Goal: Task Accomplishment & Management: Use online tool/utility

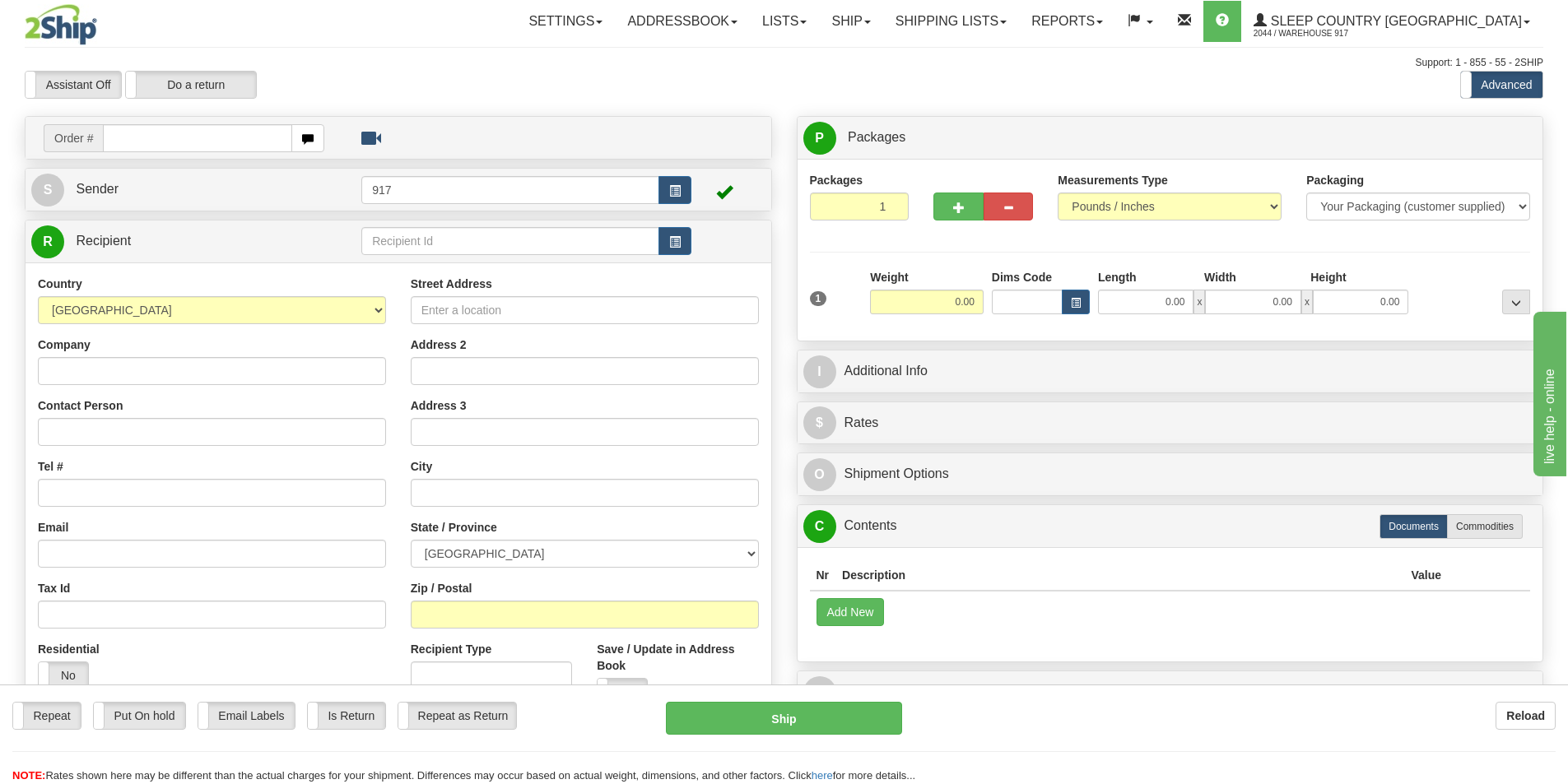
click at [232, 132] on input "text" at bounding box center [197, 138] width 189 height 28
click at [141, 141] on input "text" at bounding box center [197, 138] width 189 height 28
paste input "1055546"
type input "1055546"
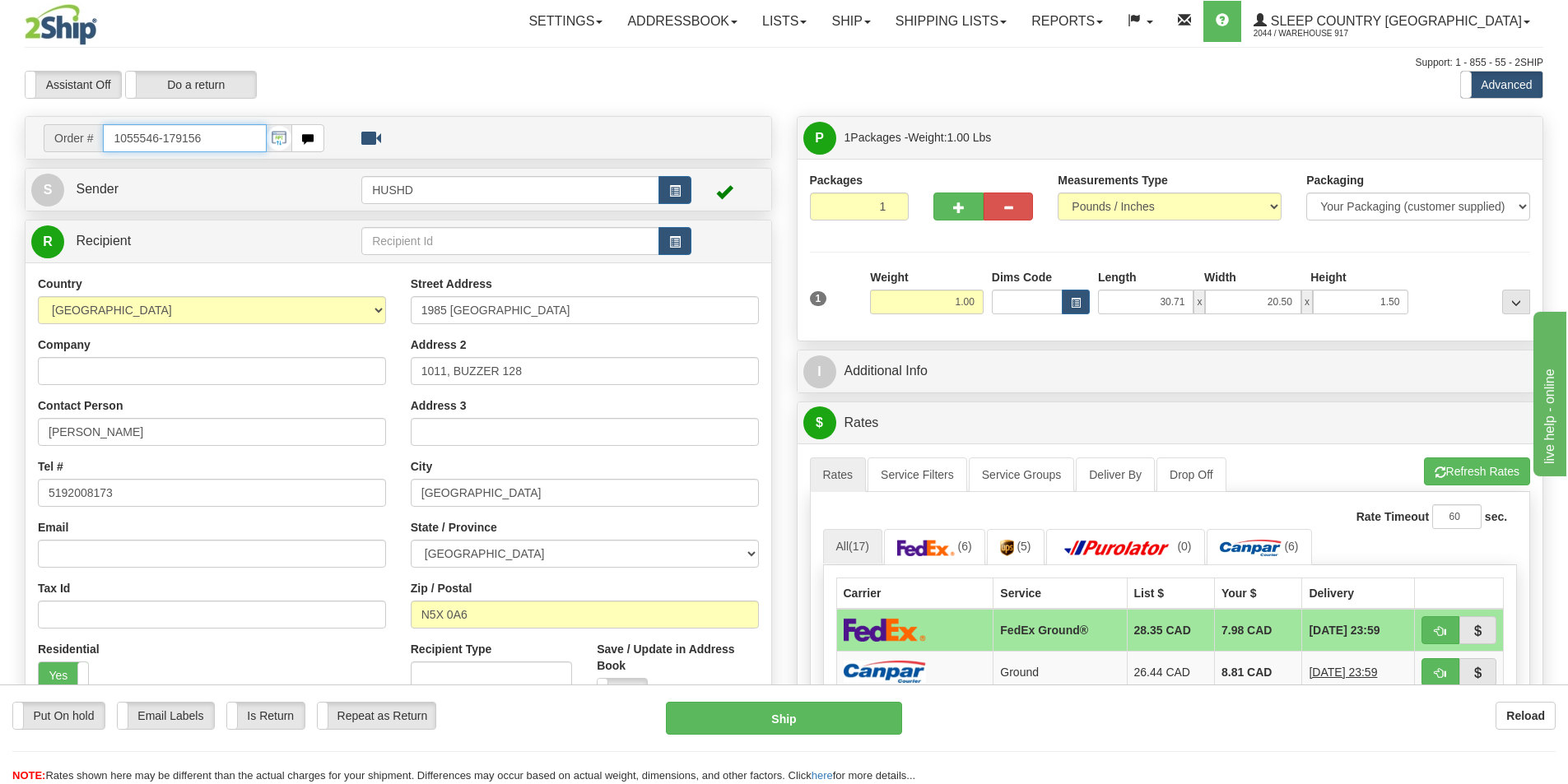
click at [213, 140] on input "1055546-179156" at bounding box center [186, 138] width 164 height 28
paste input "9000I054791"
type input "9000I054791_HUSHD"
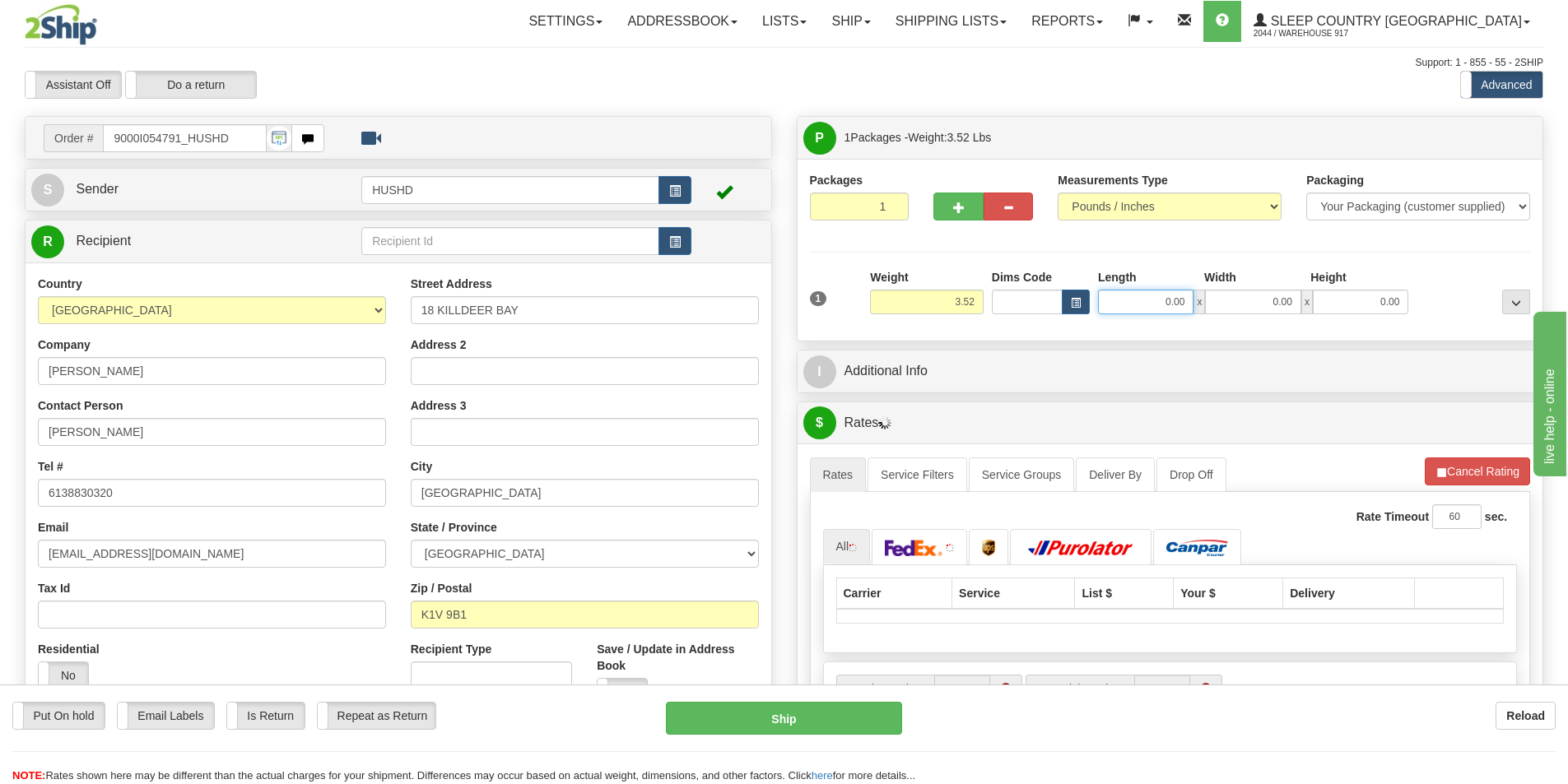
click at [1170, 301] on input "0.00" at bounding box center [1145, 302] width 95 height 25
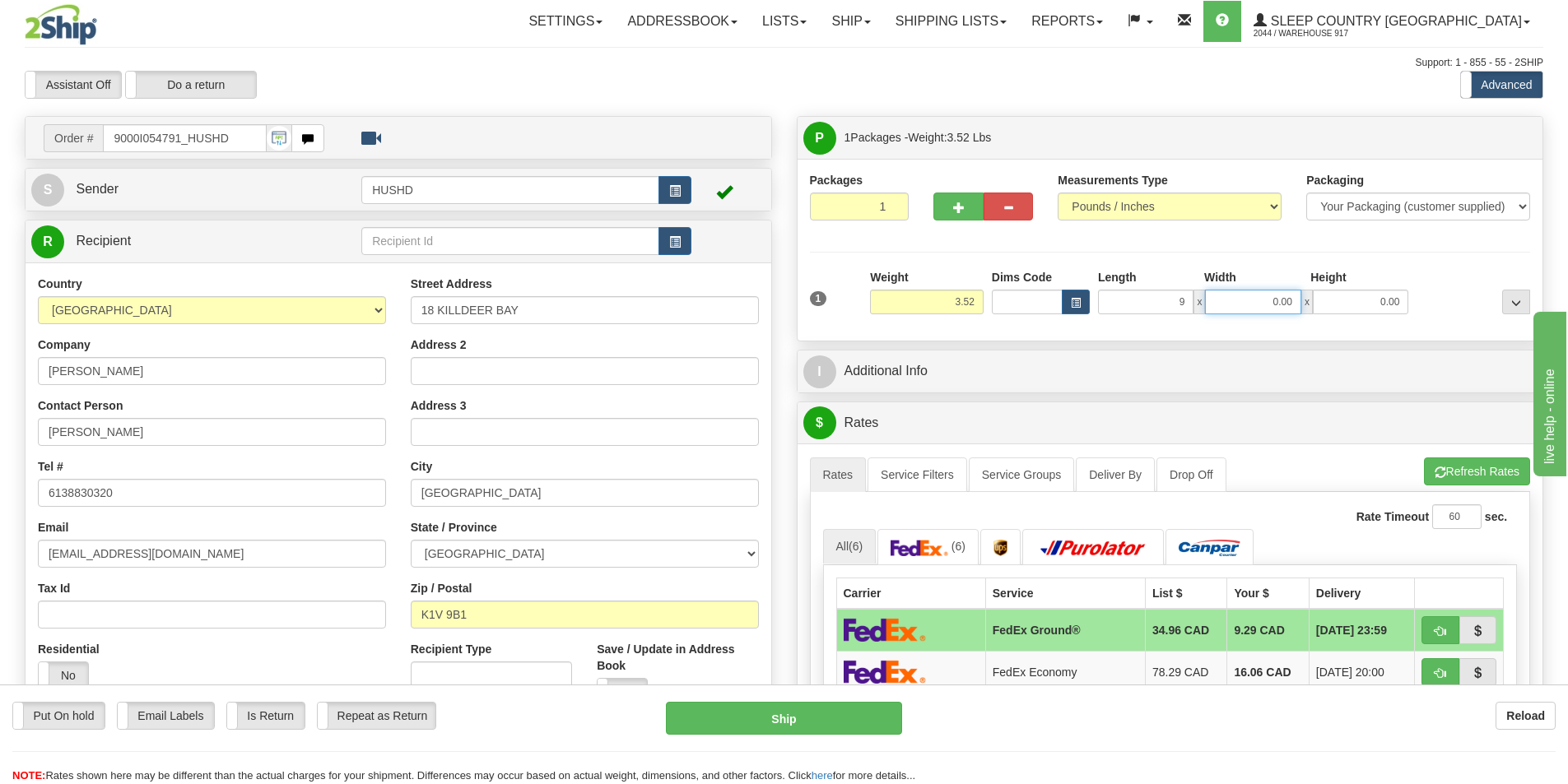
type input "9.00"
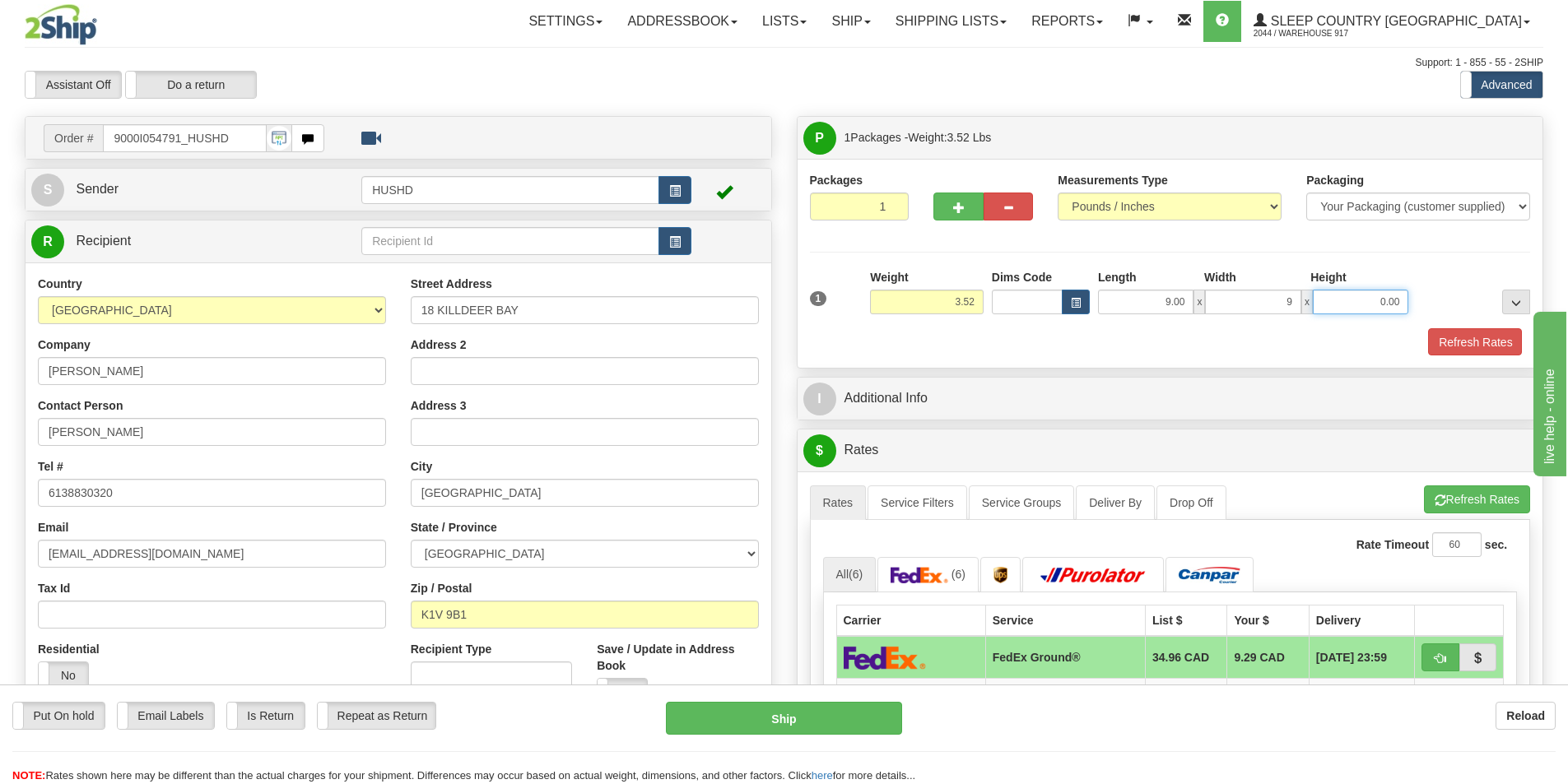
type input "9.00"
type input "6.00"
click at [1170, 329] on div "Refresh Rates" at bounding box center [1170, 342] width 729 height 28
click at [1458, 349] on button "Refresh Rates" at bounding box center [1475, 342] width 95 height 28
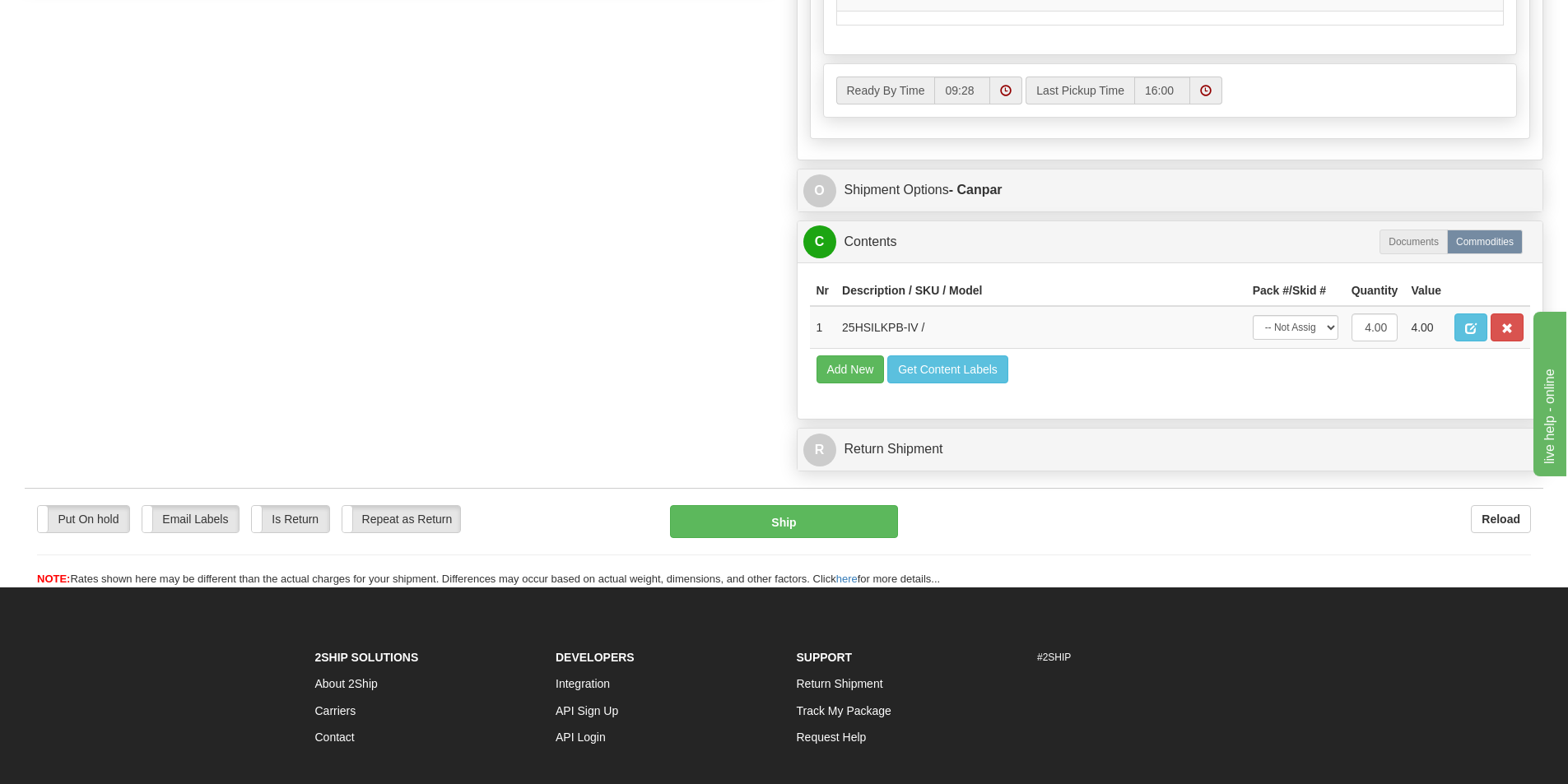
scroll to position [905, 0]
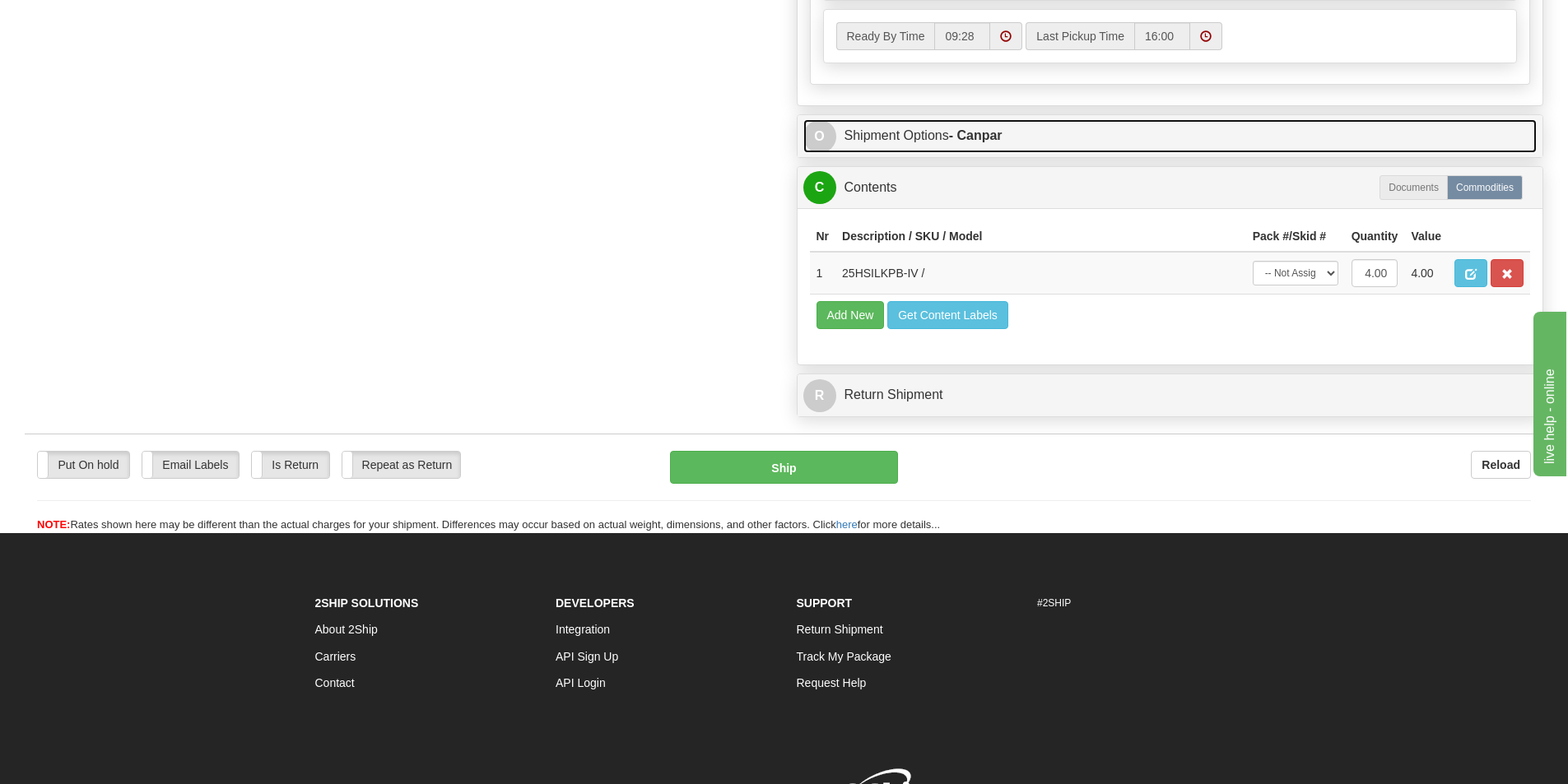
click at [1104, 122] on link "O Shipment Options - Canpar" at bounding box center [1171, 136] width 735 height 34
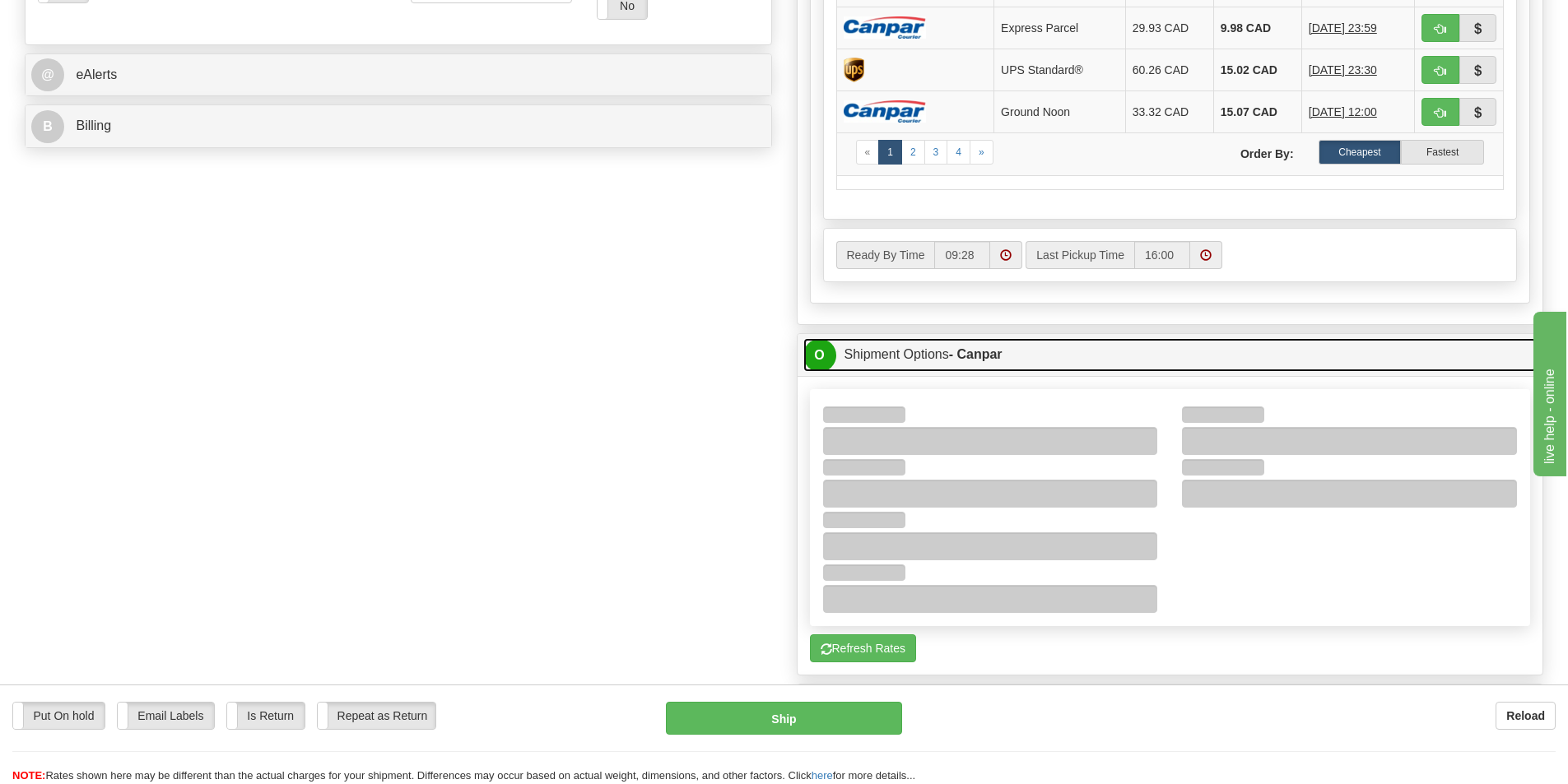
scroll to position [659, 0]
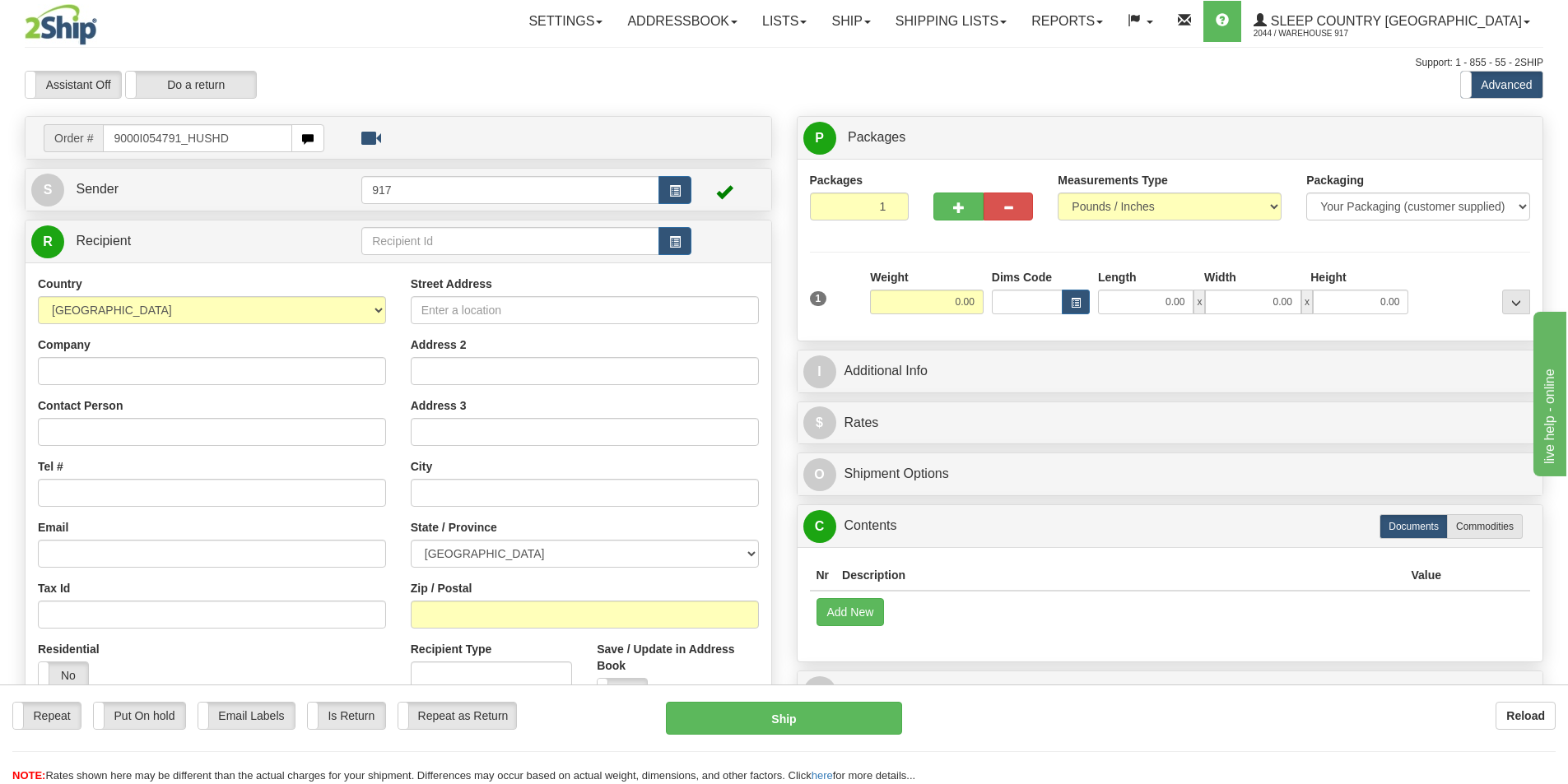
type input "9000I054791_HUSHD"
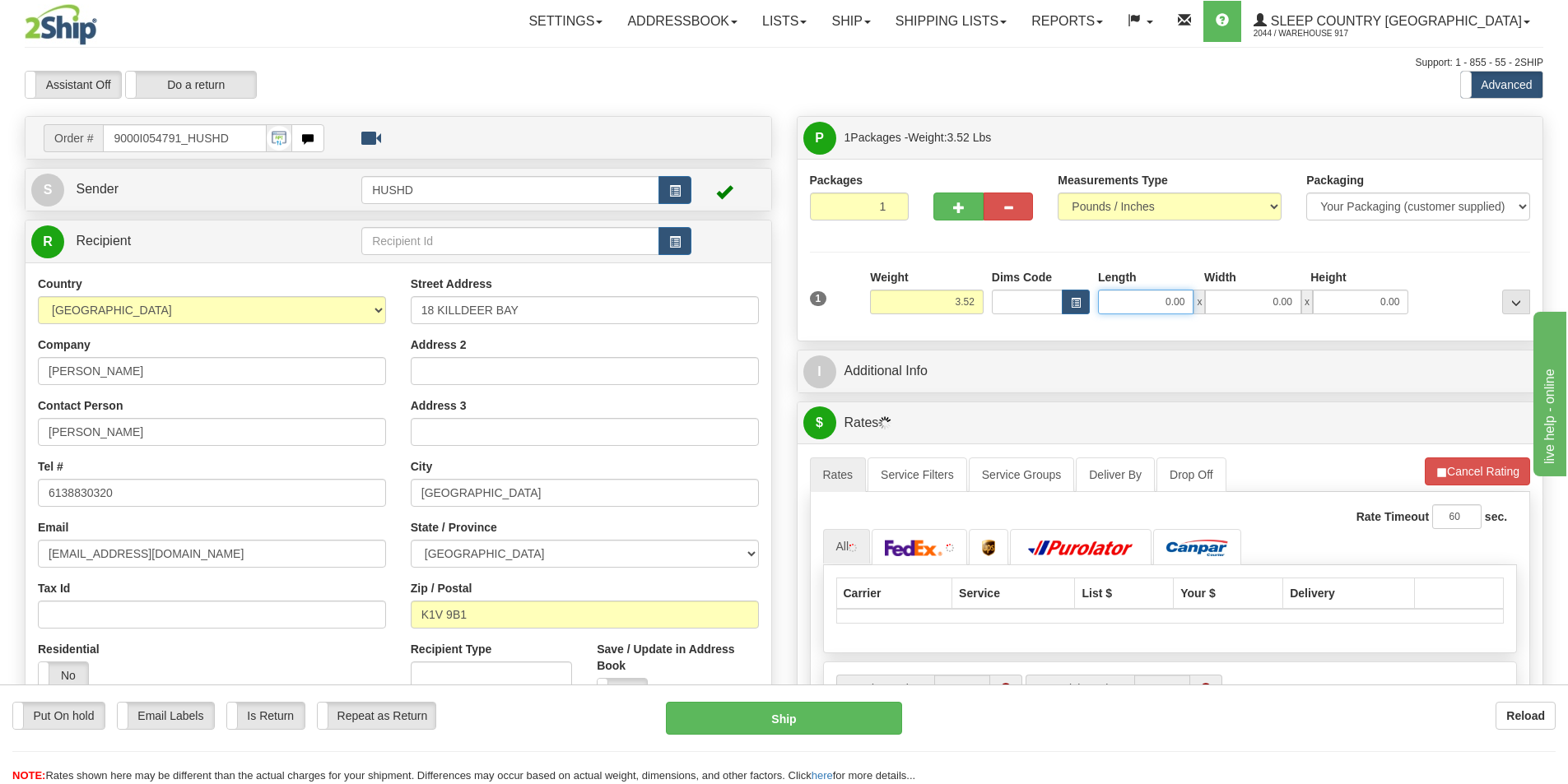
click at [1168, 304] on input "0.00" at bounding box center [1145, 302] width 95 height 25
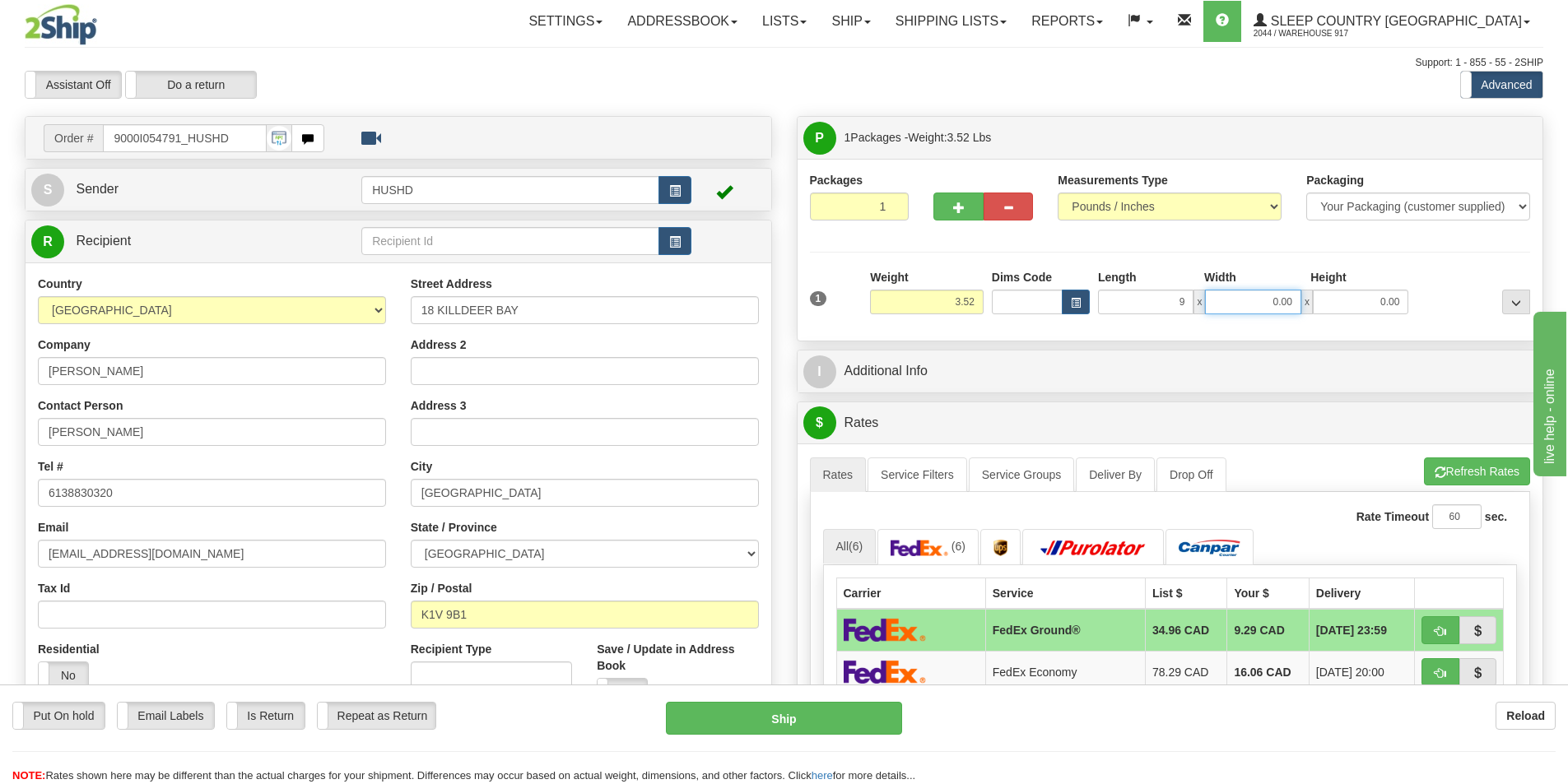
type input "9.00"
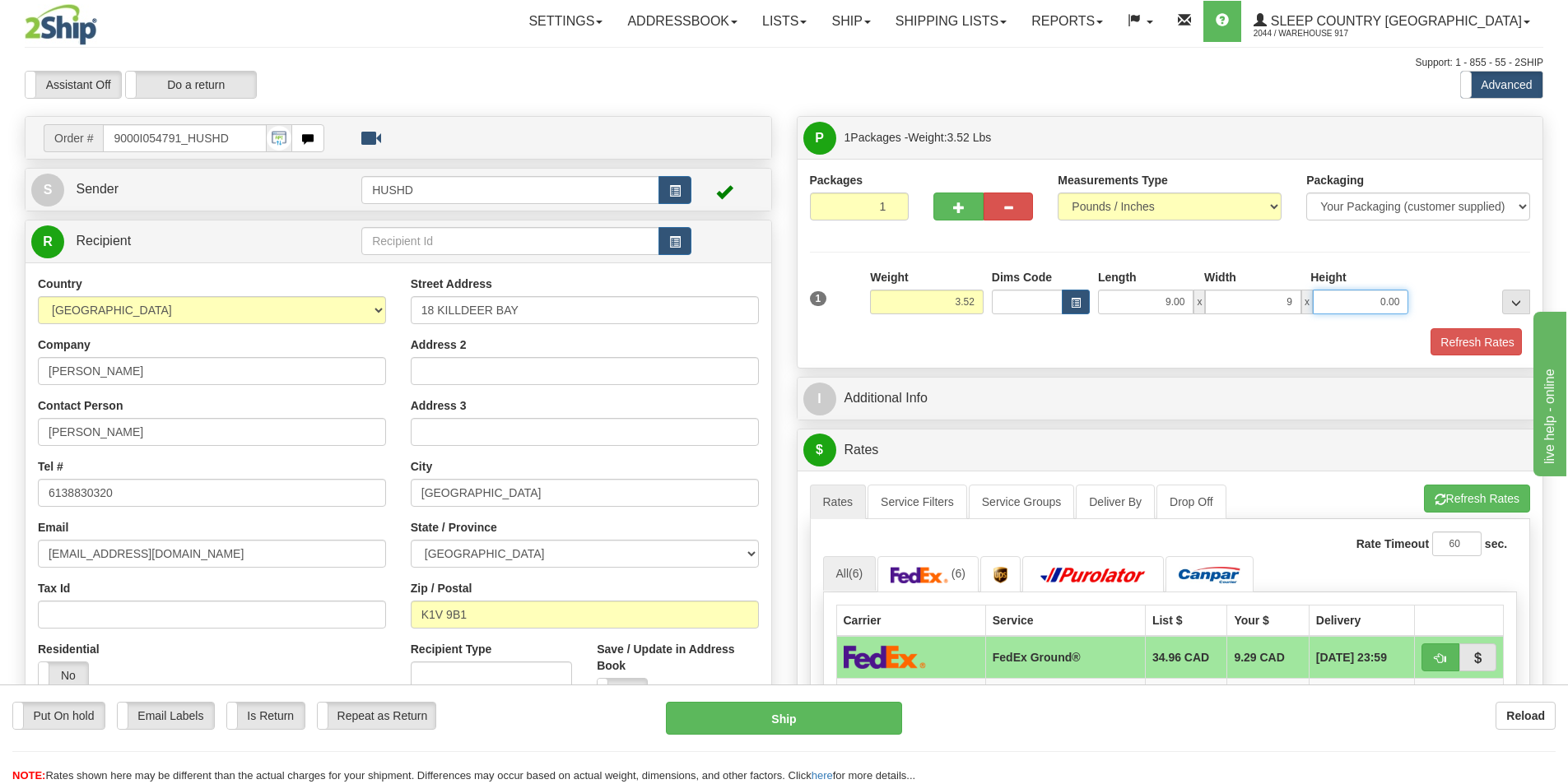
type input "9.00"
type input "6.00"
click at [1459, 356] on div "Packages 1 1 Measurements Type" at bounding box center [1170, 263] width 746 height 209
click at [1476, 333] on button "Refresh Rates" at bounding box center [1475, 342] width 95 height 28
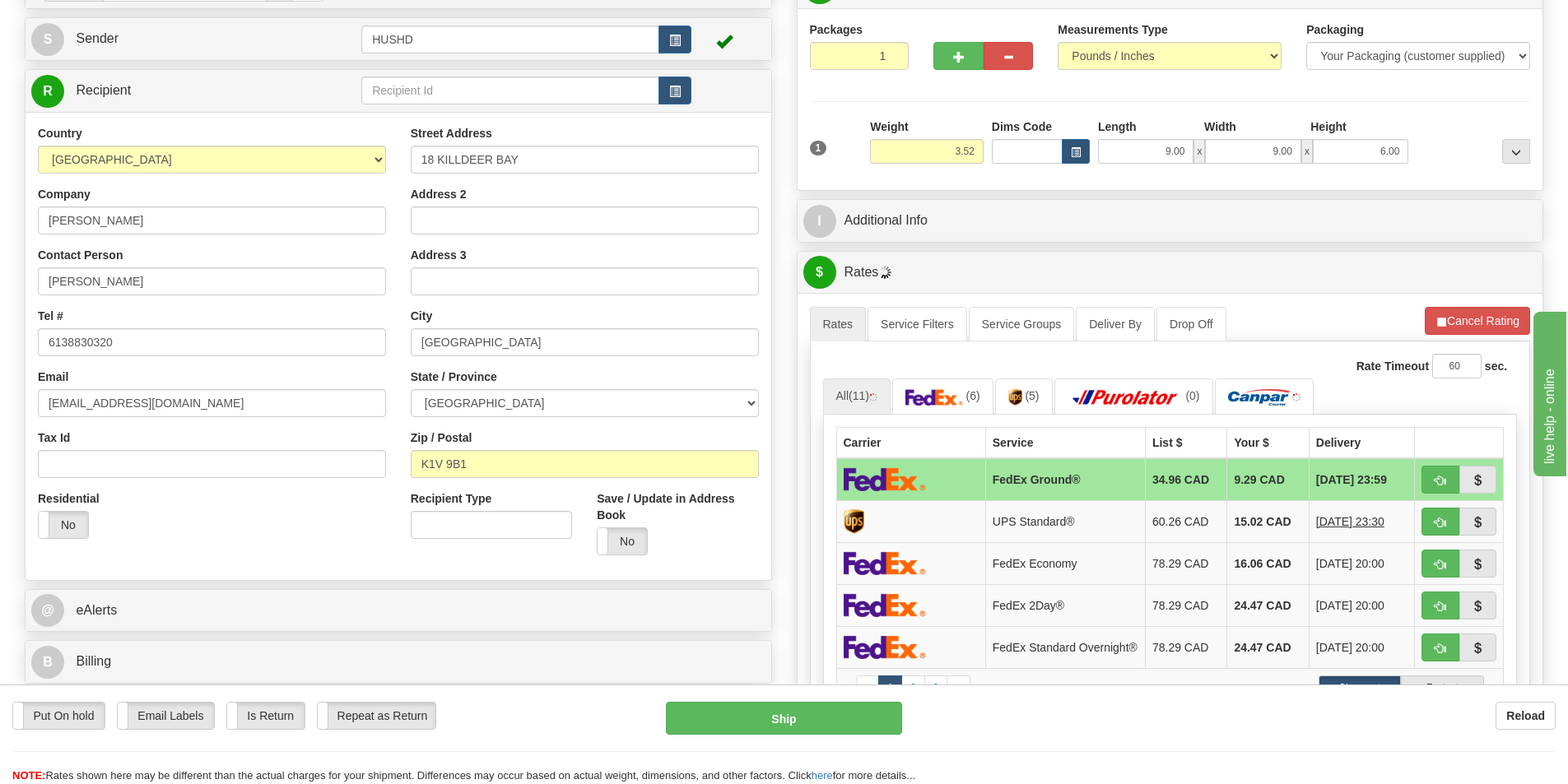
scroll to position [411, 0]
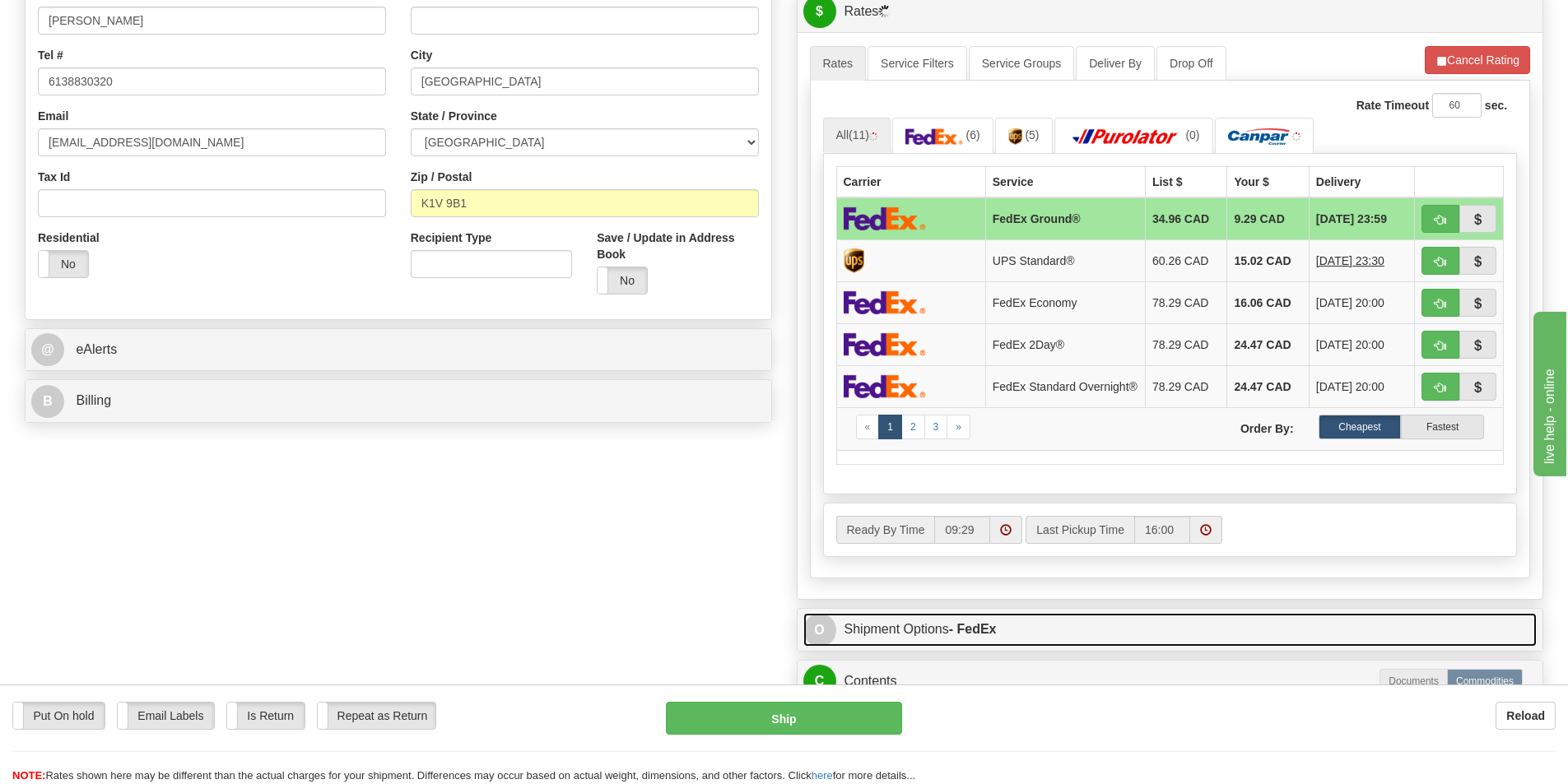
click at [1084, 647] on link "O Shipment Options - FedEx" at bounding box center [1171, 630] width 735 height 34
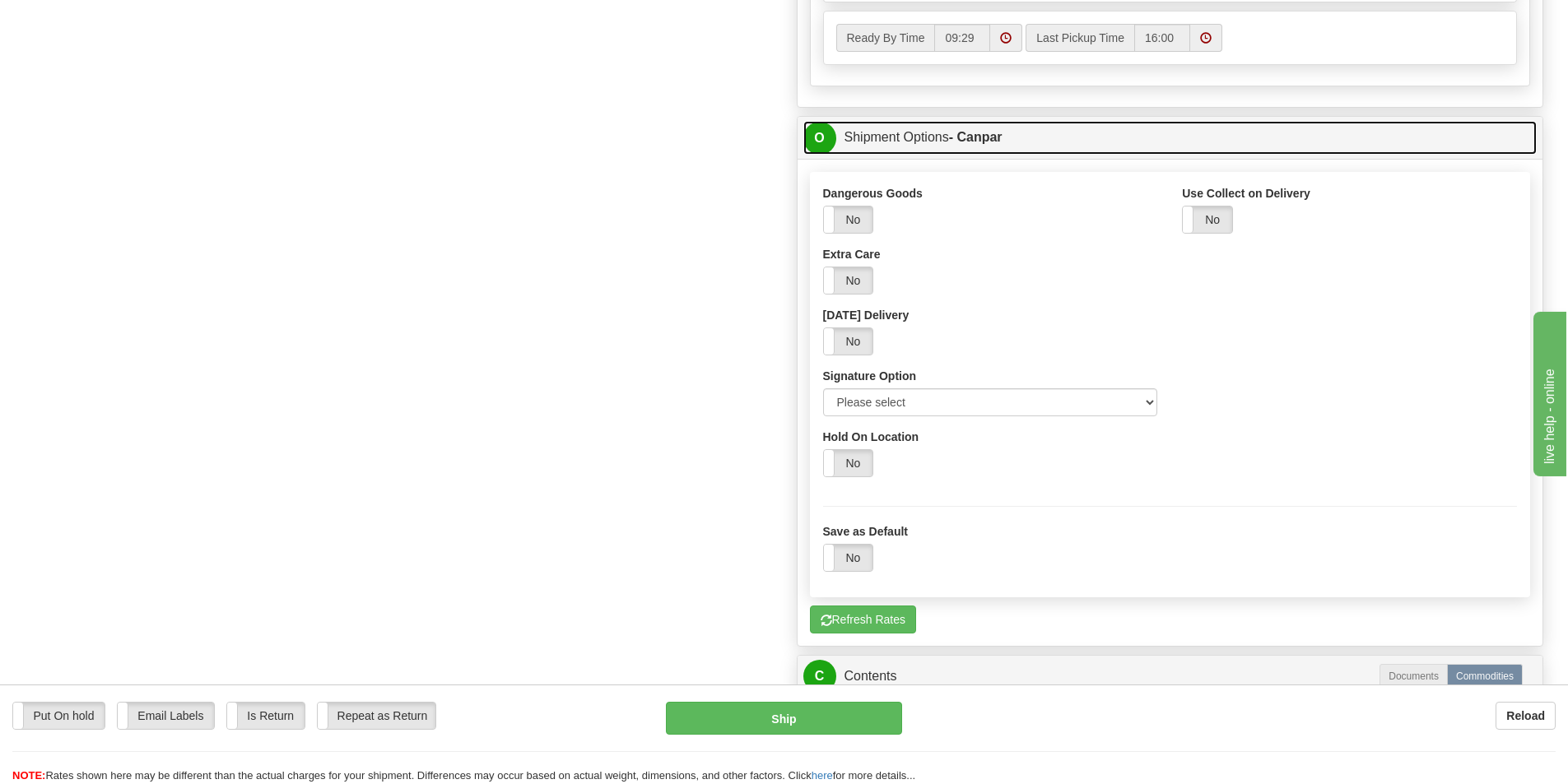
scroll to position [823, 0]
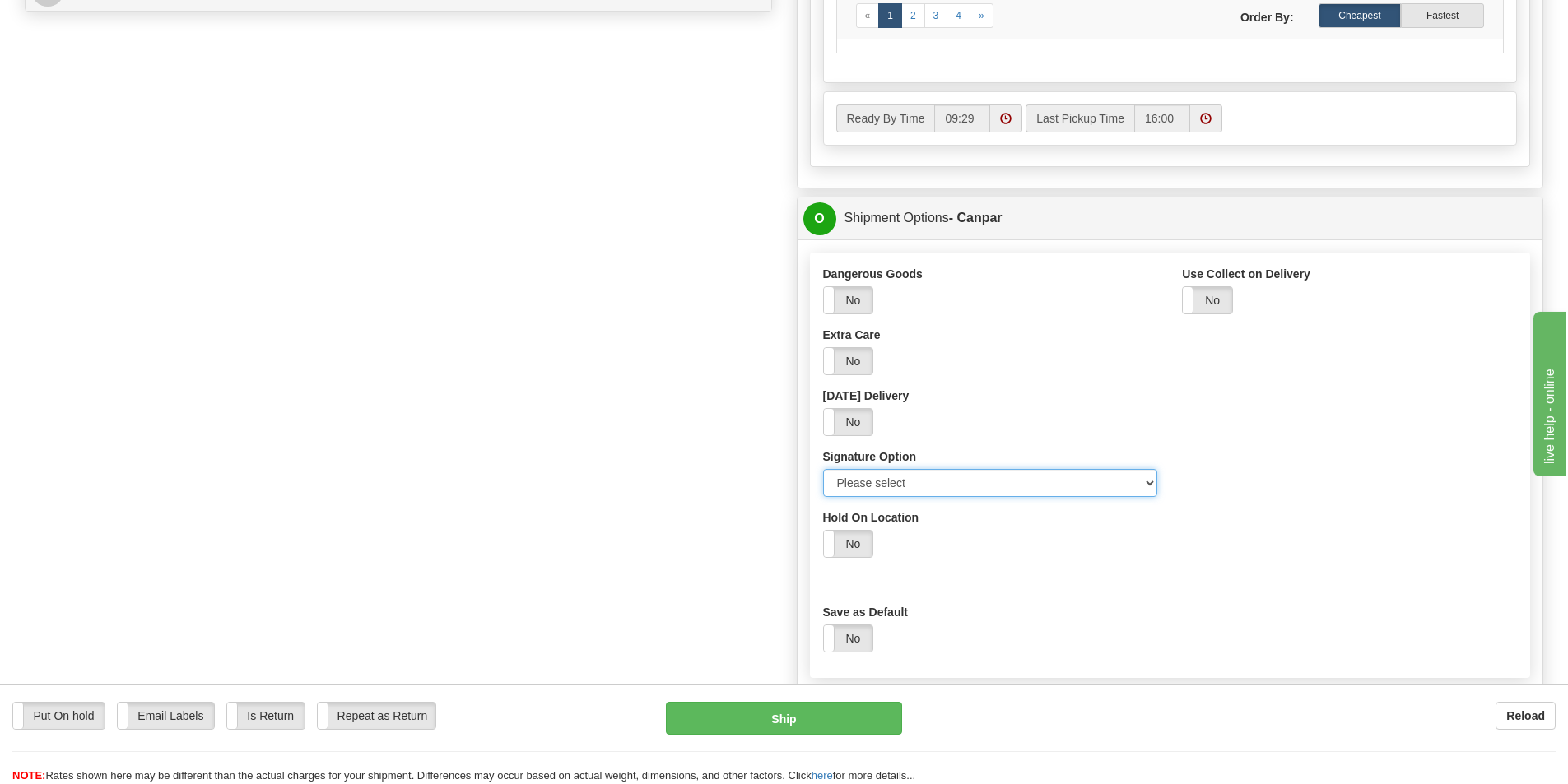
click at [1027, 492] on select "Please select No Signature Required Signature Required Adult Signature" at bounding box center [990, 482] width 335 height 28
select select "2"
click at [823, 469] on select "Please select No Signature Required Signature Required Adult Signature" at bounding box center [990, 482] width 335 height 28
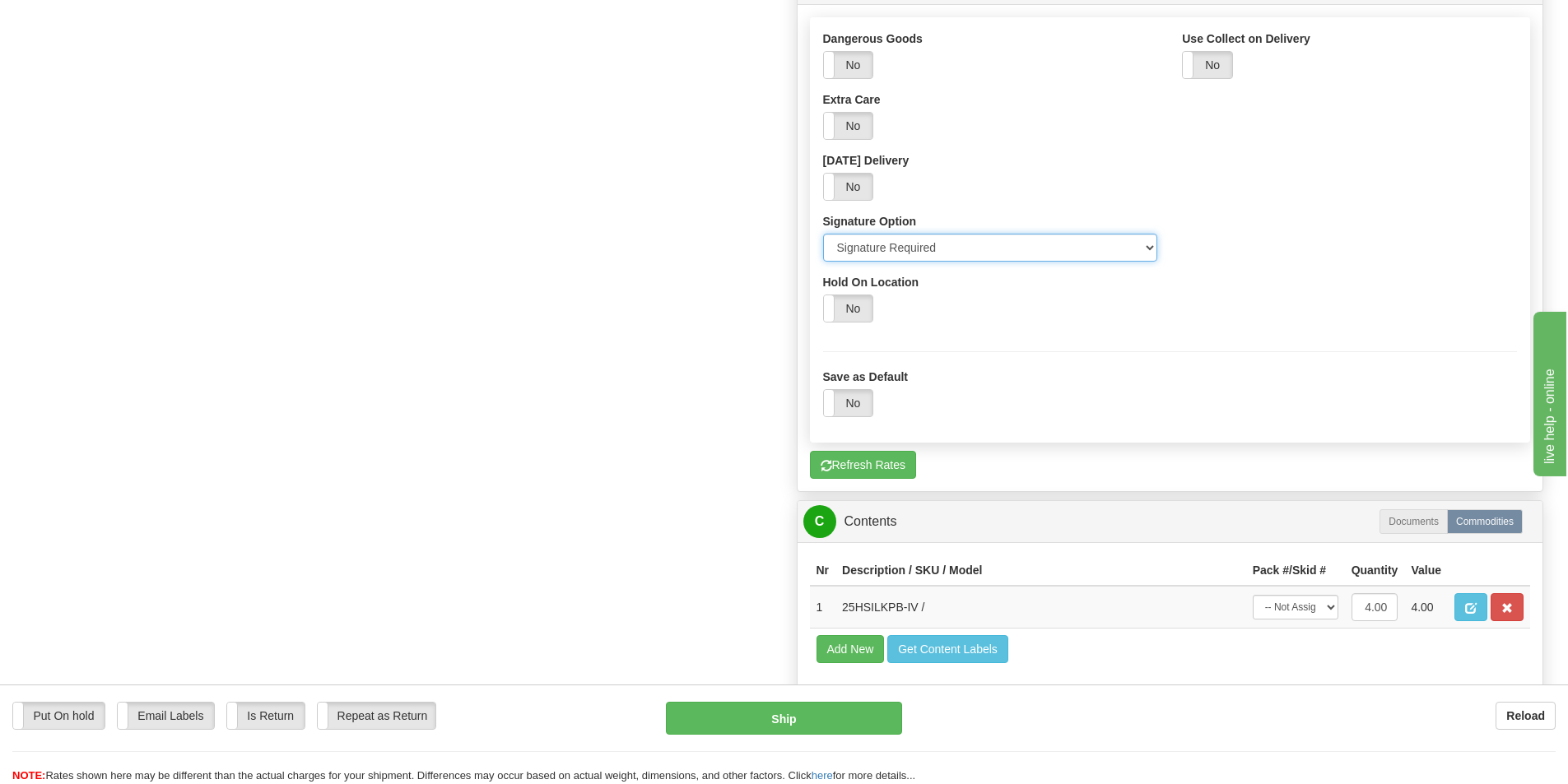
scroll to position [1070, 0]
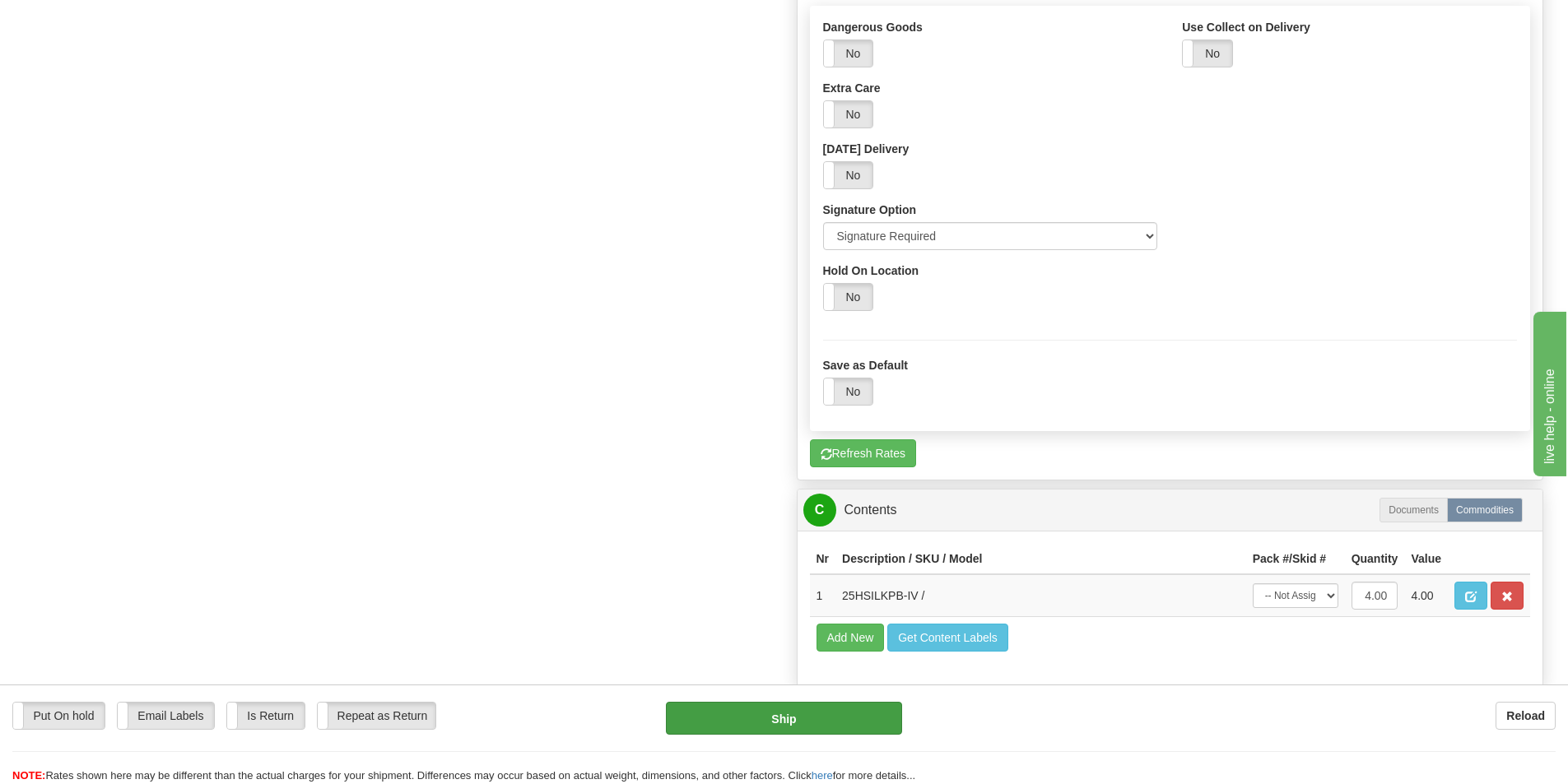
drag, startPoint x: 779, startPoint y: 696, endPoint x: 779, endPoint y: 722, distance: 26.0
click at [779, 702] on div "Put On hold Put On hold Email Labels Email Labels Edit Is Return Is Return Repe…" at bounding box center [784, 734] width 1568 height 100
click at [778, 724] on button "Ship" at bounding box center [784, 719] width 236 height 33
type input "1"
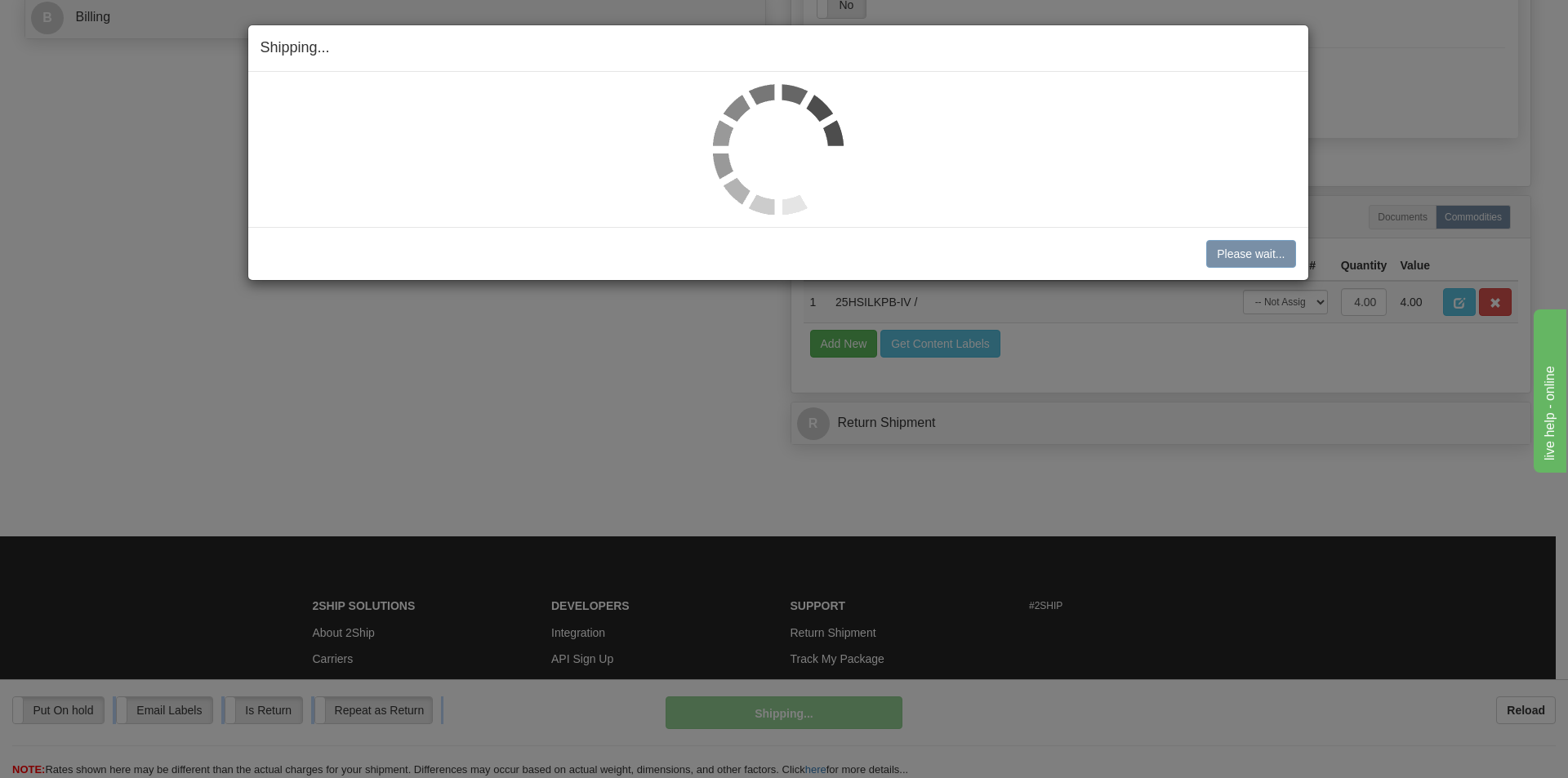
scroll to position [500, 0]
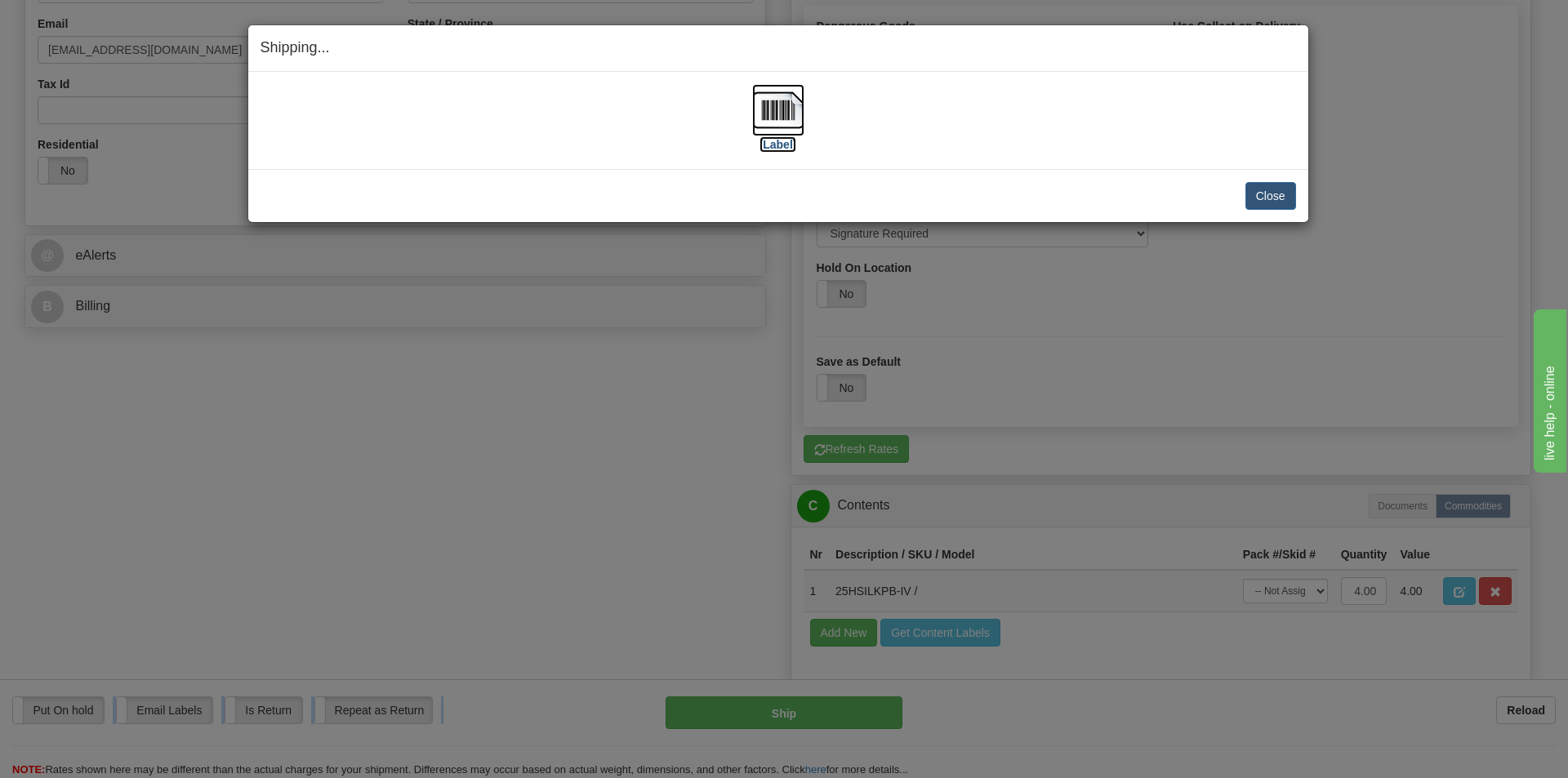
click at [790, 105] on img at bounding box center [778, 110] width 52 height 52
click at [1268, 197] on button "Close" at bounding box center [1270, 196] width 50 height 27
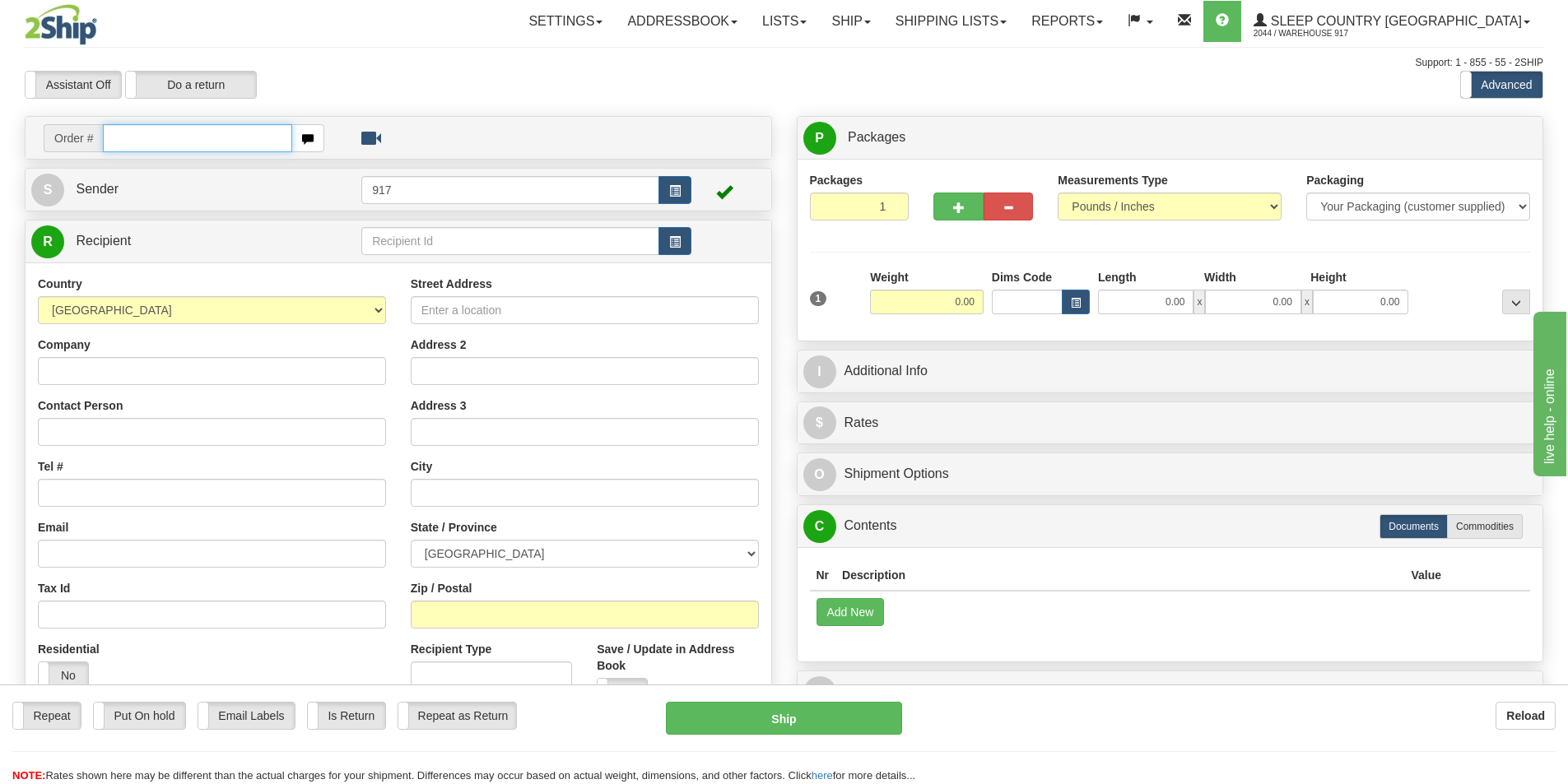
click at [209, 134] on input "text" at bounding box center [197, 138] width 189 height 28
paste input "9000I054782"
type input "9000I054782_HUSHD"
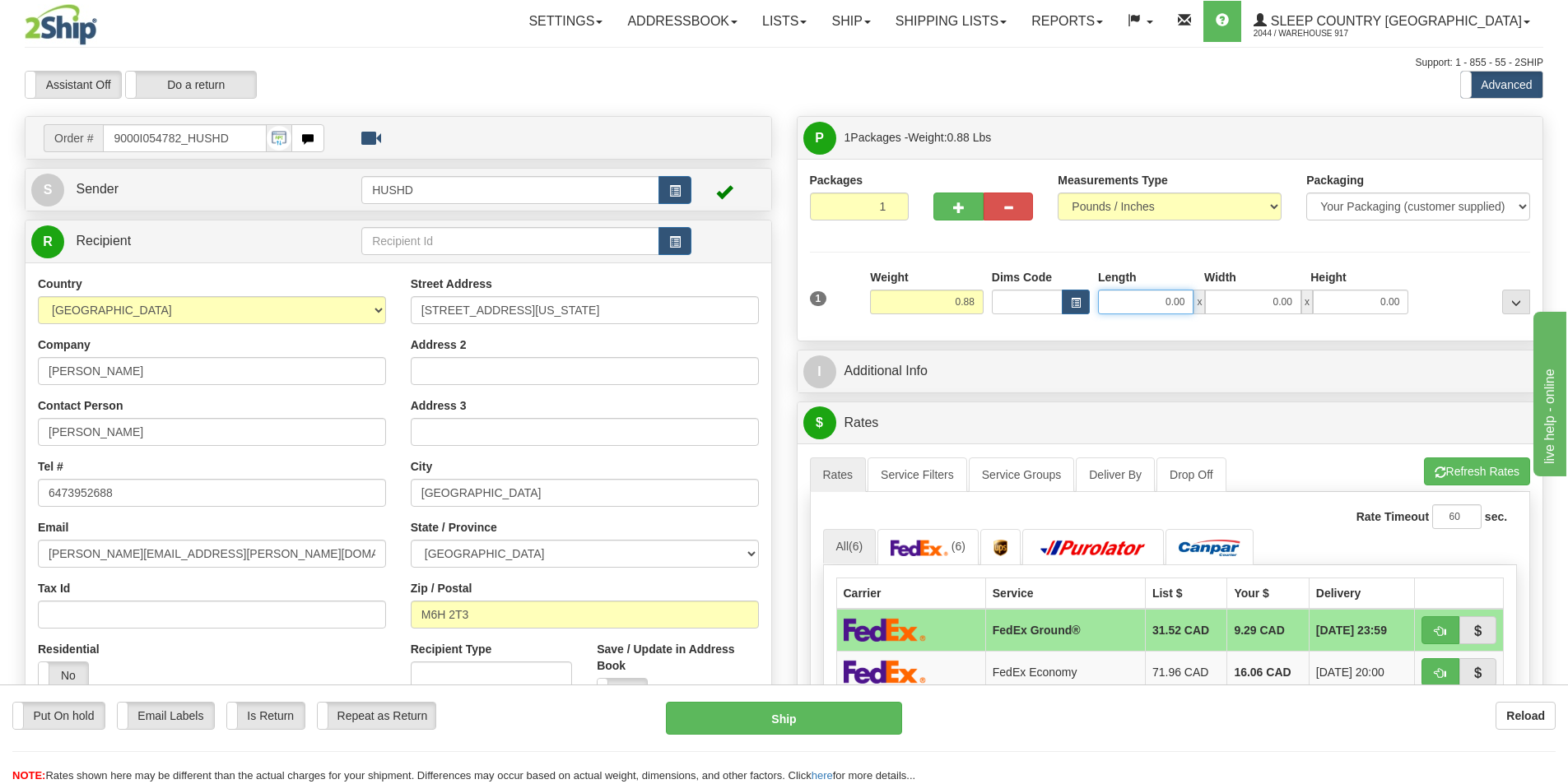
click at [1141, 295] on input "0.00" at bounding box center [1145, 302] width 95 height 25
type input "9.00"
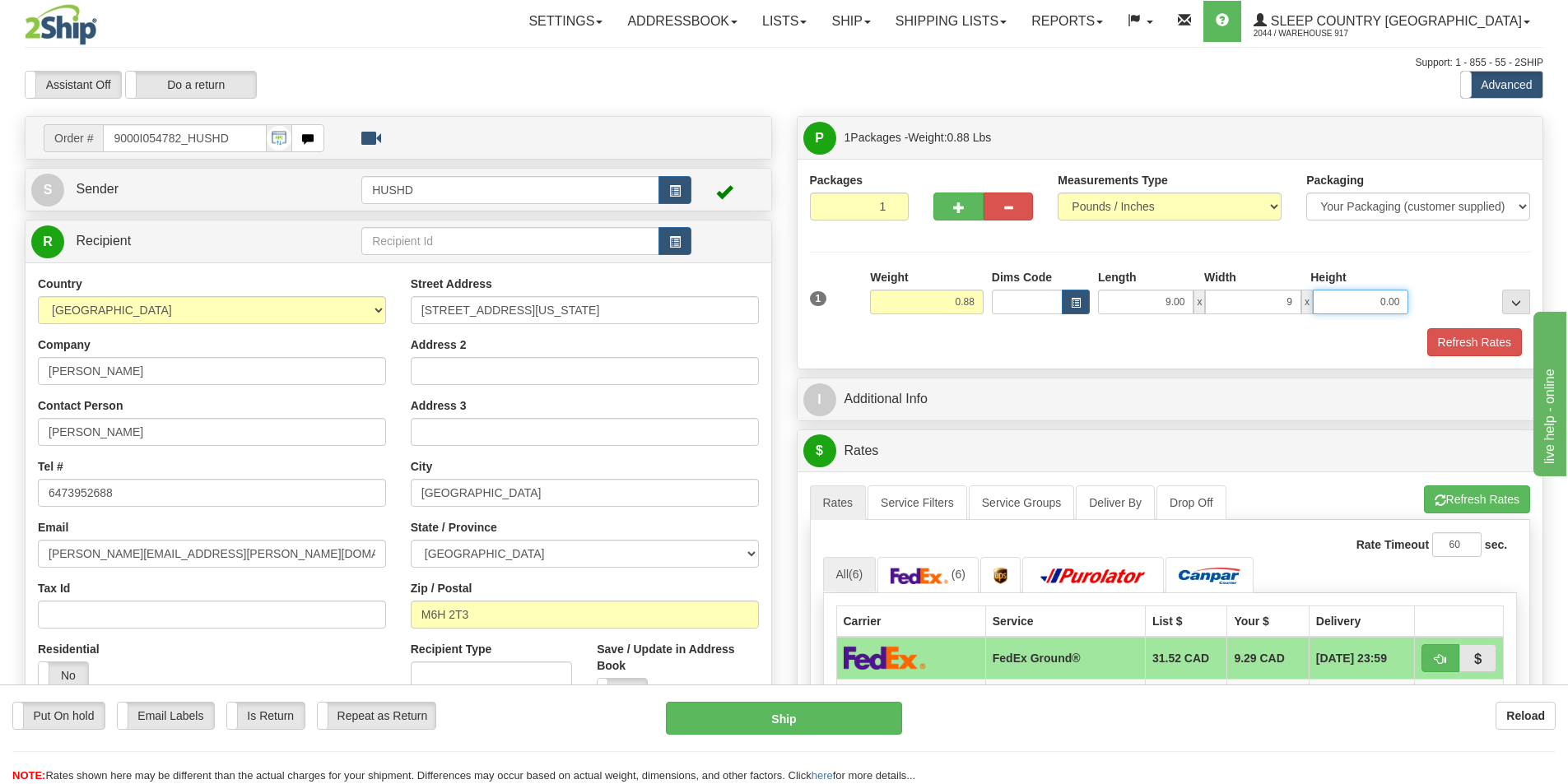
type input "9.00"
type input "2.00"
click at [1504, 330] on button "Refresh Rates" at bounding box center [1475, 342] width 95 height 28
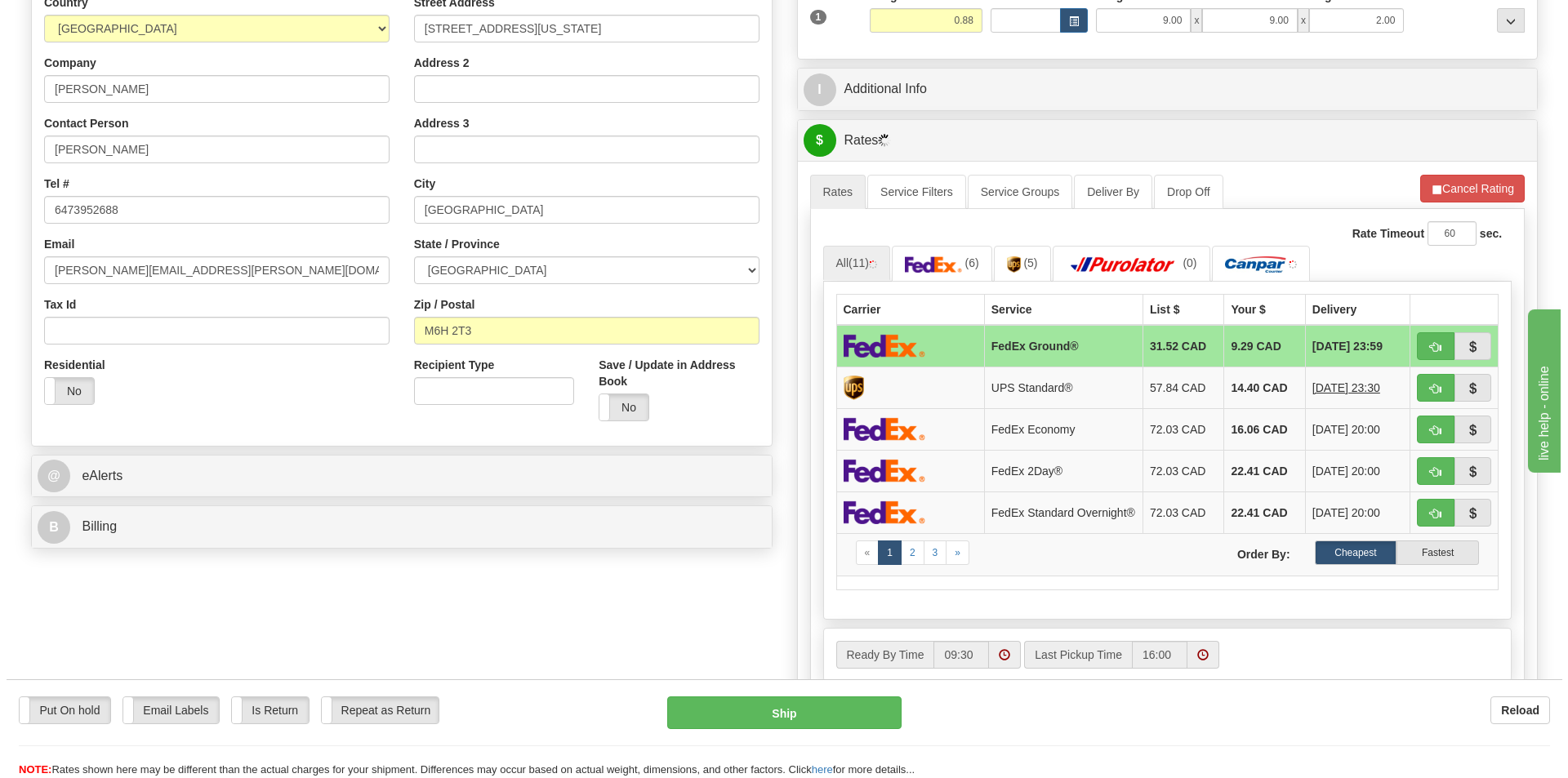
scroll to position [327, 0]
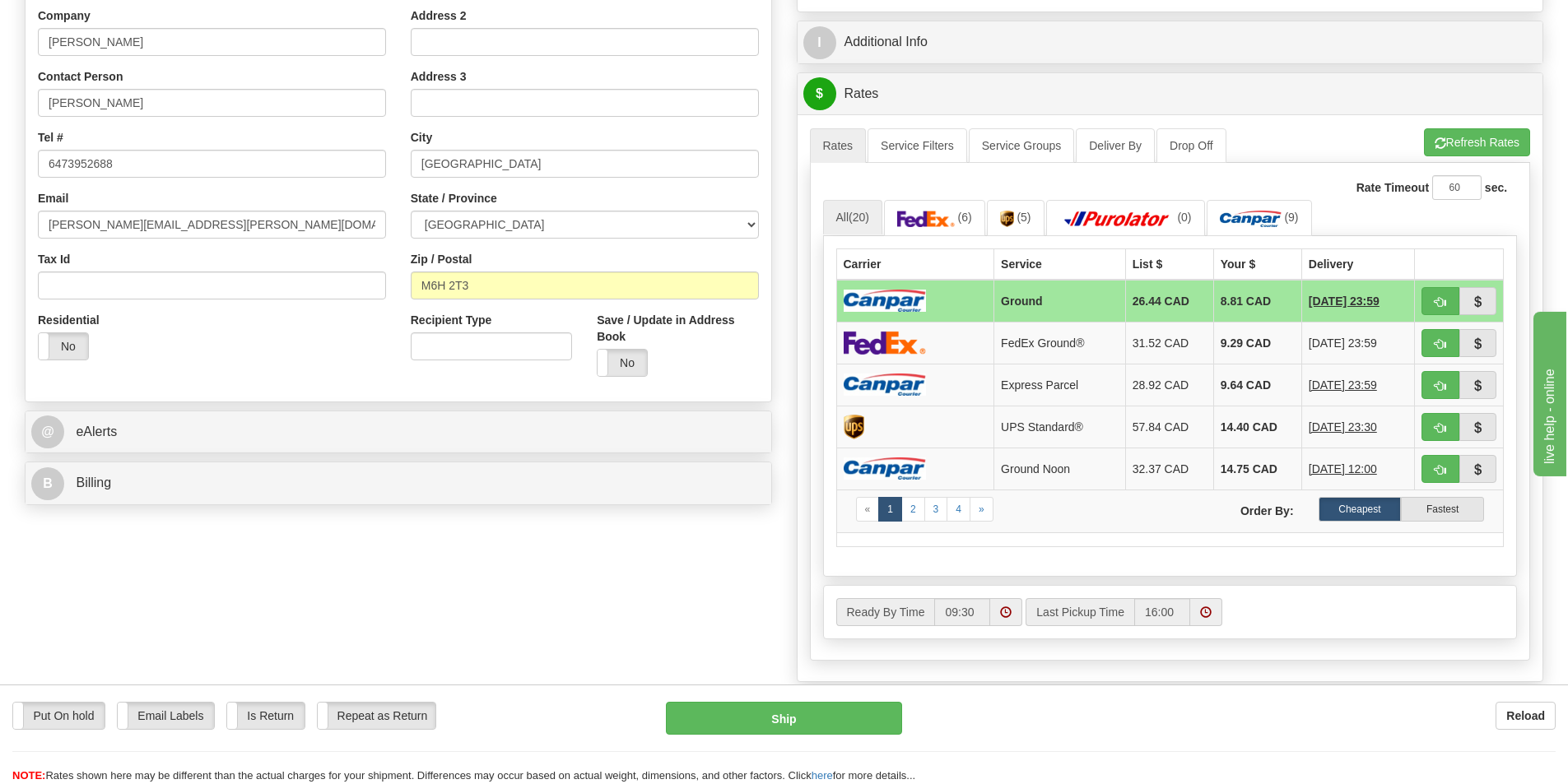
click at [821, 701] on div "Put On hold Put On hold Email Labels Email Labels Edit Is Return Is Return Repe…" at bounding box center [784, 734] width 1568 height 100
click at [813, 713] on button "Ship" at bounding box center [784, 719] width 236 height 33
type input "1"
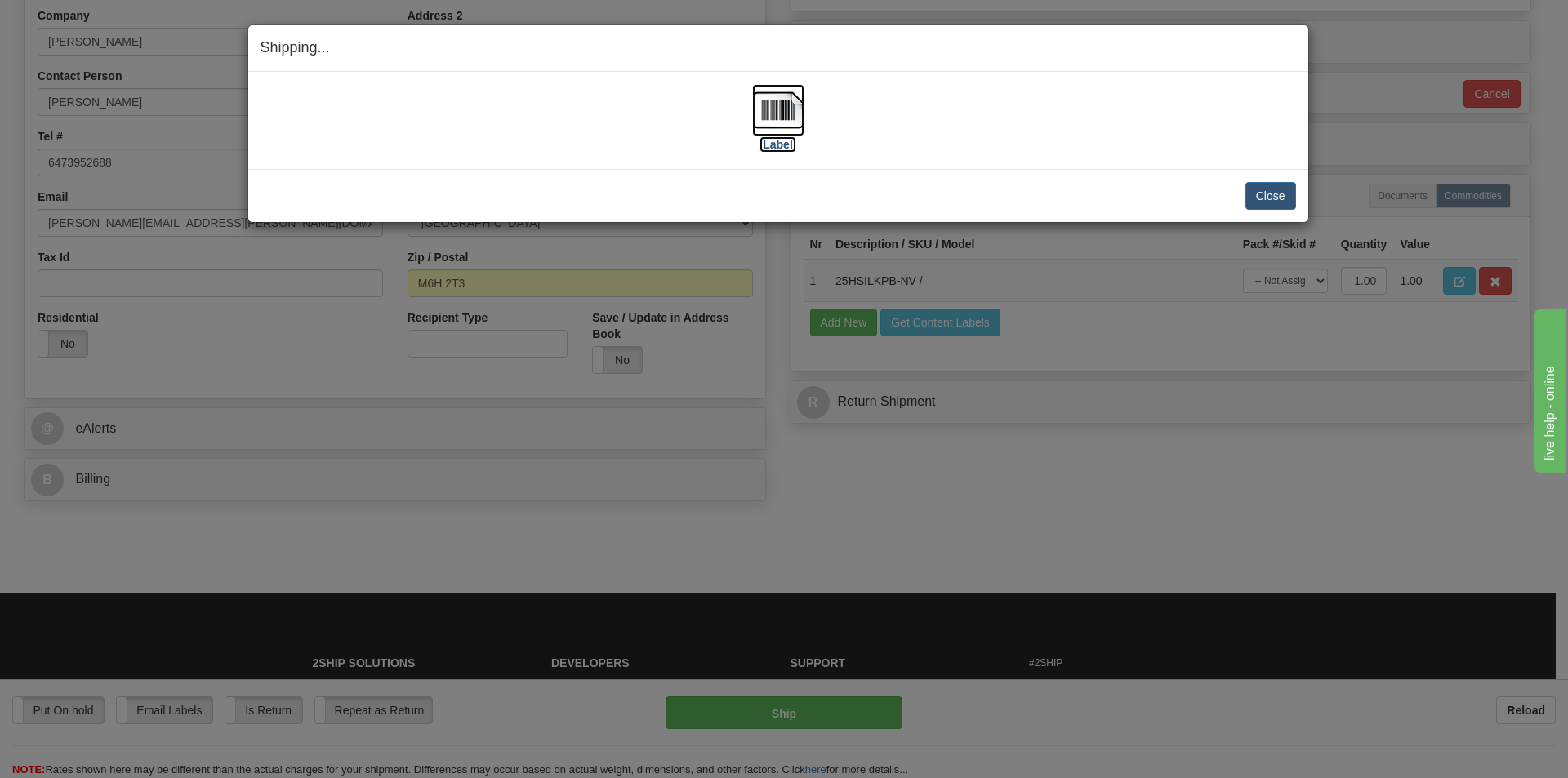
click at [762, 110] on img at bounding box center [778, 110] width 52 height 52
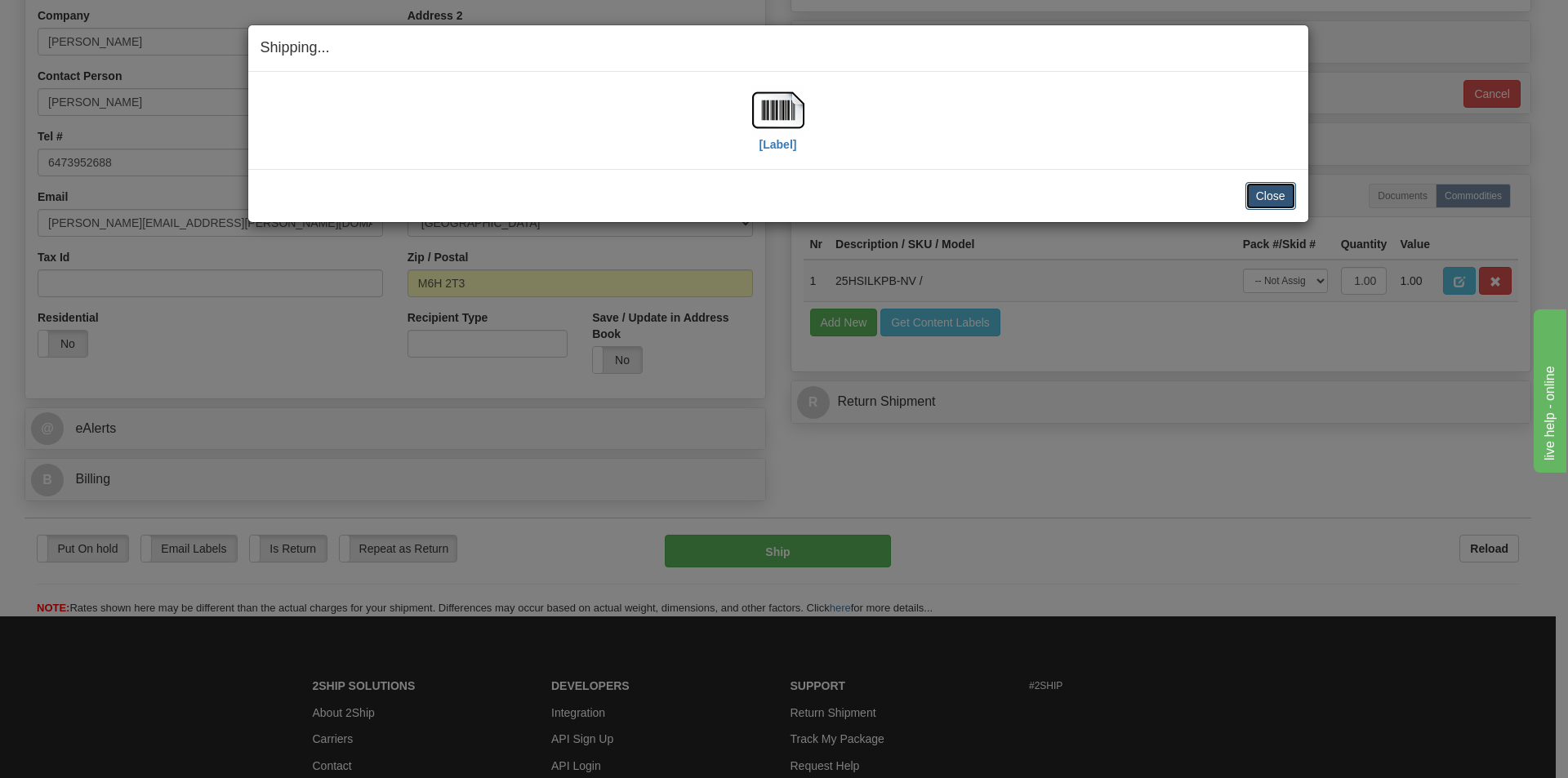
click at [1275, 191] on button "Close" at bounding box center [1270, 196] width 50 height 27
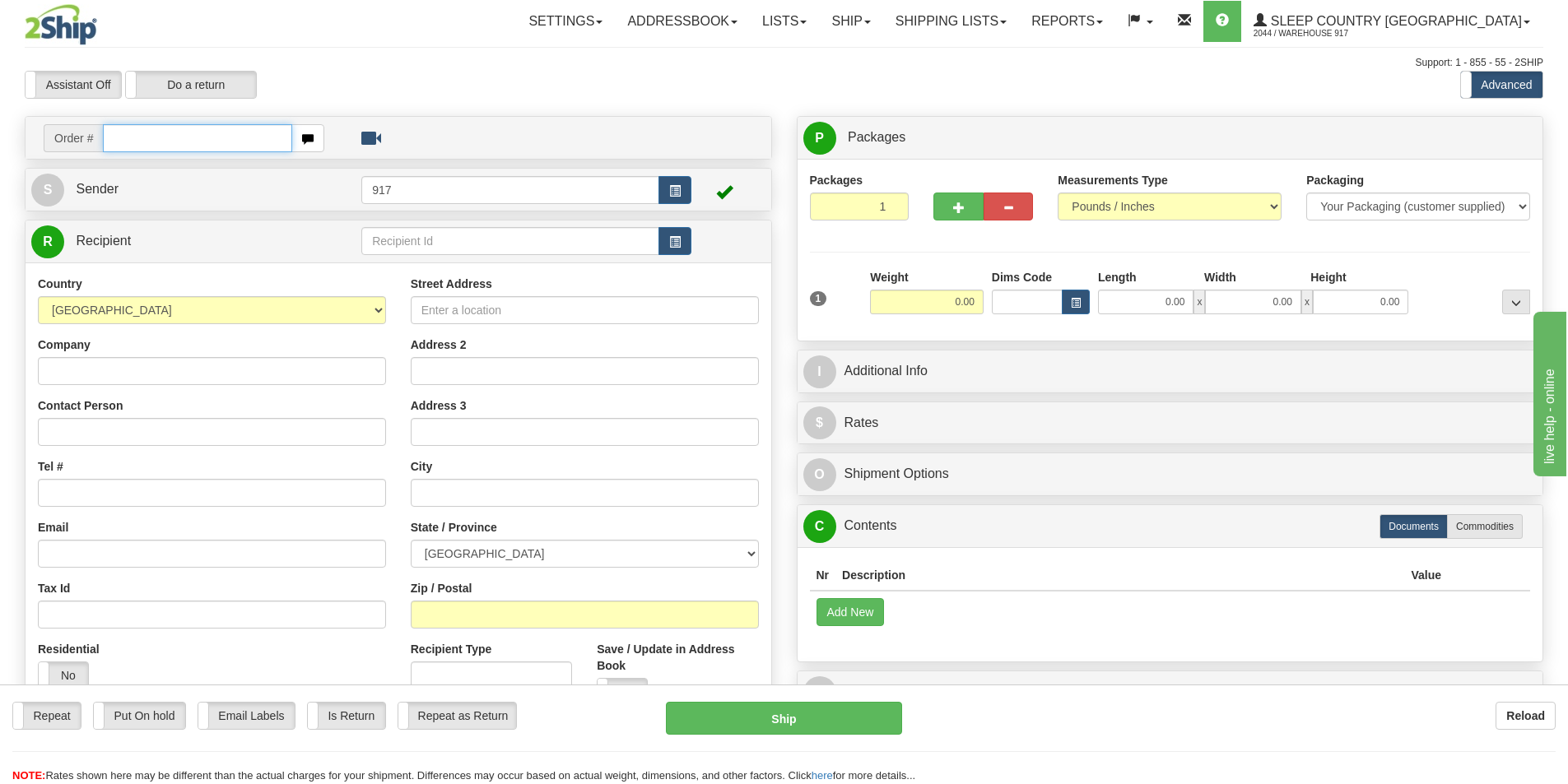
click at [245, 132] on input "text" at bounding box center [197, 138] width 189 height 28
paste input "9002I052626"
type input "9002I052626_HUSHD"
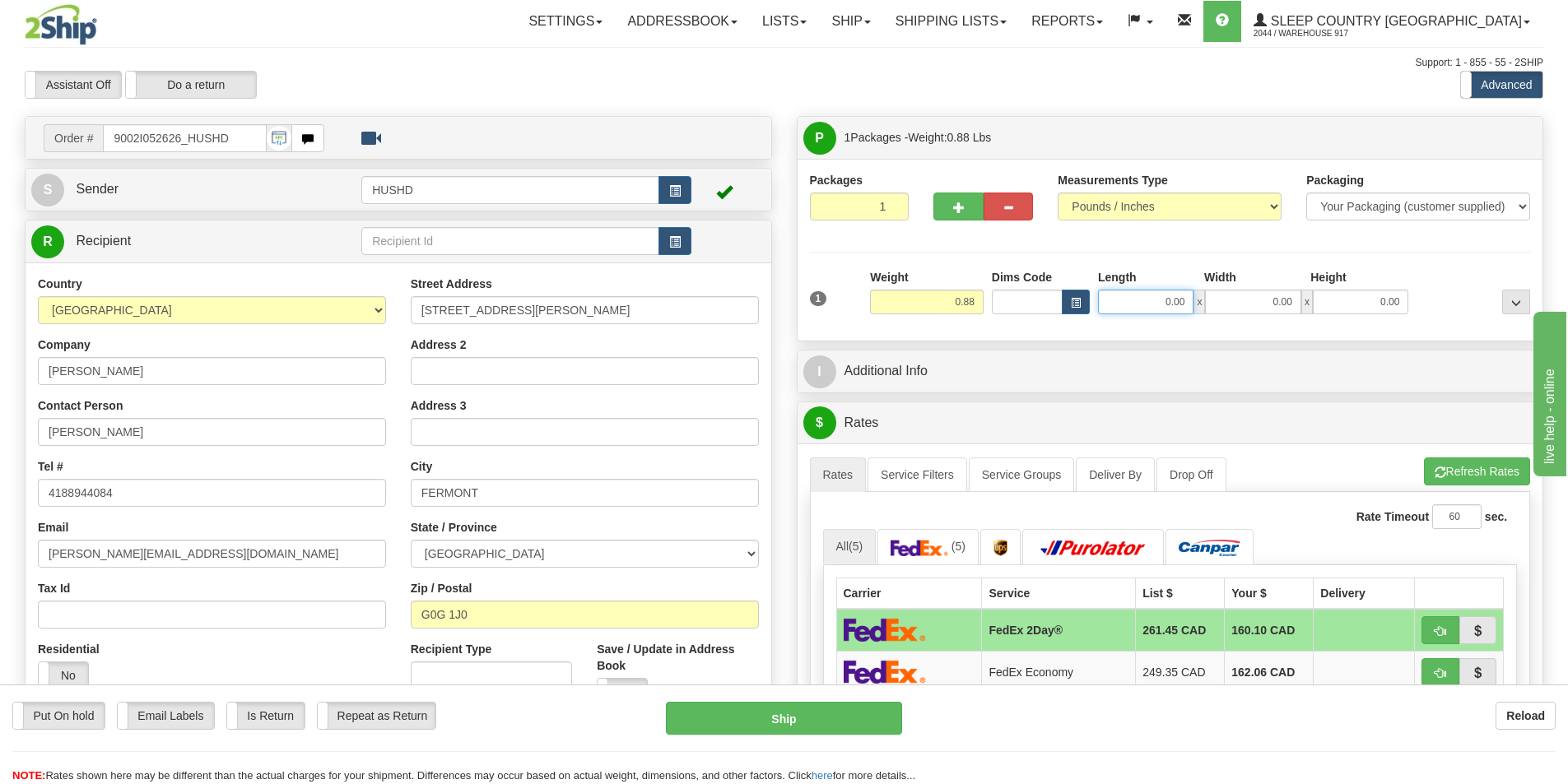
click at [1185, 303] on input "0.00" at bounding box center [1145, 302] width 95 height 25
type input "0.00"
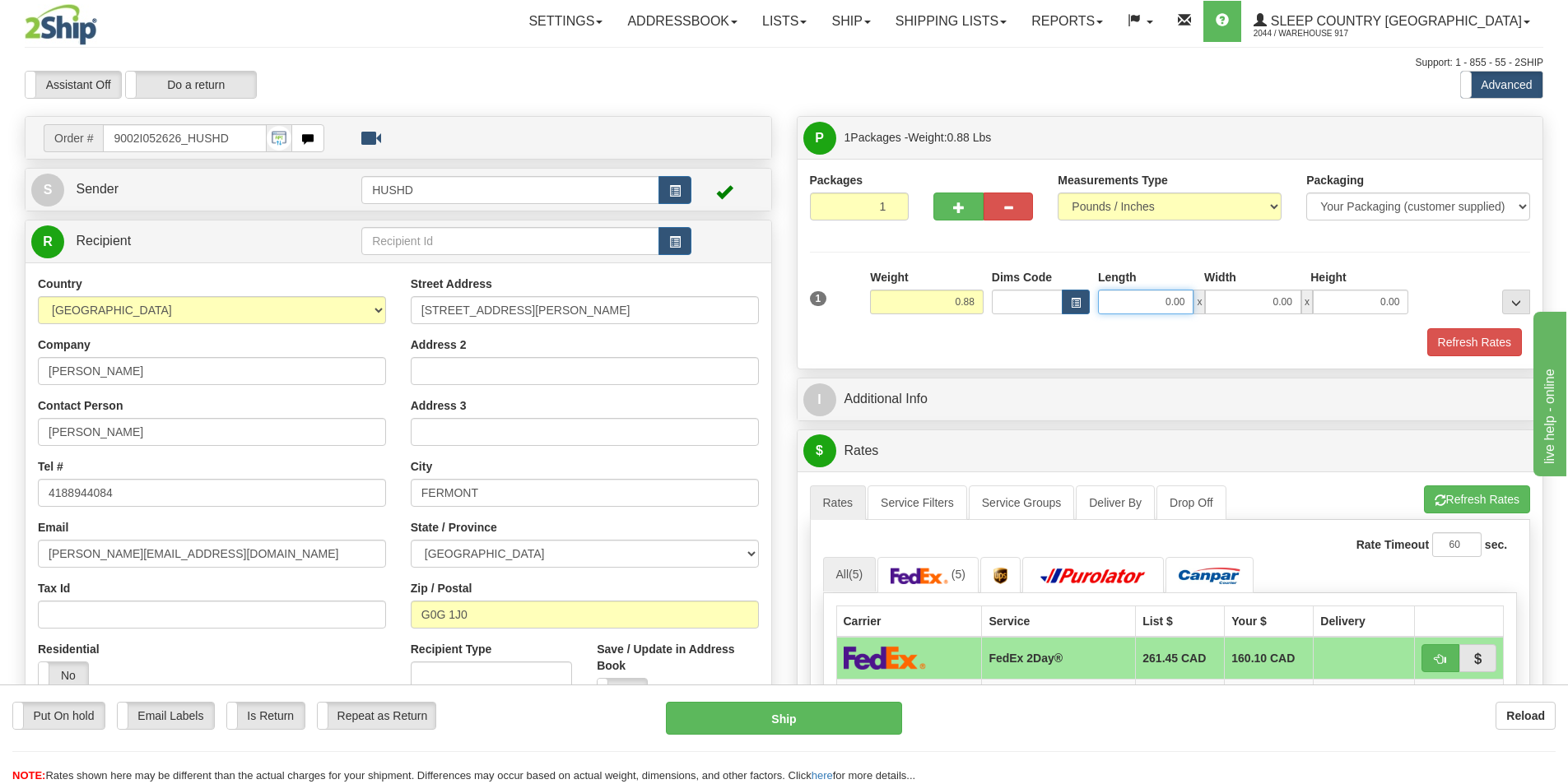
click at [1185, 303] on input "0.00" at bounding box center [1145, 302] width 95 height 25
click at [1185, 303] on input "89.00" at bounding box center [1145, 302] width 95 height 25
type input "9.00"
type input "2.00"
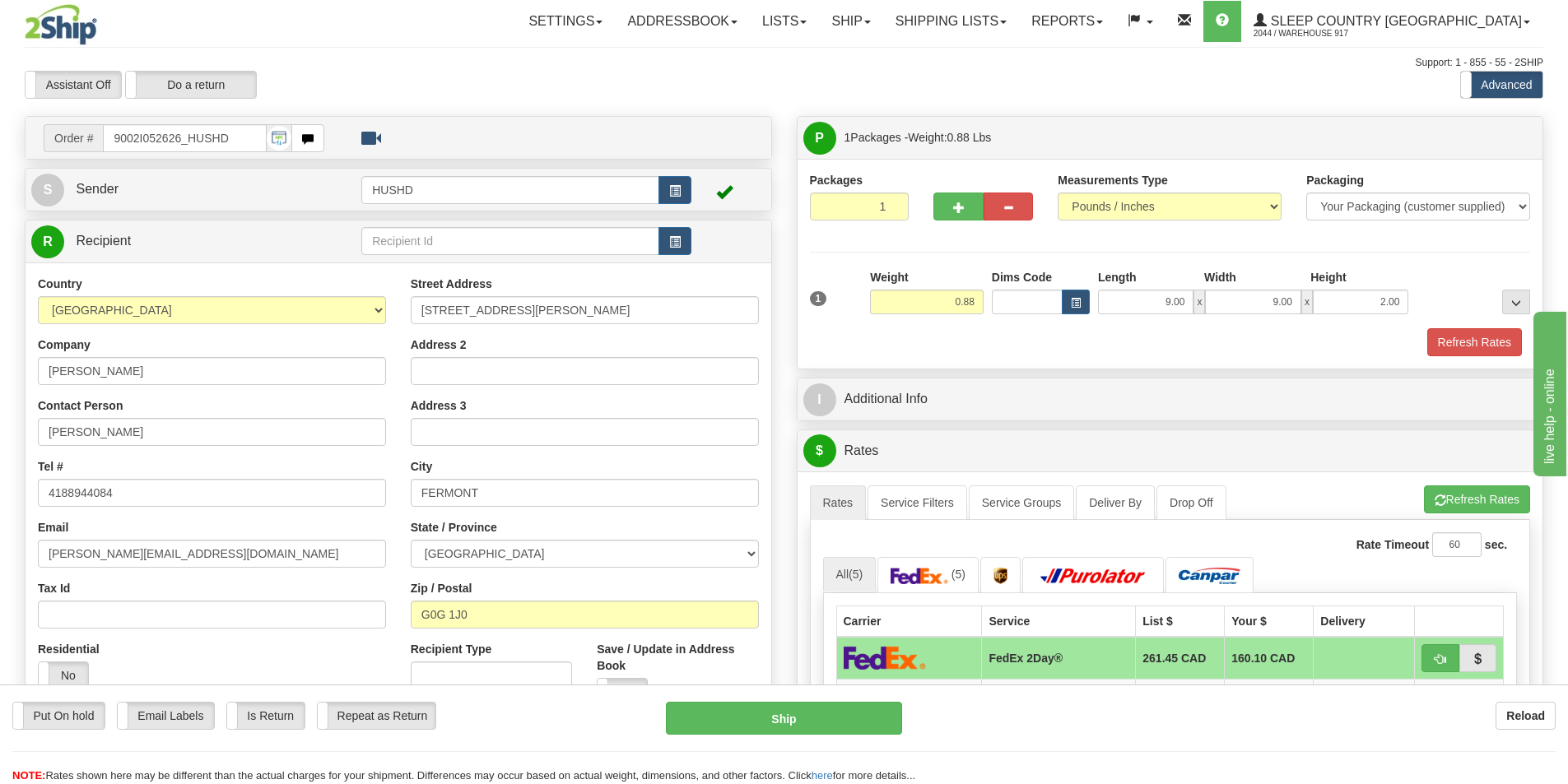
drag, startPoint x: 1116, startPoint y: 334, endPoint x: 1216, endPoint y: 350, distance: 101.3
click at [1117, 336] on div "Refresh Rates" at bounding box center [1170, 342] width 729 height 28
click at [1459, 351] on button "Refresh Rates" at bounding box center [1475, 342] width 95 height 28
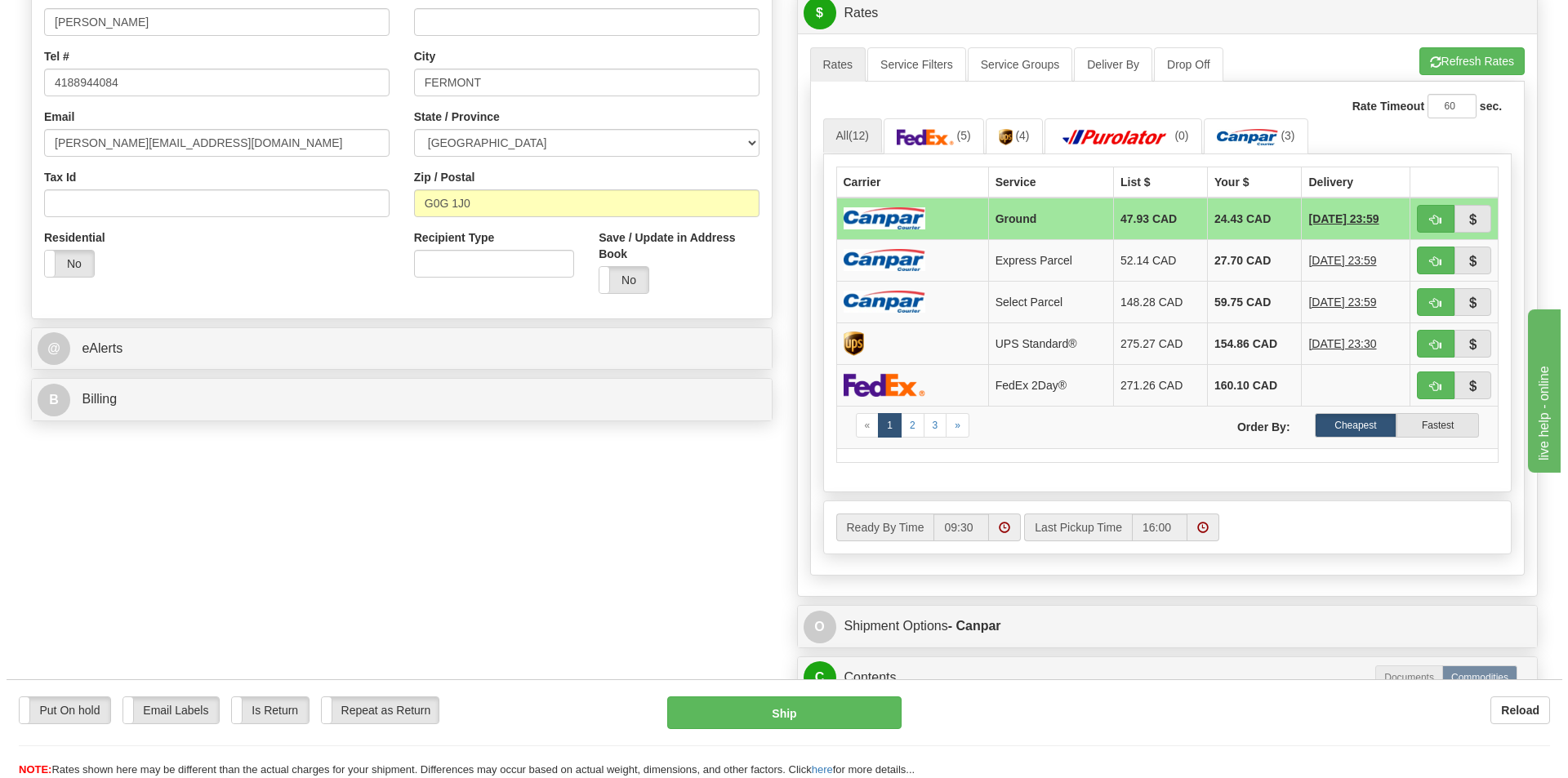
scroll to position [408, 0]
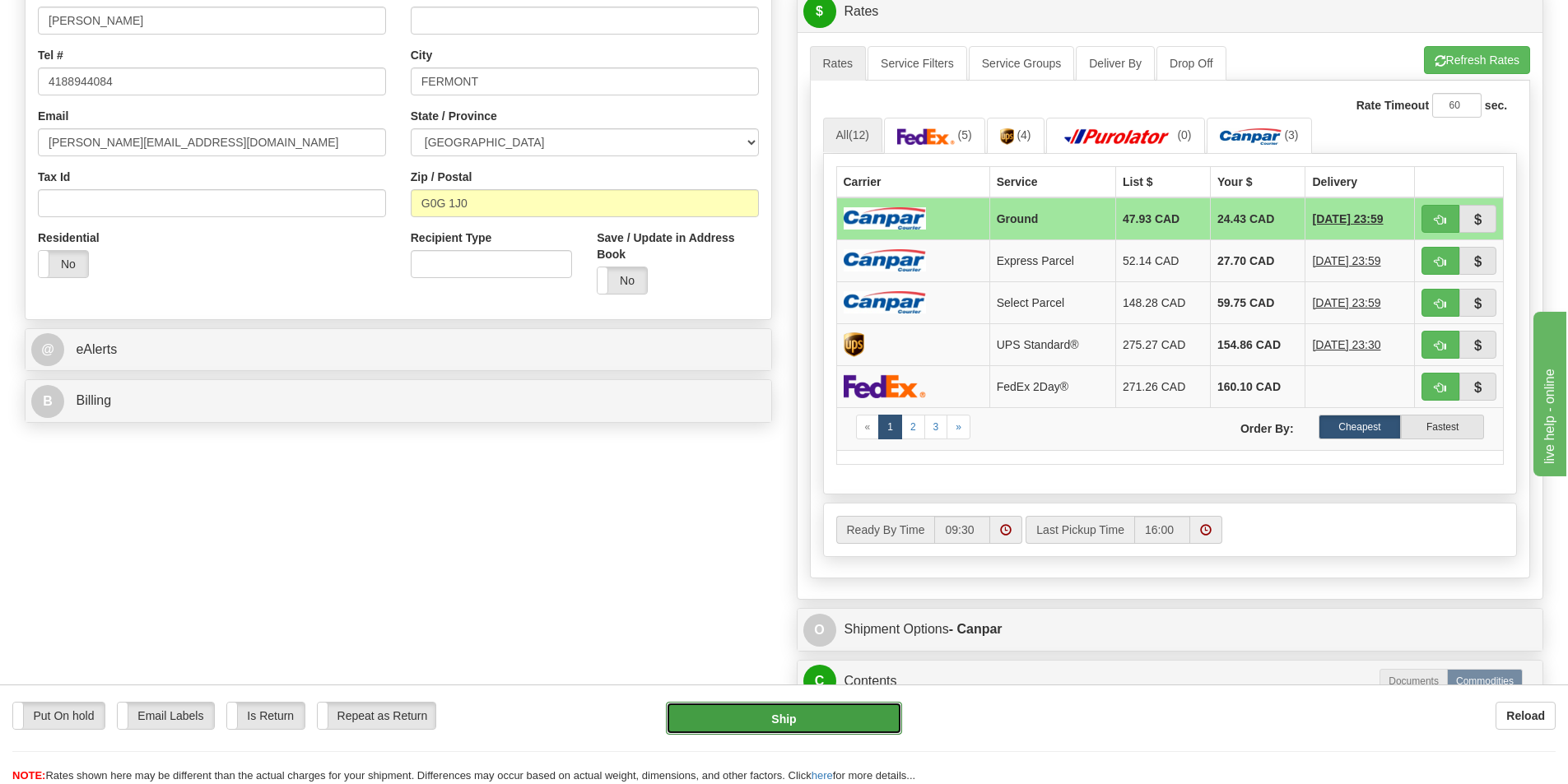
click at [752, 702] on button "Ship" at bounding box center [784, 719] width 236 height 33
type input "1"
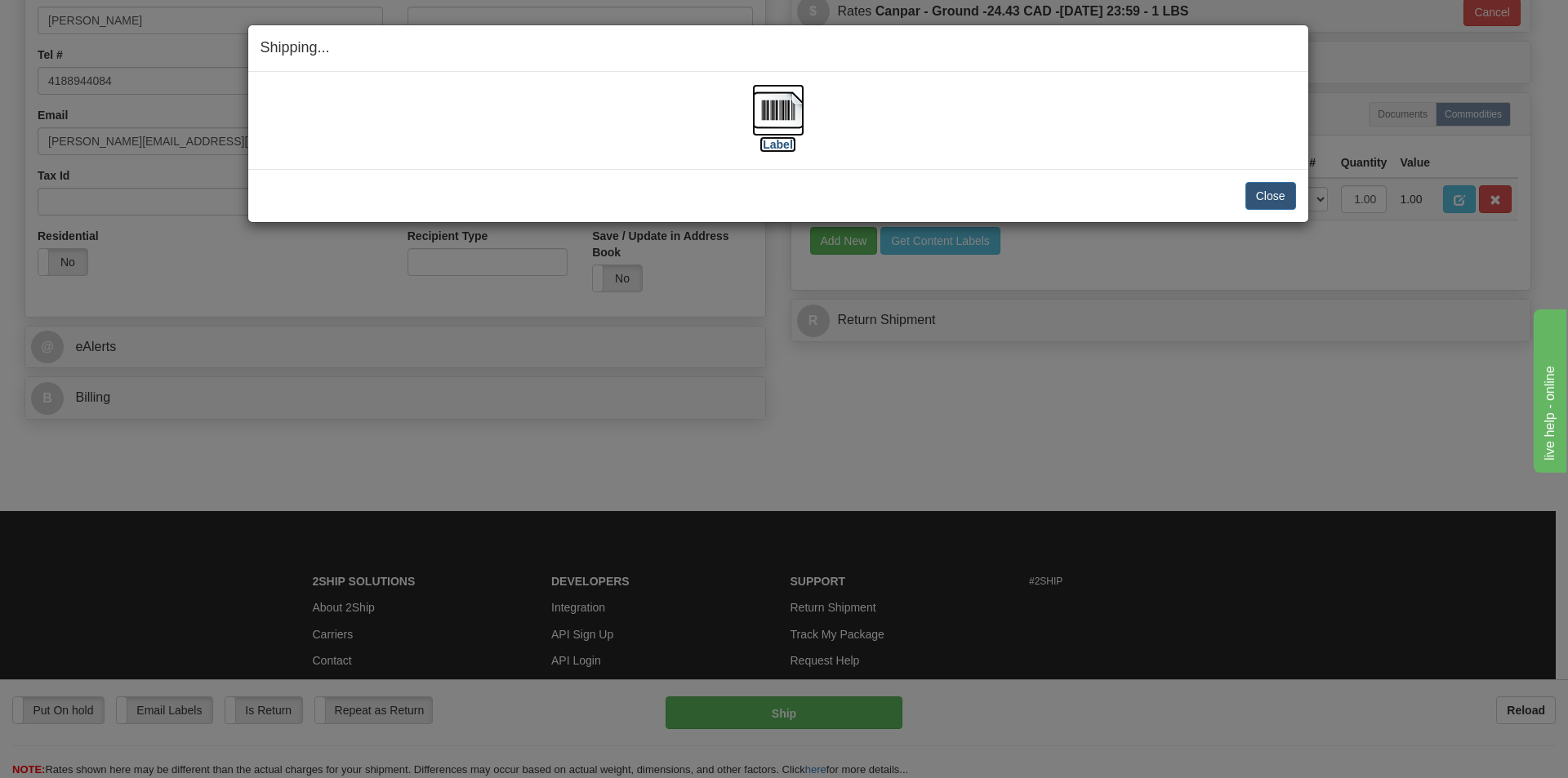
click at [779, 94] on img at bounding box center [778, 110] width 52 height 52
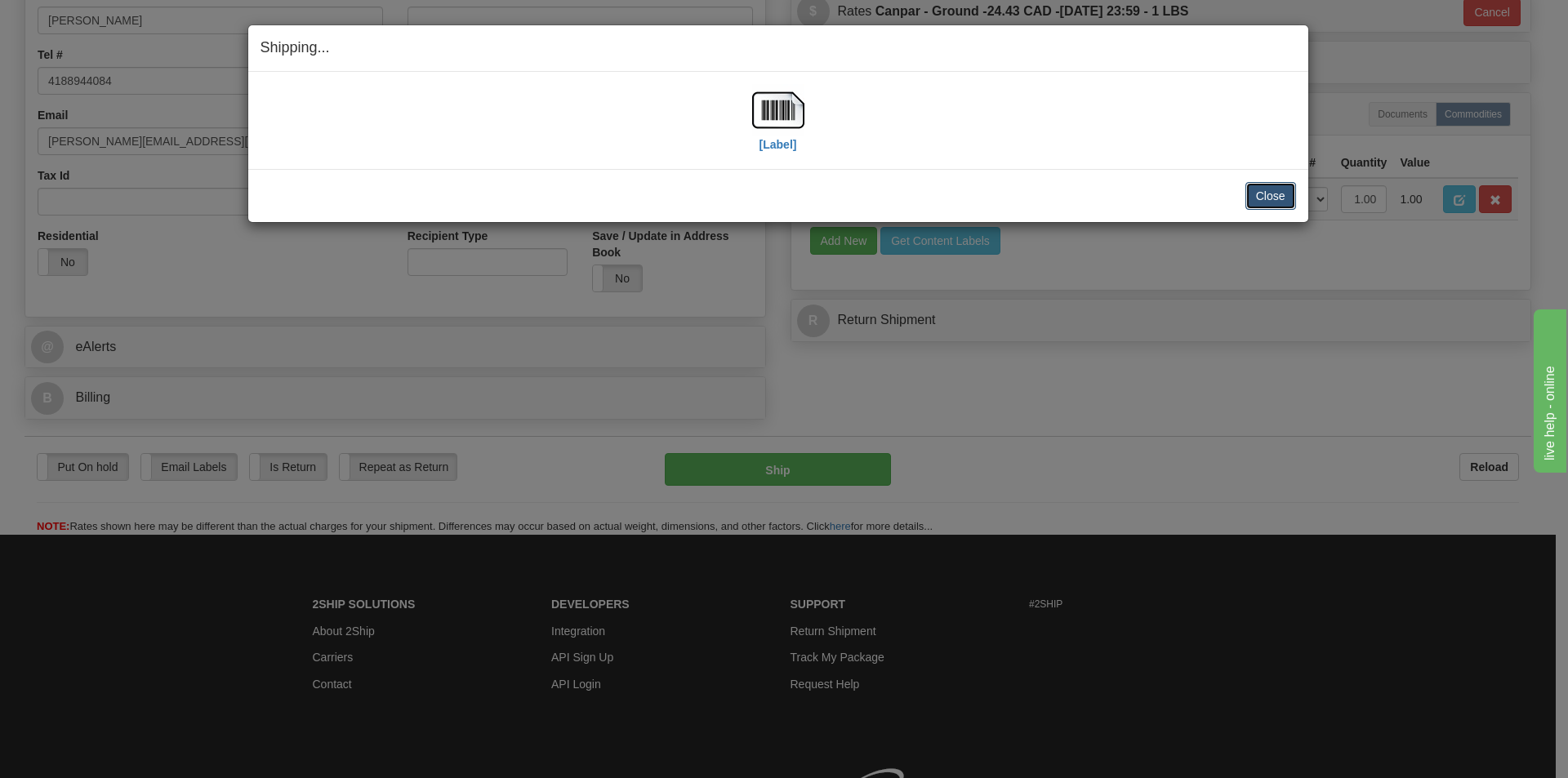
click at [1278, 189] on button "Close" at bounding box center [1270, 196] width 50 height 27
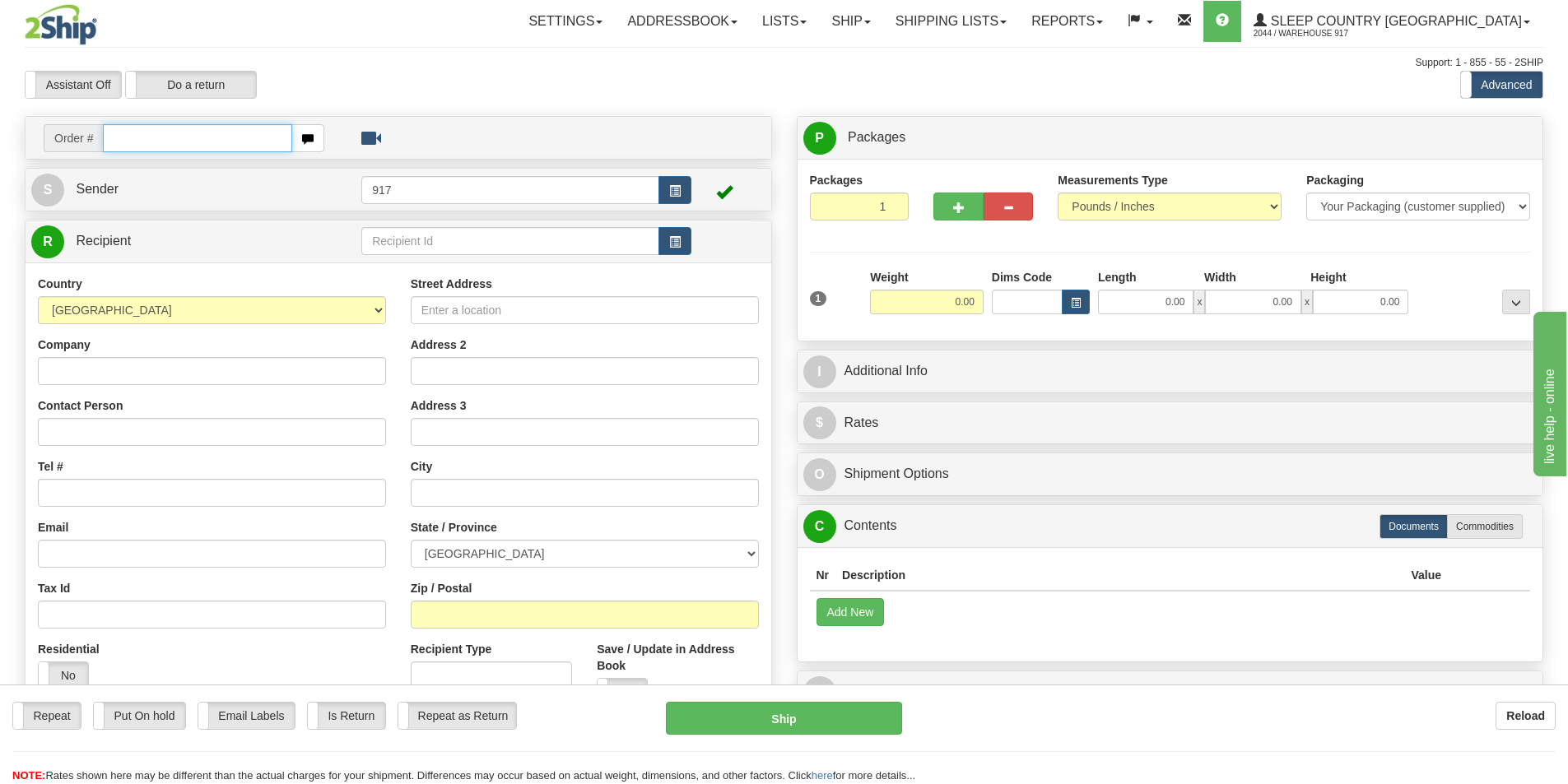
click at [206, 127] on input "text" at bounding box center [197, 138] width 189 height 28
paste input "9000I049459"
type input "9000I049459_HUSHD"
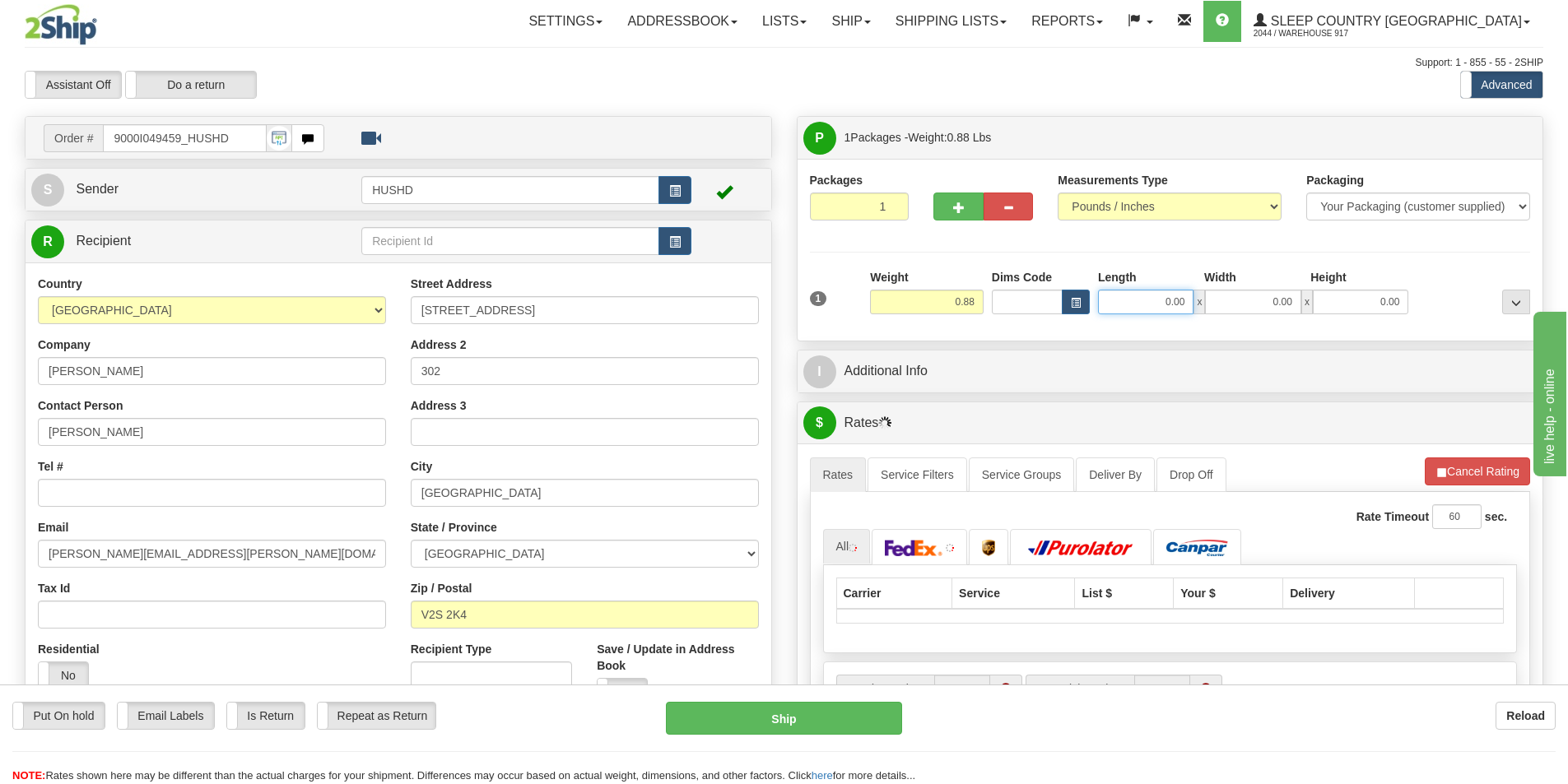
click at [1134, 301] on input "0.00" at bounding box center [1145, 302] width 95 height 25
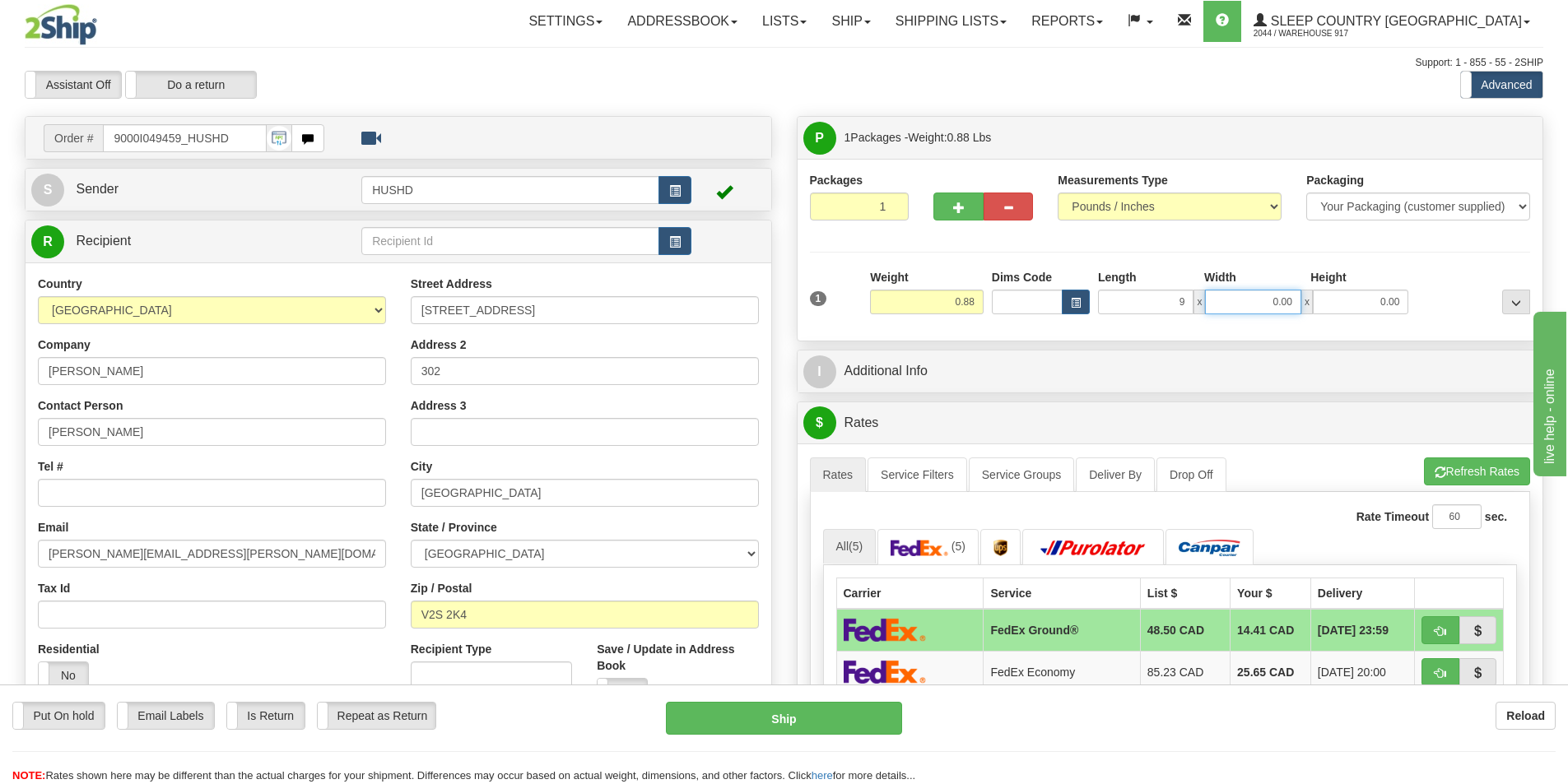
type input "9.00"
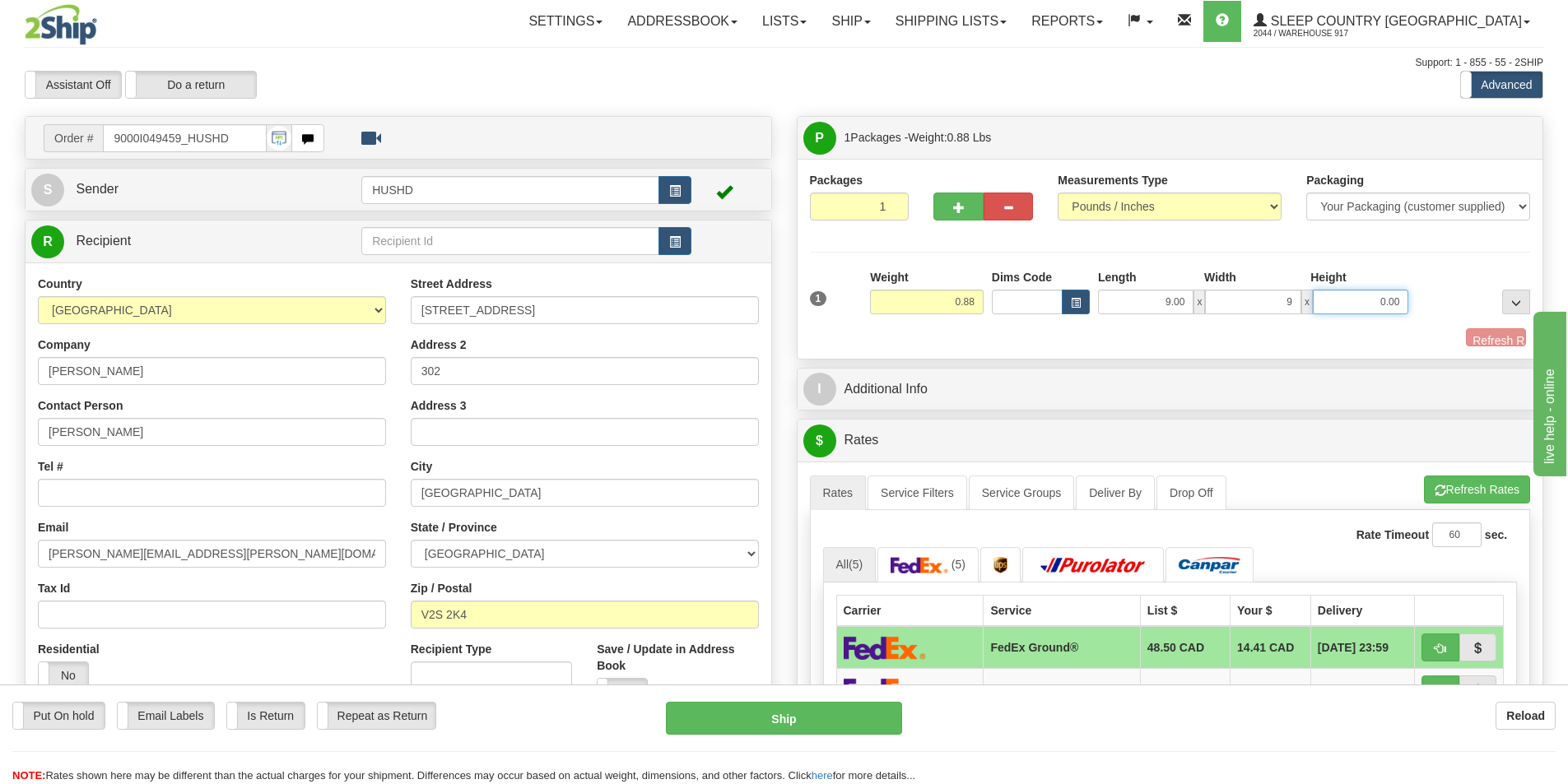
type input "9.00"
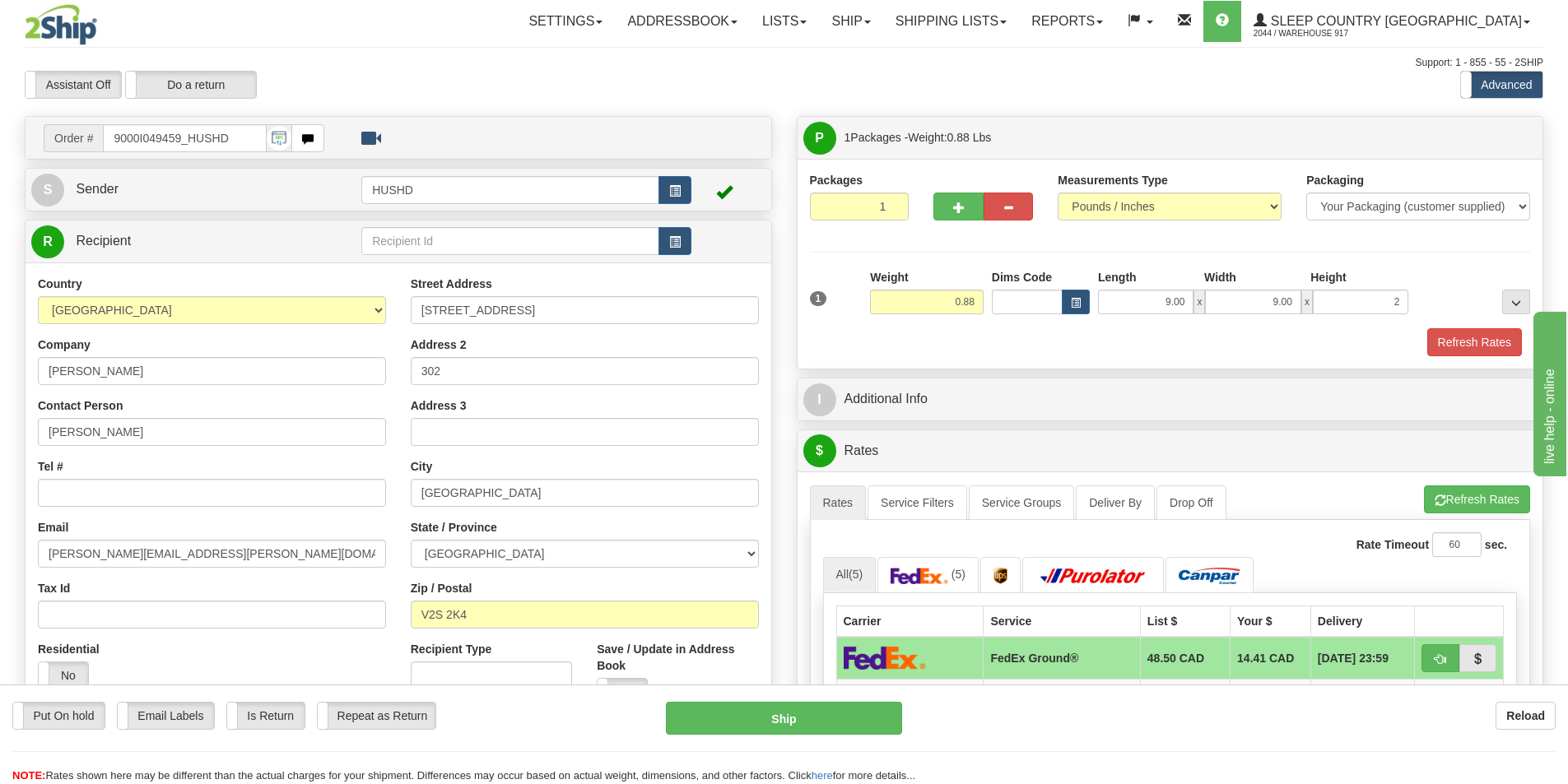
type input "2.00"
drag, startPoint x: 1076, startPoint y: 346, endPoint x: 1235, endPoint y: 348, distance: 159.0
click at [1079, 346] on div "Refresh Rates" at bounding box center [1170, 342] width 729 height 28
click at [1487, 339] on button "Refresh Rates" at bounding box center [1475, 342] width 95 height 28
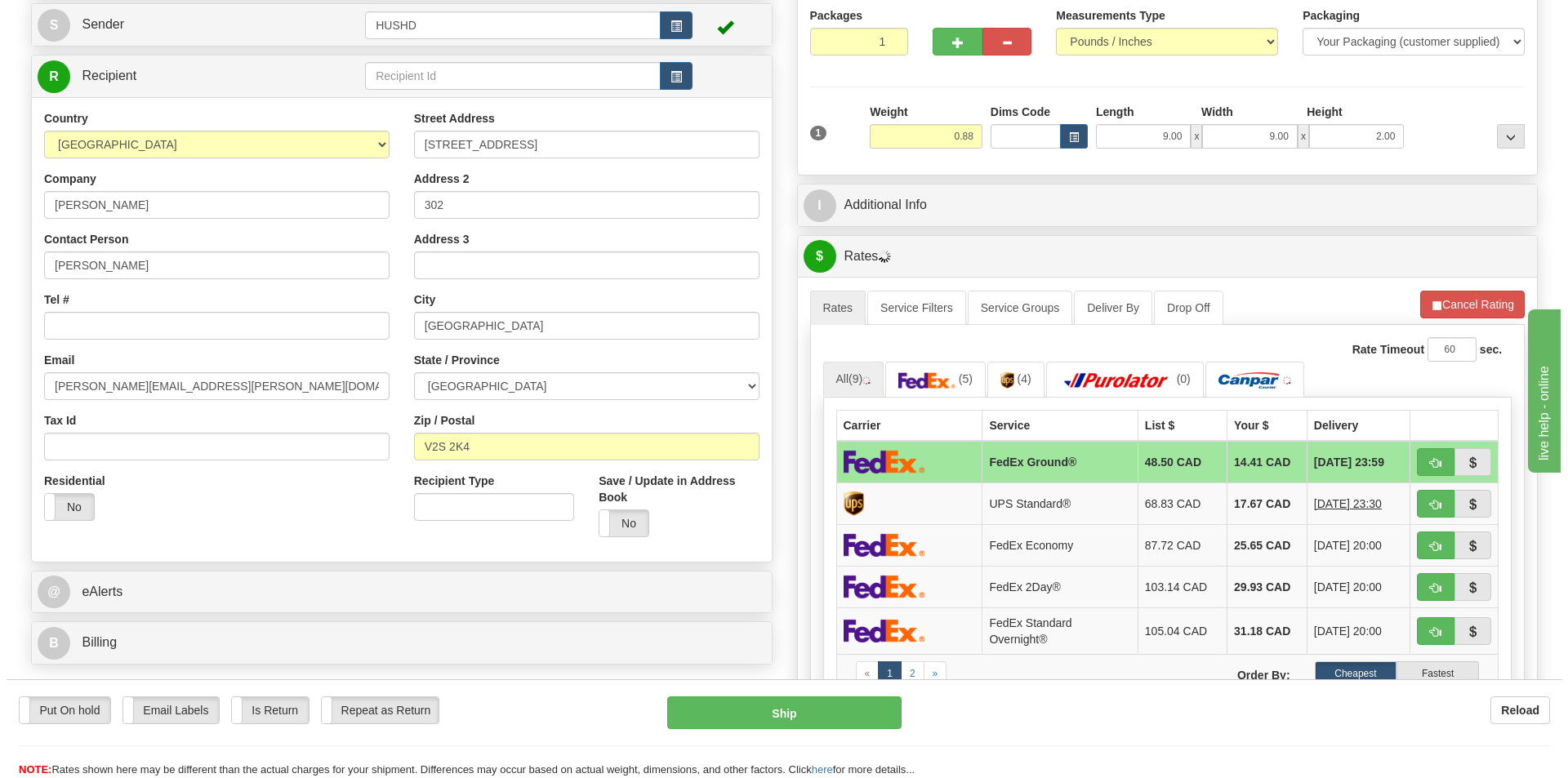
scroll to position [81, 0]
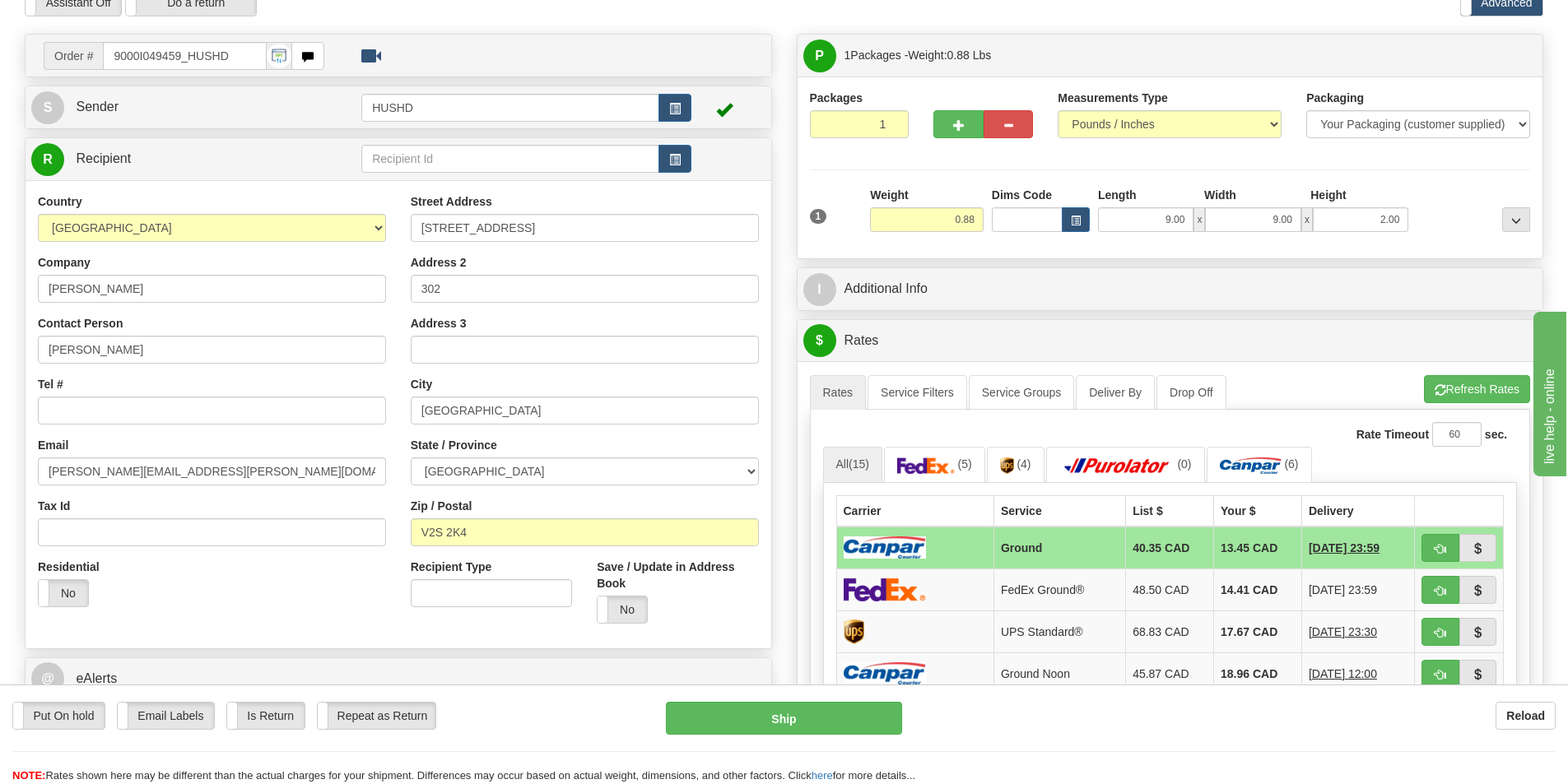
click at [789, 738] on div "Put On hold Put On hold Email Labels Email Labels Edit Is Return Is Return Repe…" at bounding box center [784, 742] width 1568 height 82
click at [790, 727] on button "Ship" at bounding box center [784, 719] width 236 height 33
type input "1"
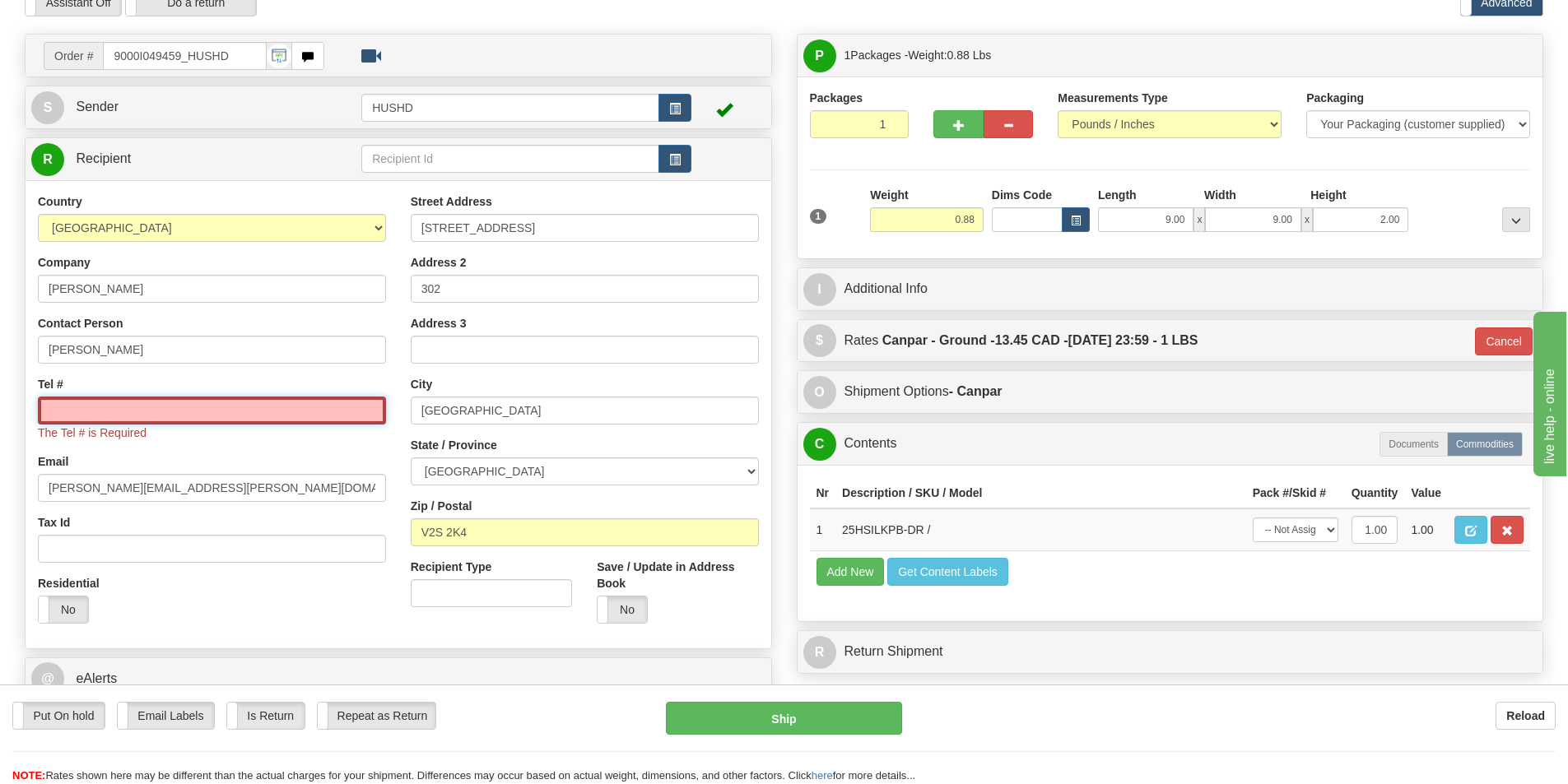
drag, startPoint x: 340, startPoint y: 405, endPoint x: 330, endPoint y: 428, distance: 25.1
click at [340, 405] on input "Tel #" at bounding box center [211, 410] width 348 height 28
type input "[PHONE_NUMBER]"
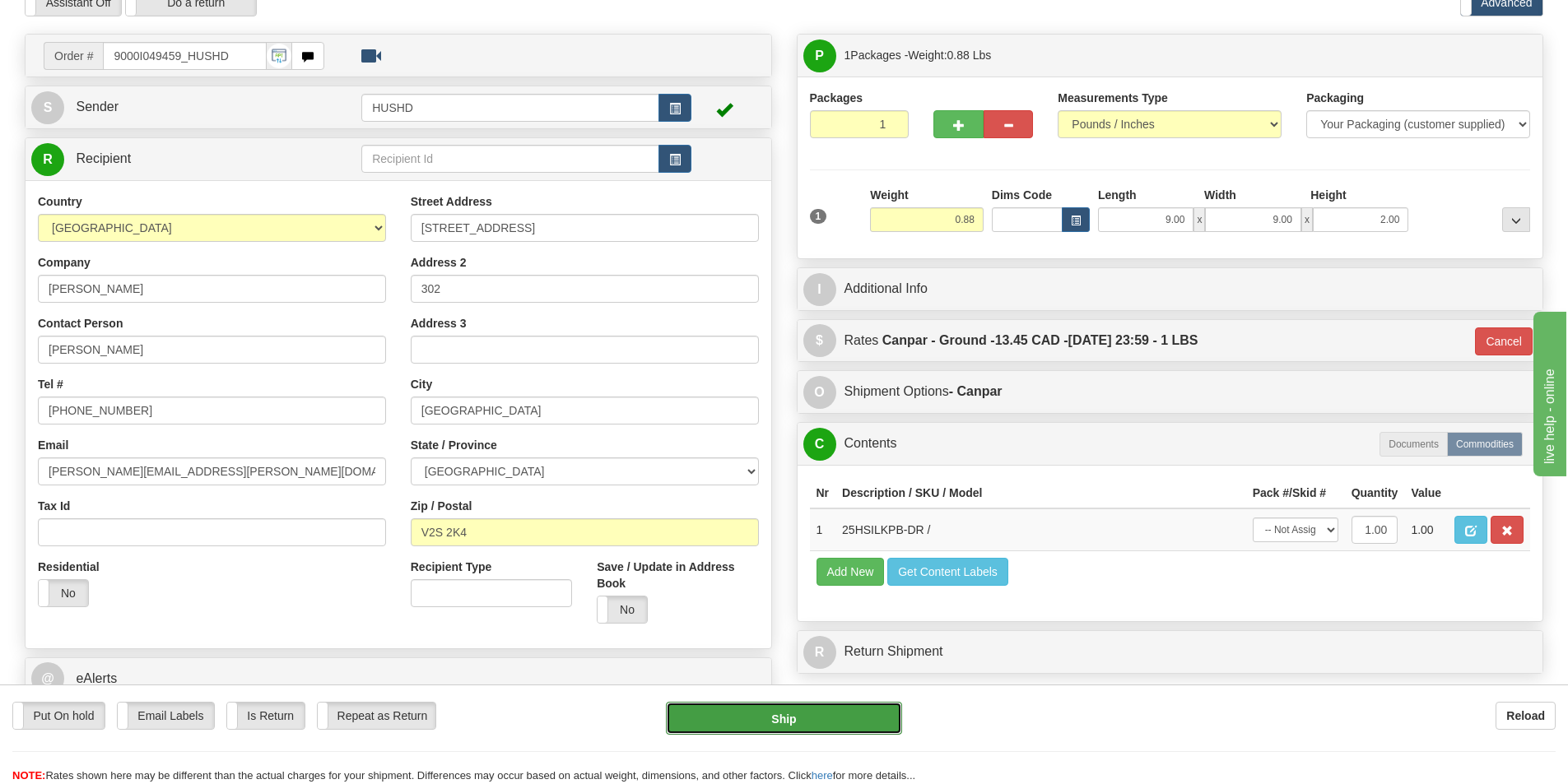
click at [835, 725] on button "Ship" at bounding box center [784, 719] width 236 height 33
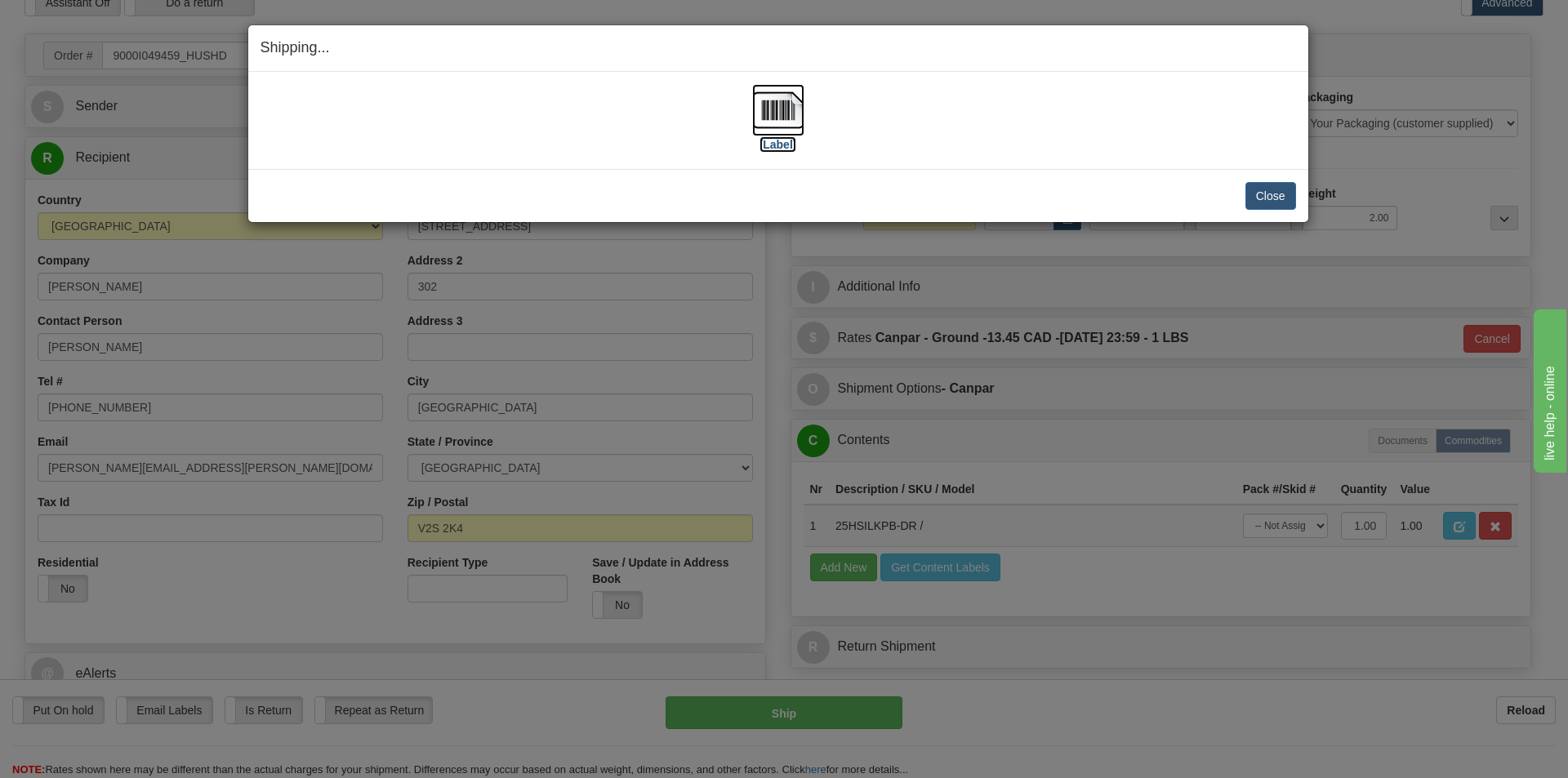
click at [778, 104] on img at bounding box center [778, 110] width 52 height 52
click at [771, 123] on img at bounding box center [778, 110] width 52 height 52
click at [1253, 198] on button "Close" at bounding box center [1270, 196] width 50 height 27
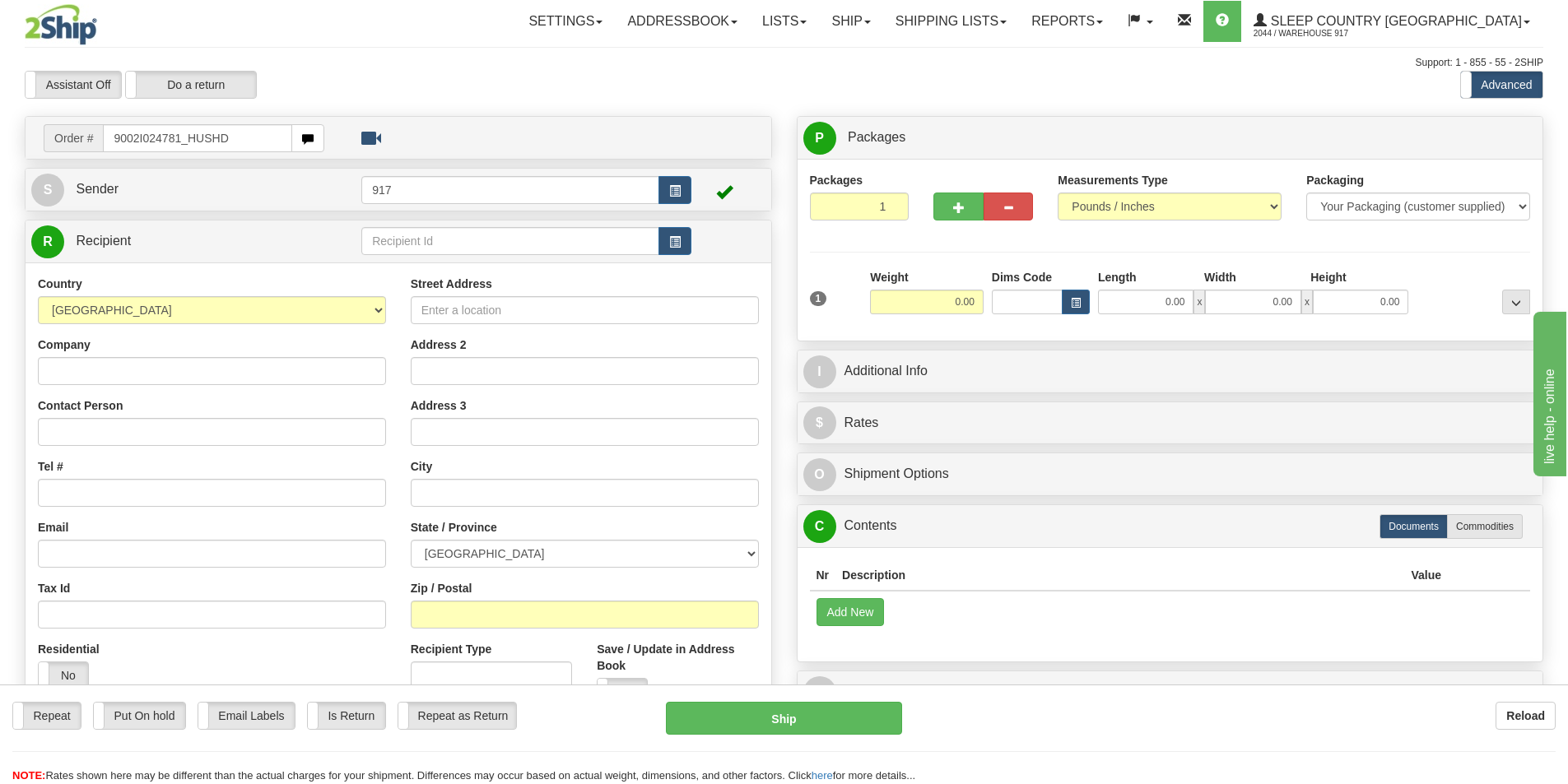
type input "9002I024781_HUSHD"
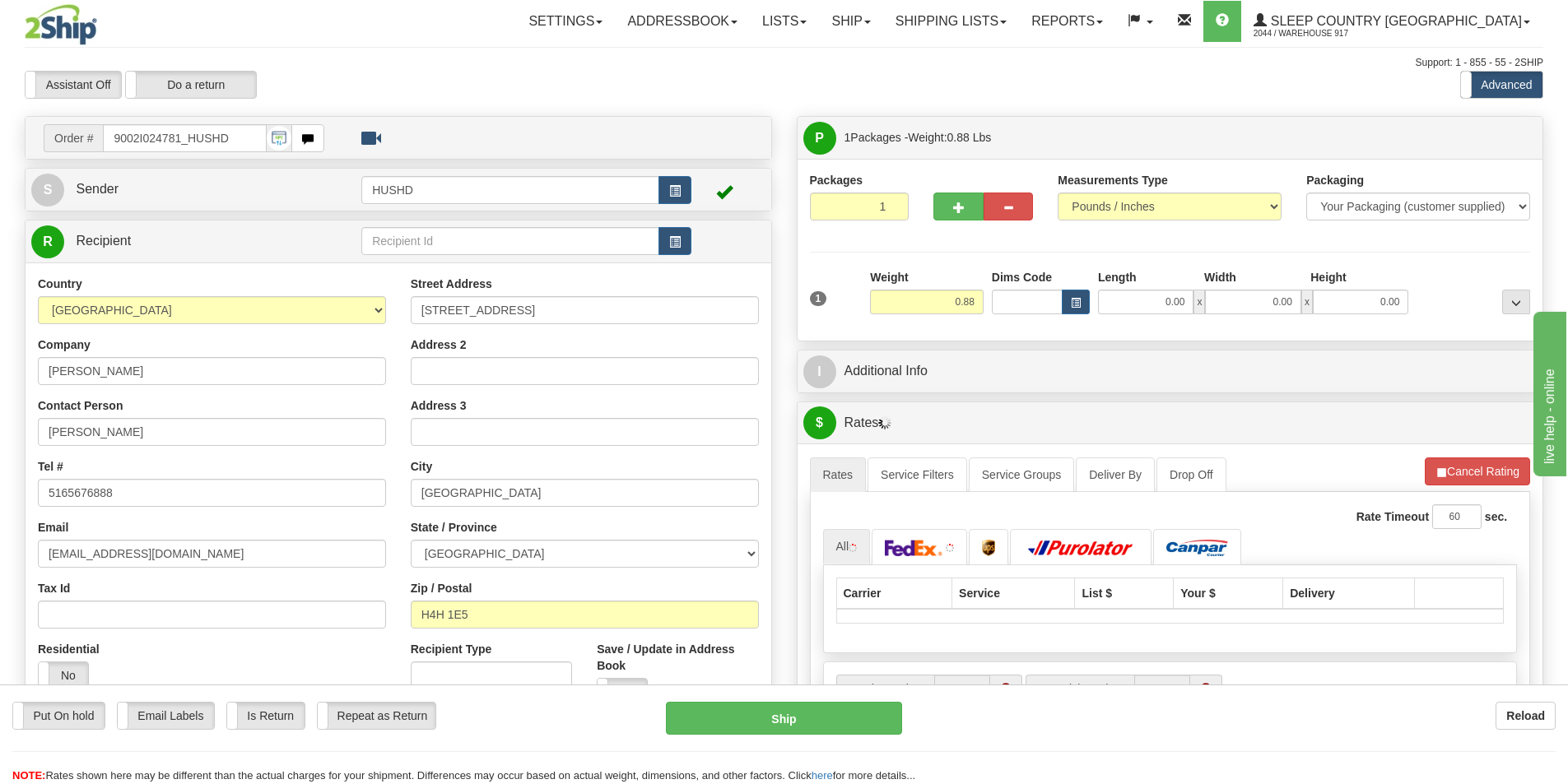
click at [1194, 311] on span "x" at bounding box center [1199, 302] width 11 height 25
drag, startPoint x: 1190, startPoint y: 311, endPoint x: 1176, endPoint y: 309, distance: 14.1
click at [1185, 311] on input "0.00" at bounding box center [1145, 302] width 95 height 25
click at [1176, 309] on input "Length" at bounding box center [1145, 302] width 95 height 25
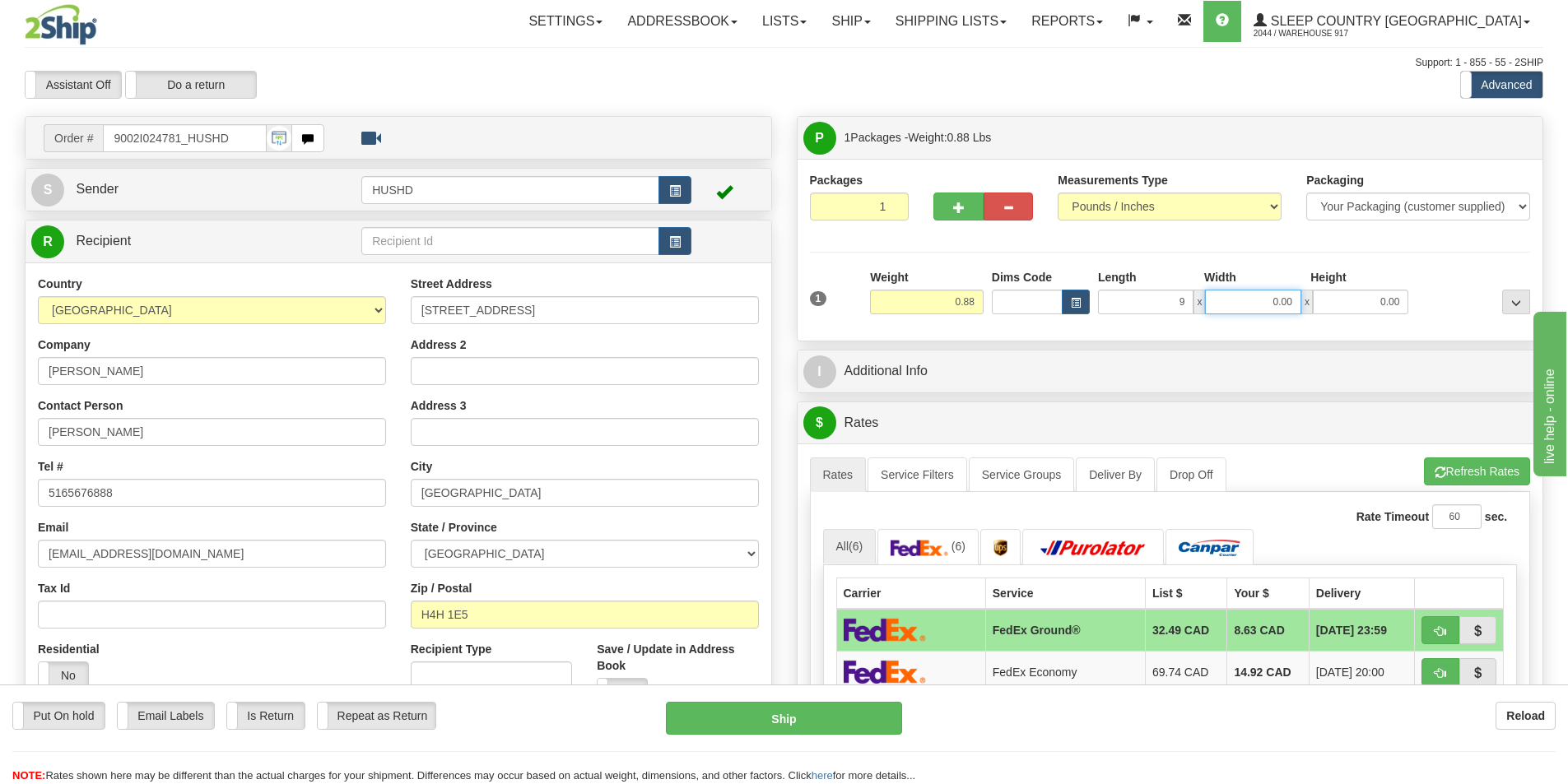
type input "9.00"
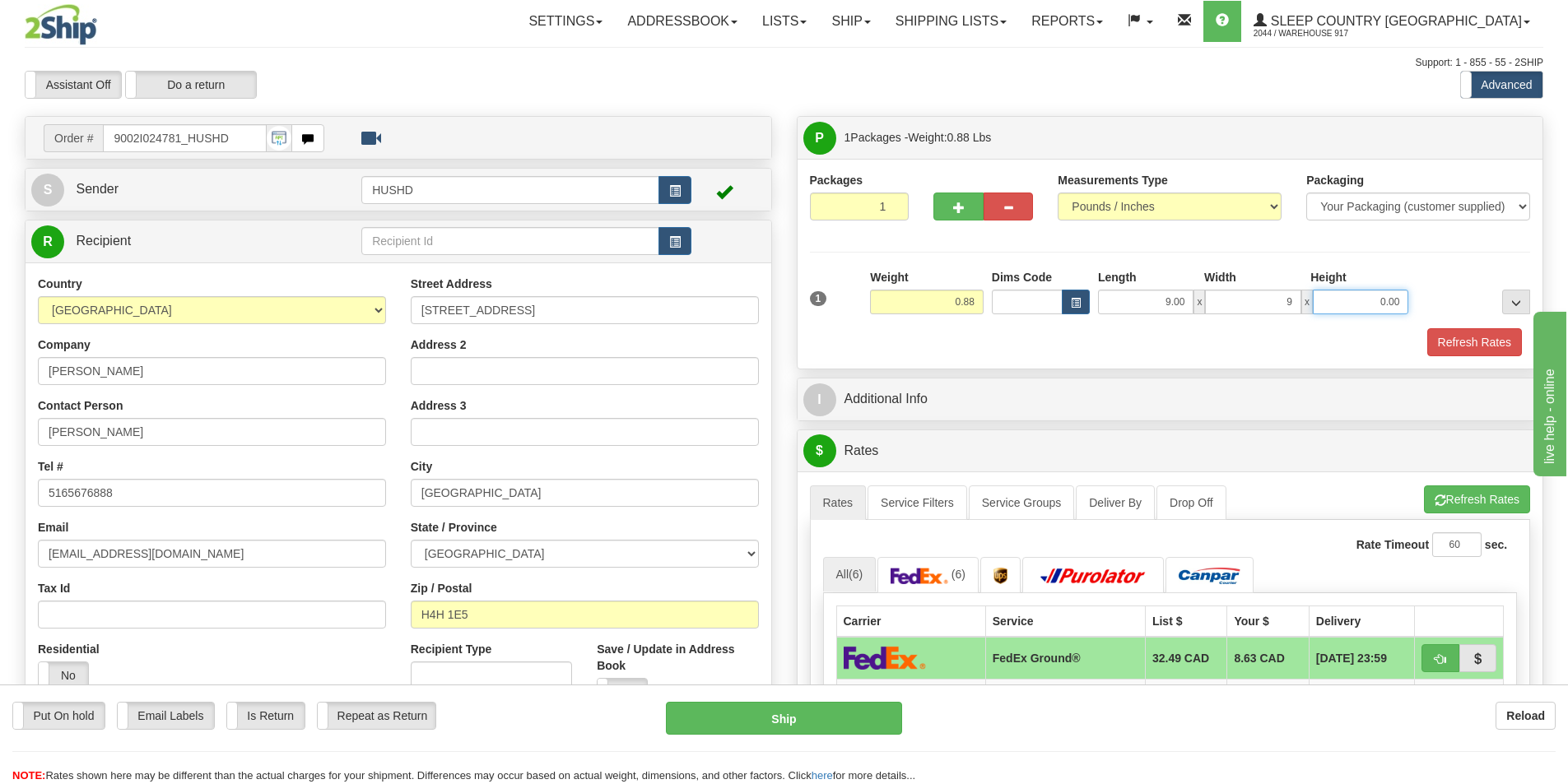
type input "9.00"
type input "2.00"
click at [1058, 357] on div "Packages 1 1 Measurements Type" at bounding box center [1170, 263] width 746 height 209
click at [1492, 341] on button "Refresh Rates" at bounding box center [1475, 342] width 95 height 28
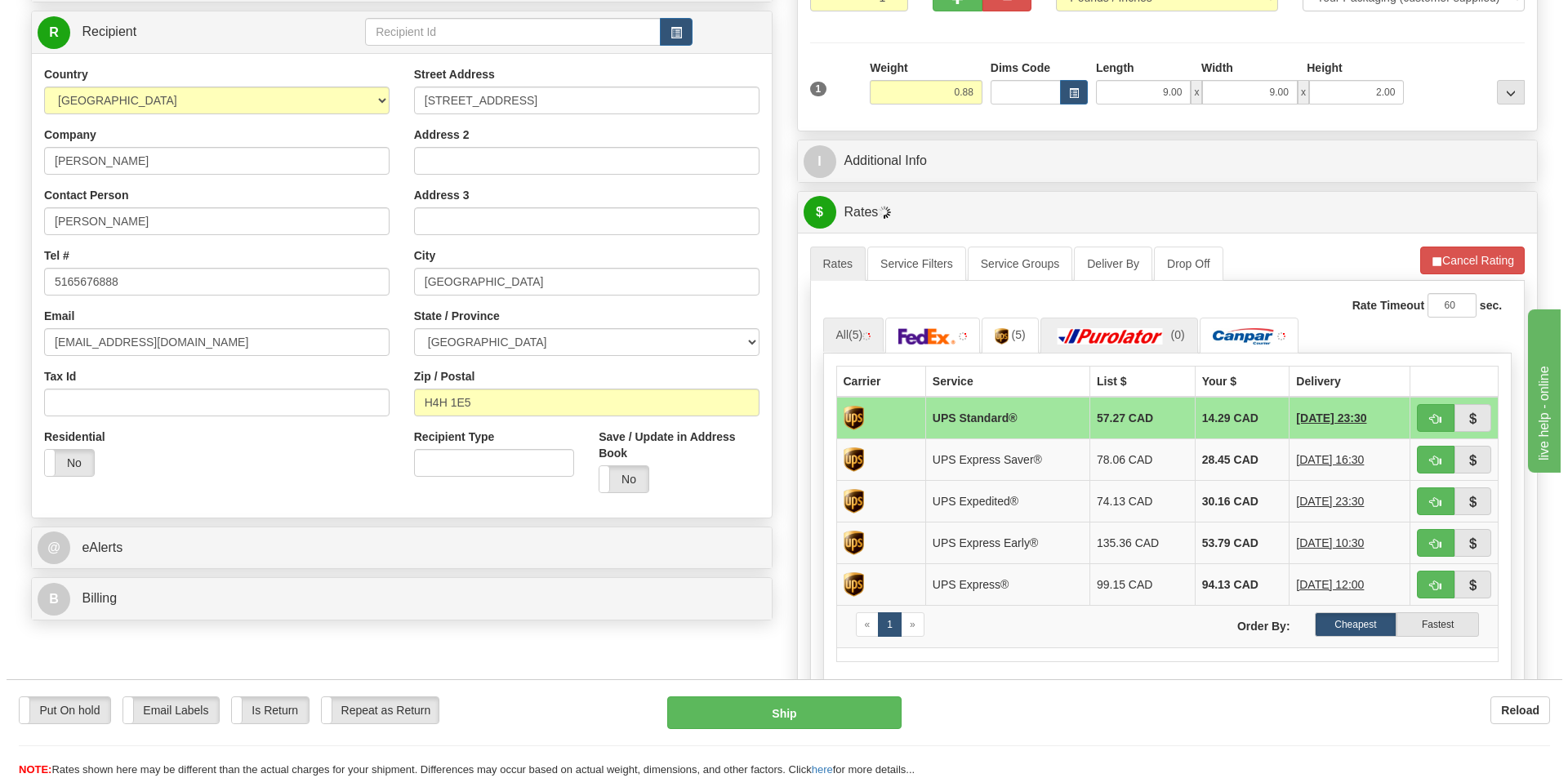
scroll to position [245, 0]
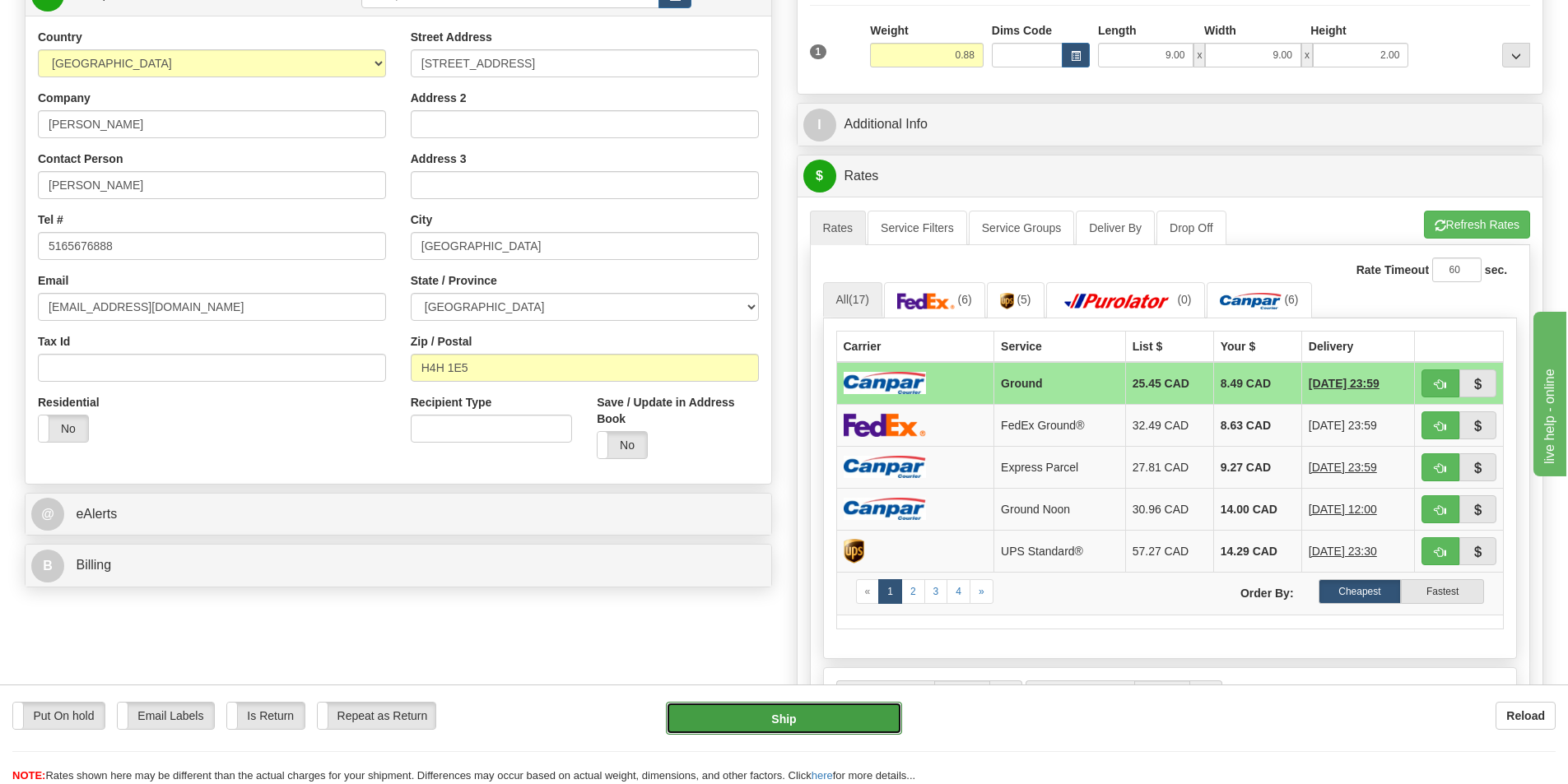
click at [763, 714] on button "Ship" at bounding box center [784, 719] width 236 height 33
type input "1"
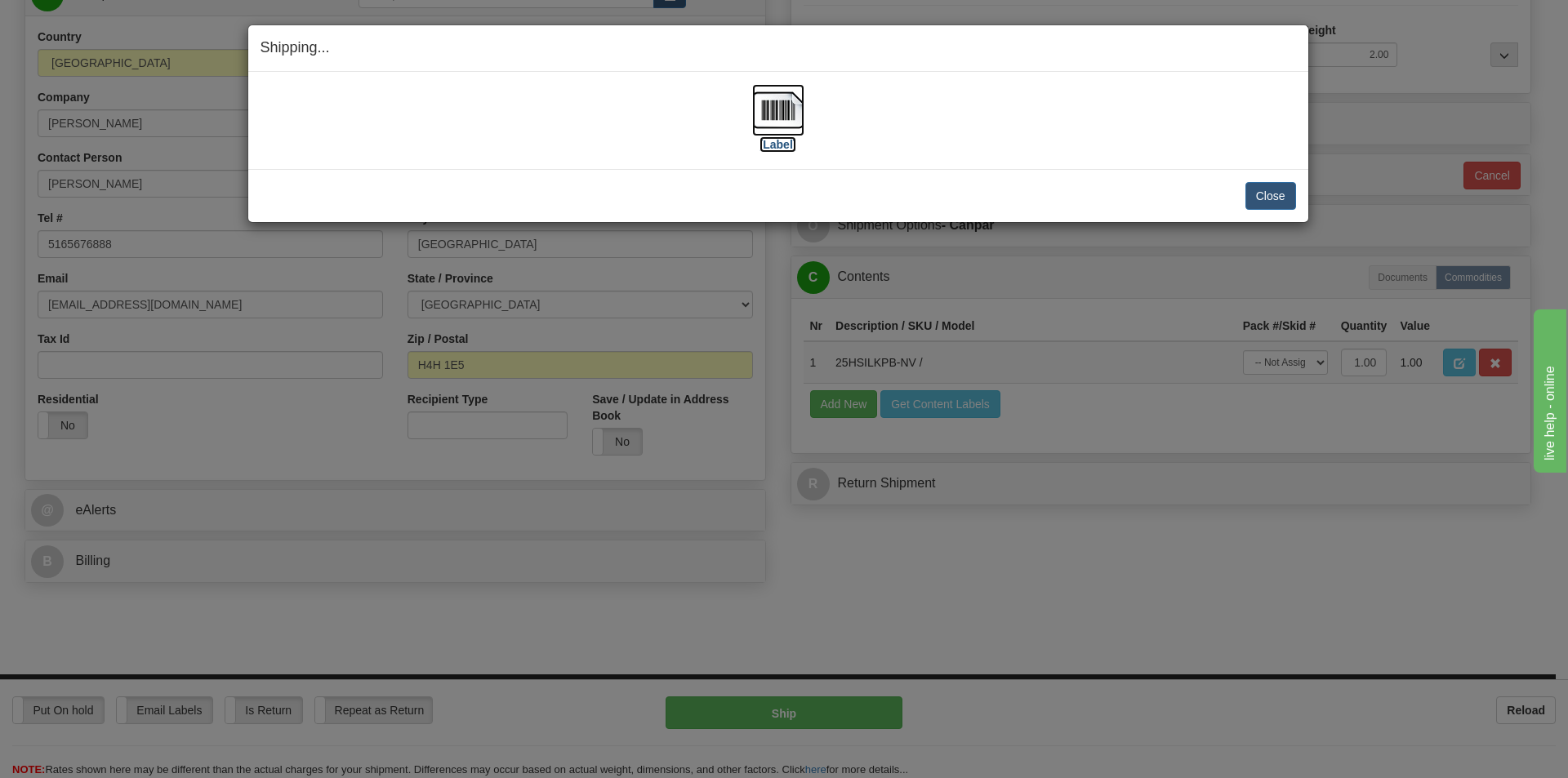
click at [766, 119] on img at bounding box center [778, 110] width 52 height 52
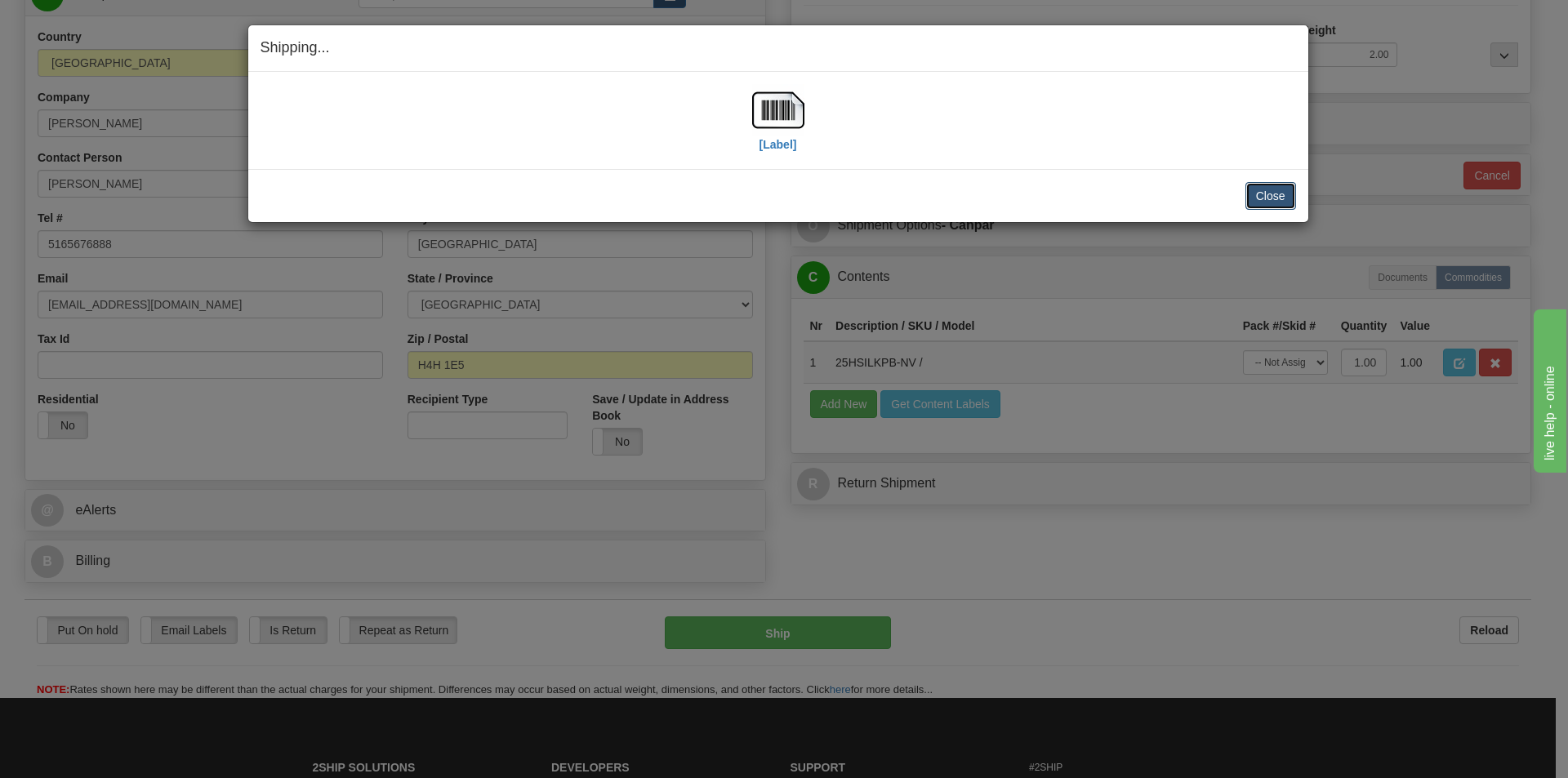
click at [1271, 193] on button "Close" at bounding box center [1270, 196] width 50 height 27
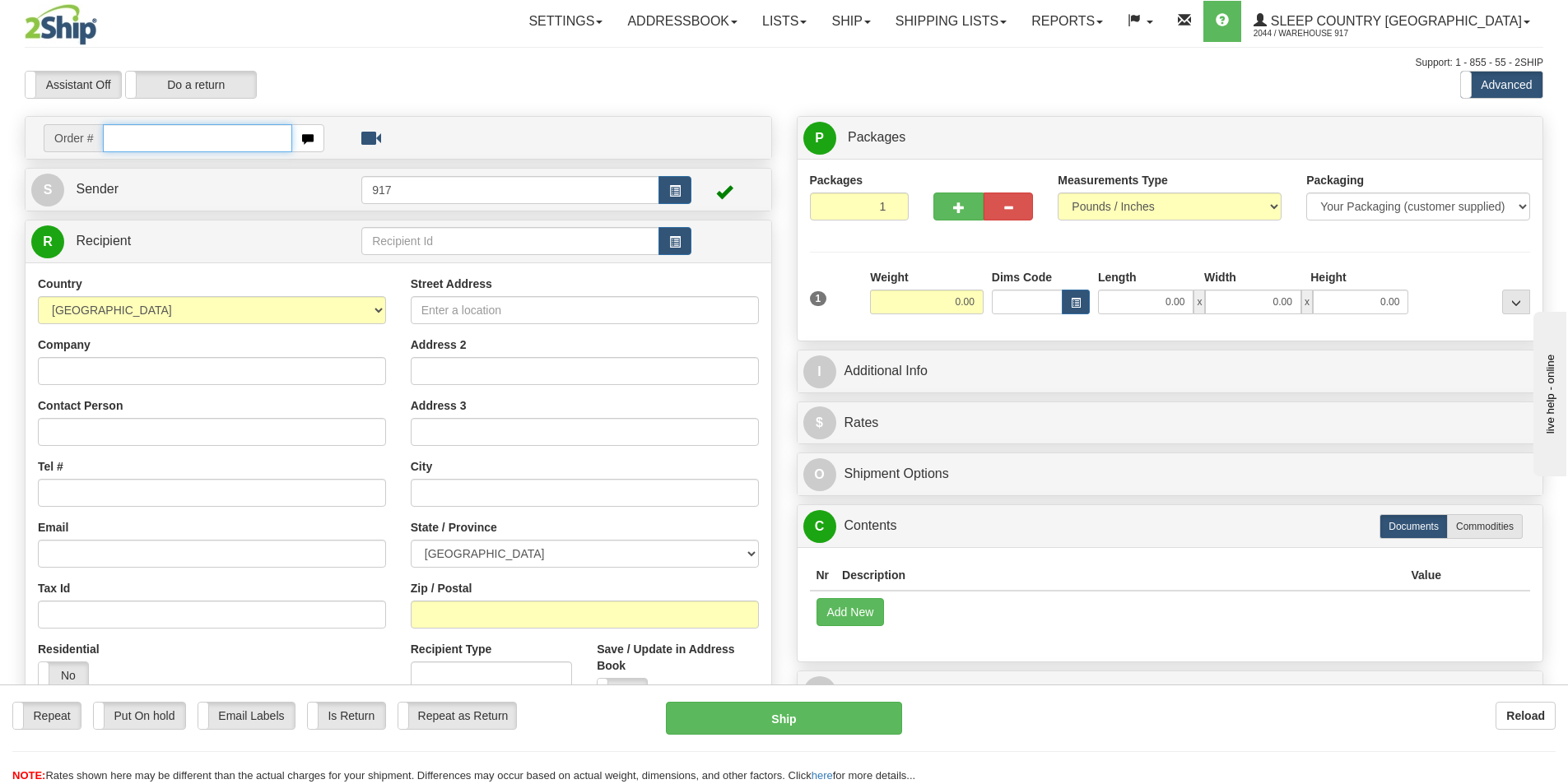
click at [189, 140] on input "text" at bounding box center [197, 138] width 189 height 28
click at [235, 133] on input "text" at bounding box center [197, 138] width 189 height 28
paste input "1055546"
type input "1055546"
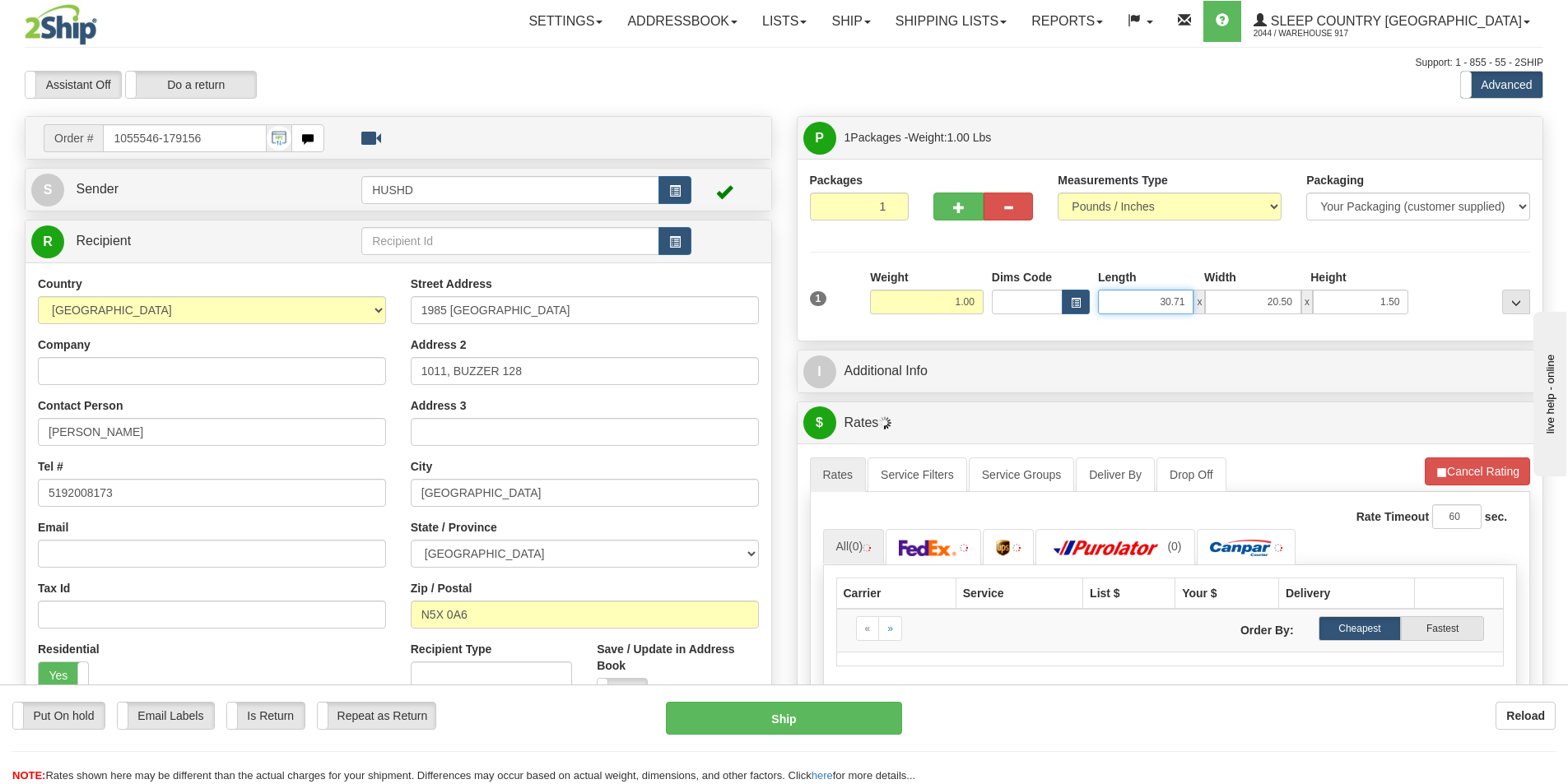
click at [1178, 306] on input "30.71" at bounding box center [1145, 302] width 95 height 25
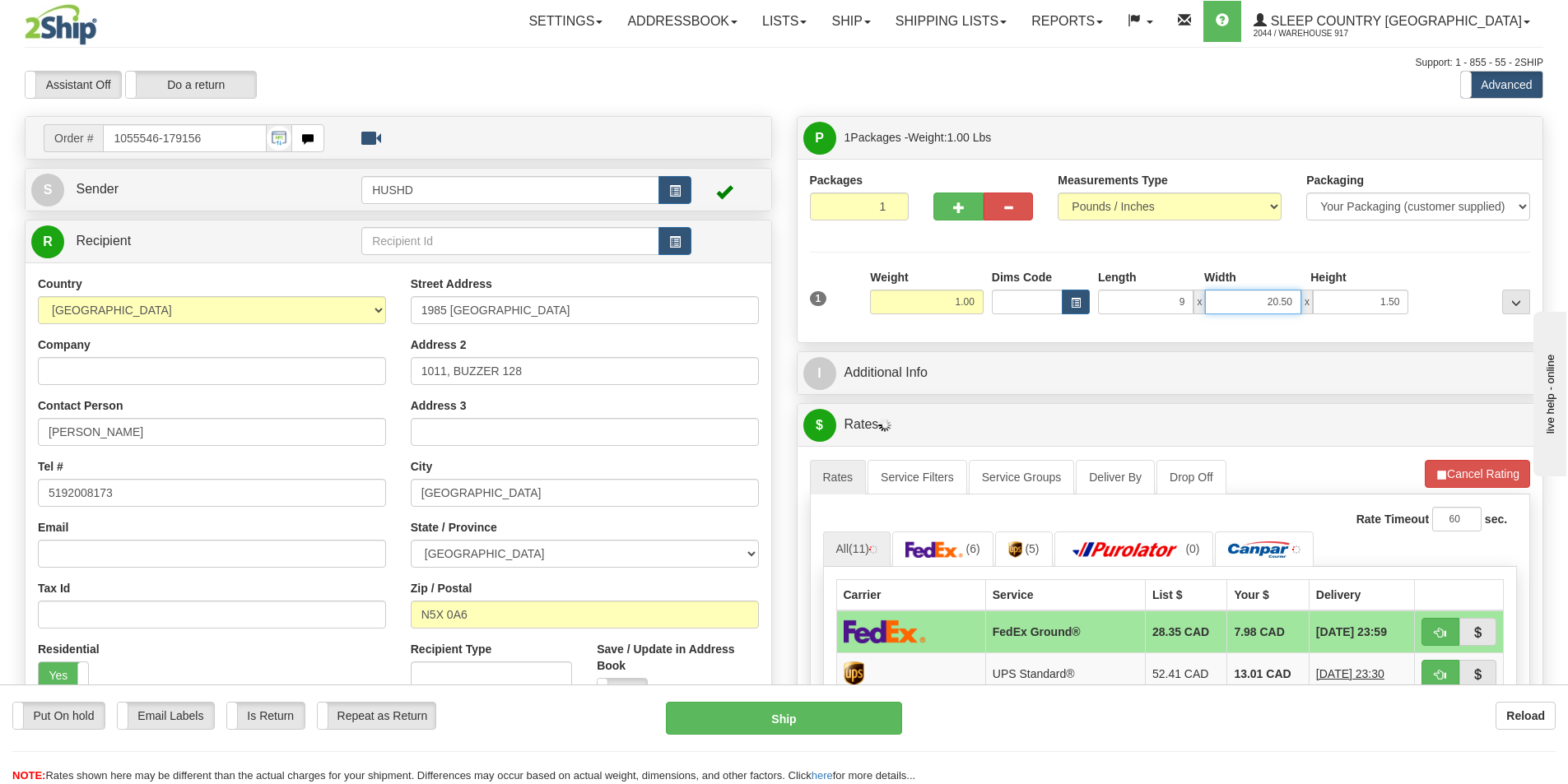
type input "9.00"
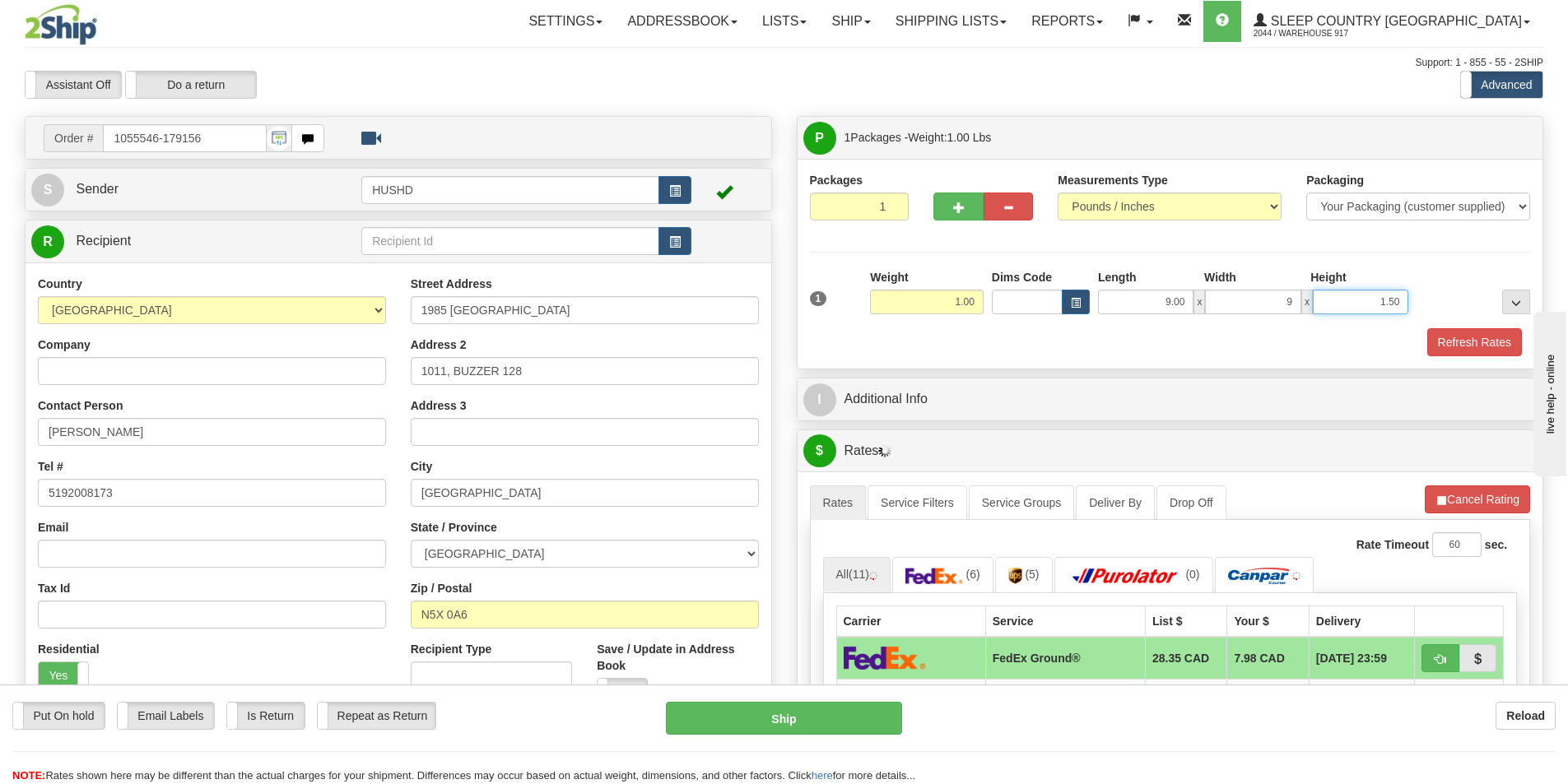
type input "9.00"
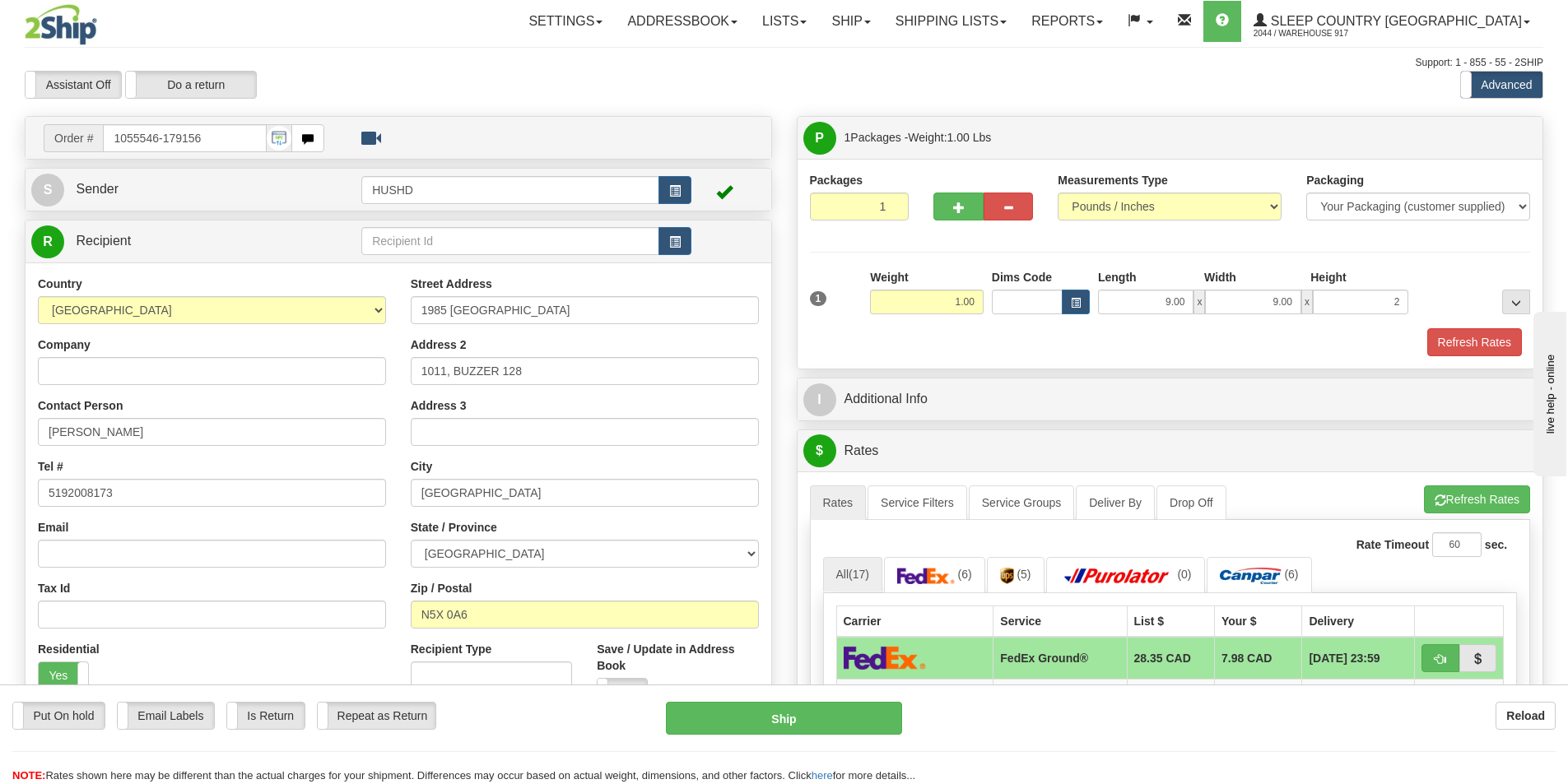
type input "2.00"
click at [1129, 345] on div "Refresh Rates" at bounding box center [1170, 342] width 729 height 28
click at [1482, 350] on button "Refresh Rates" at bounding box center [1475, 342] width 95 height 28
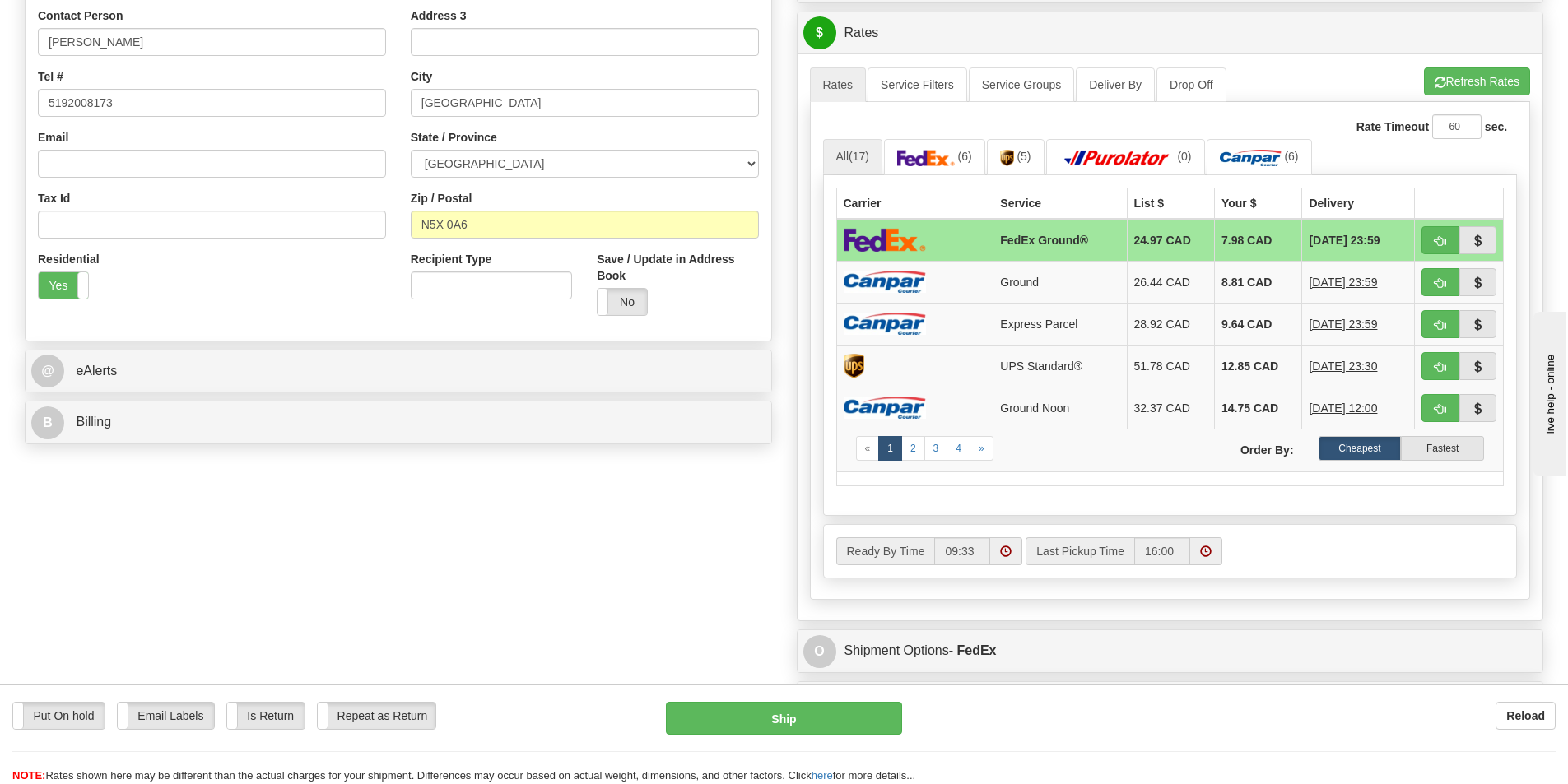
scroll to position [411, 0]
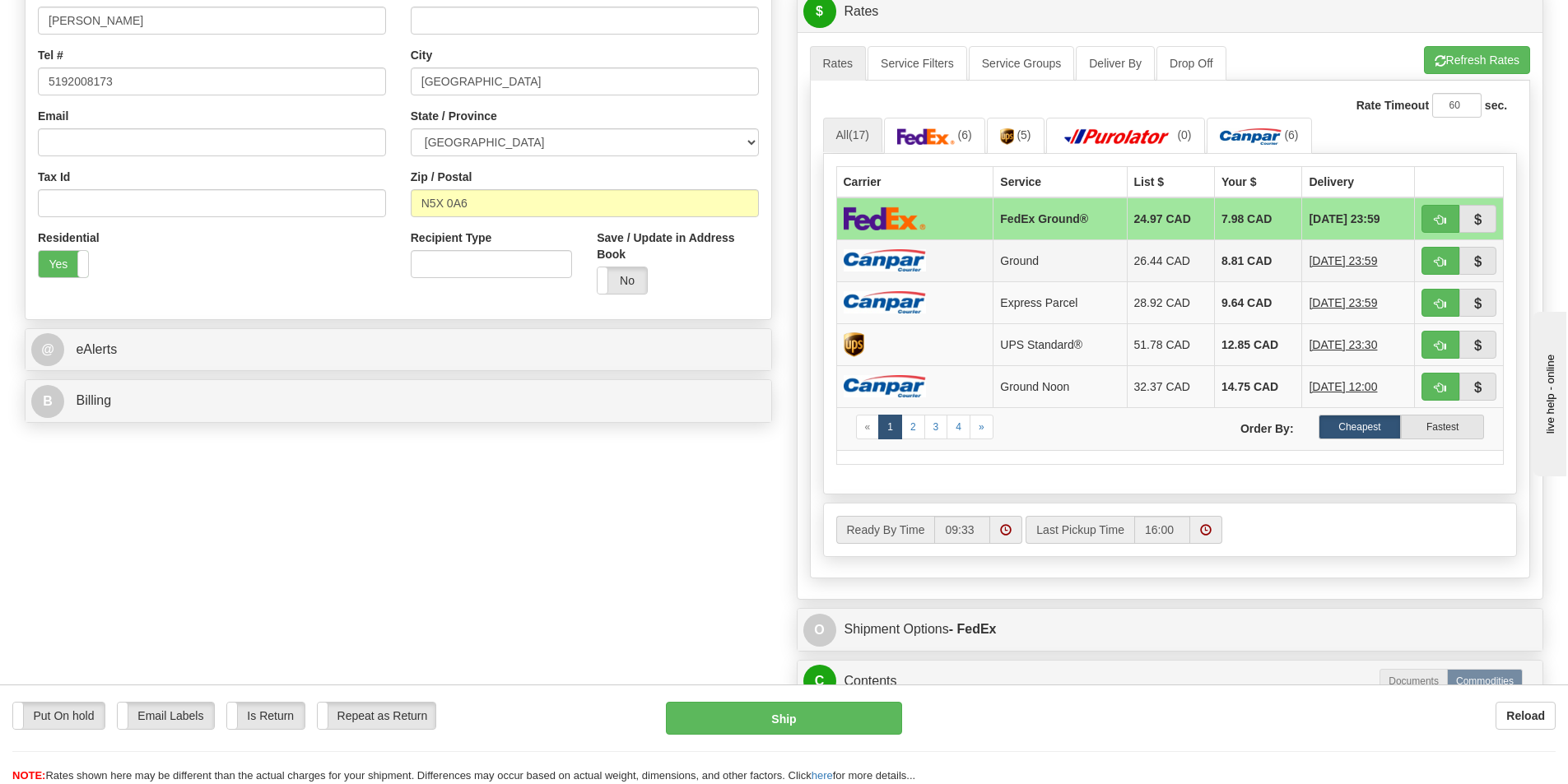
click at [1108, 263] on td "Ground" at bounding box center [1060, 260] width 134 height 42
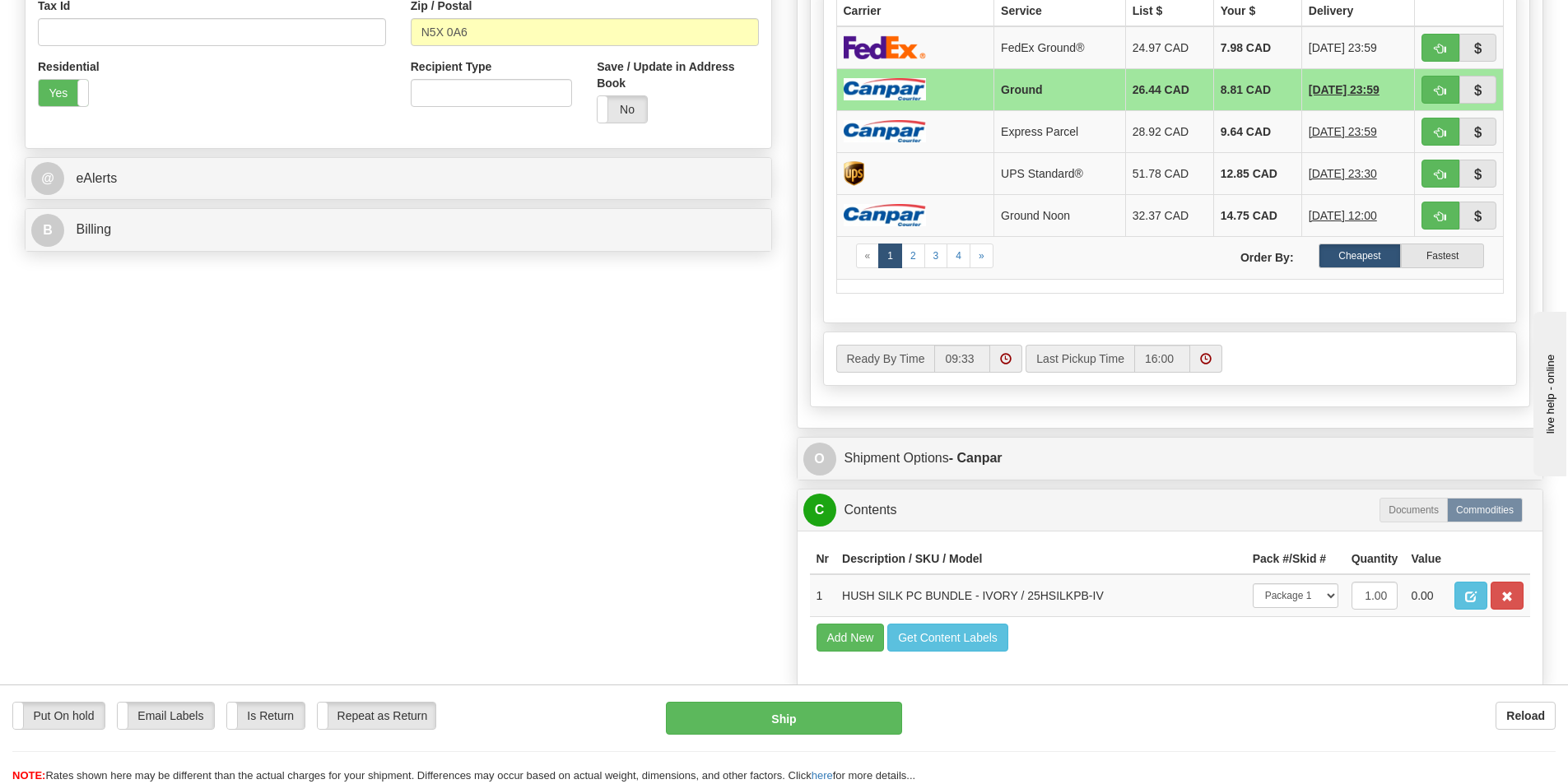
scroll to position [823, 0]
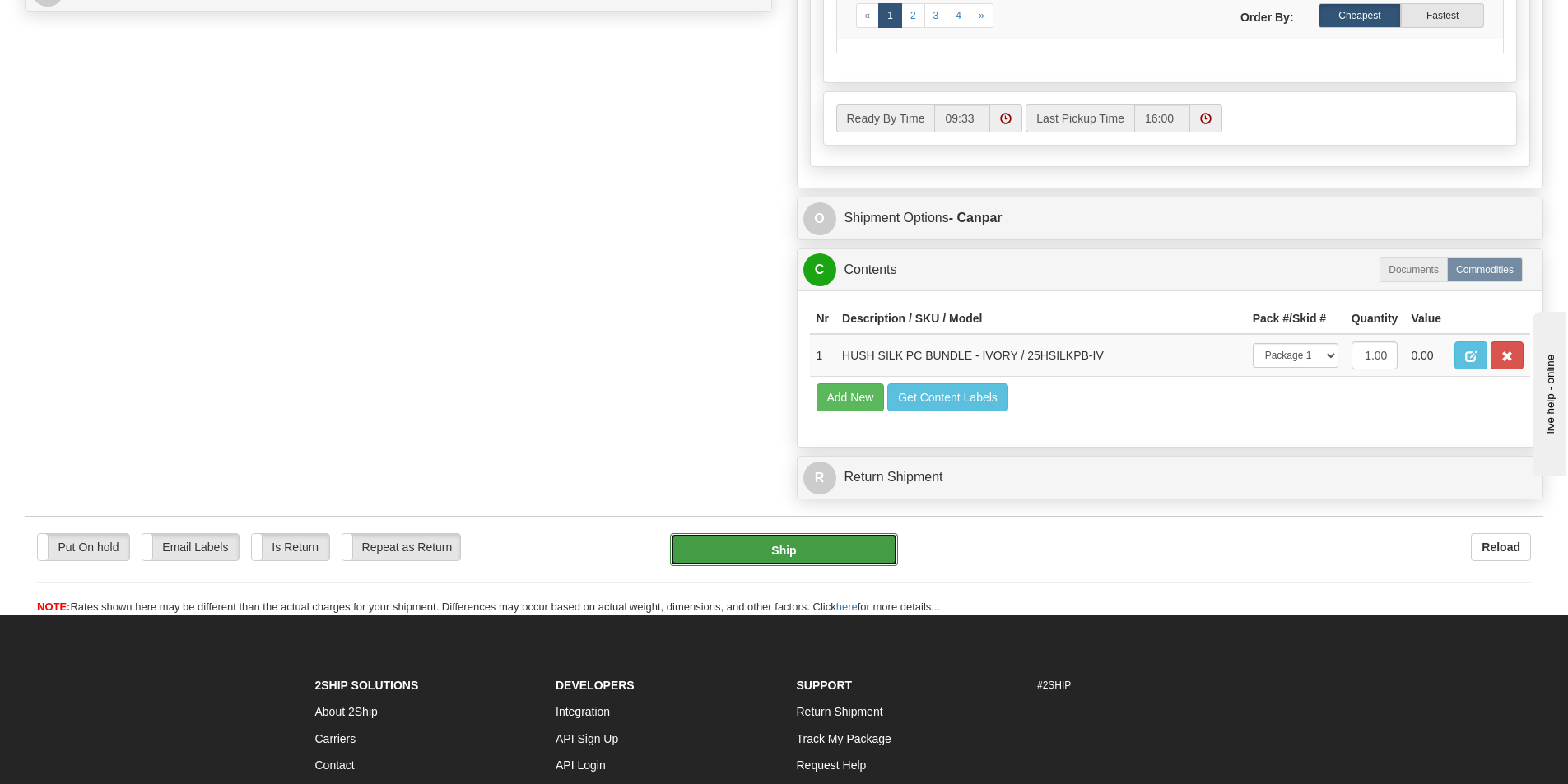
click at [760, 557] on button "Ship" at bounding box center [784, 550] width 228 height 33
type input "1"
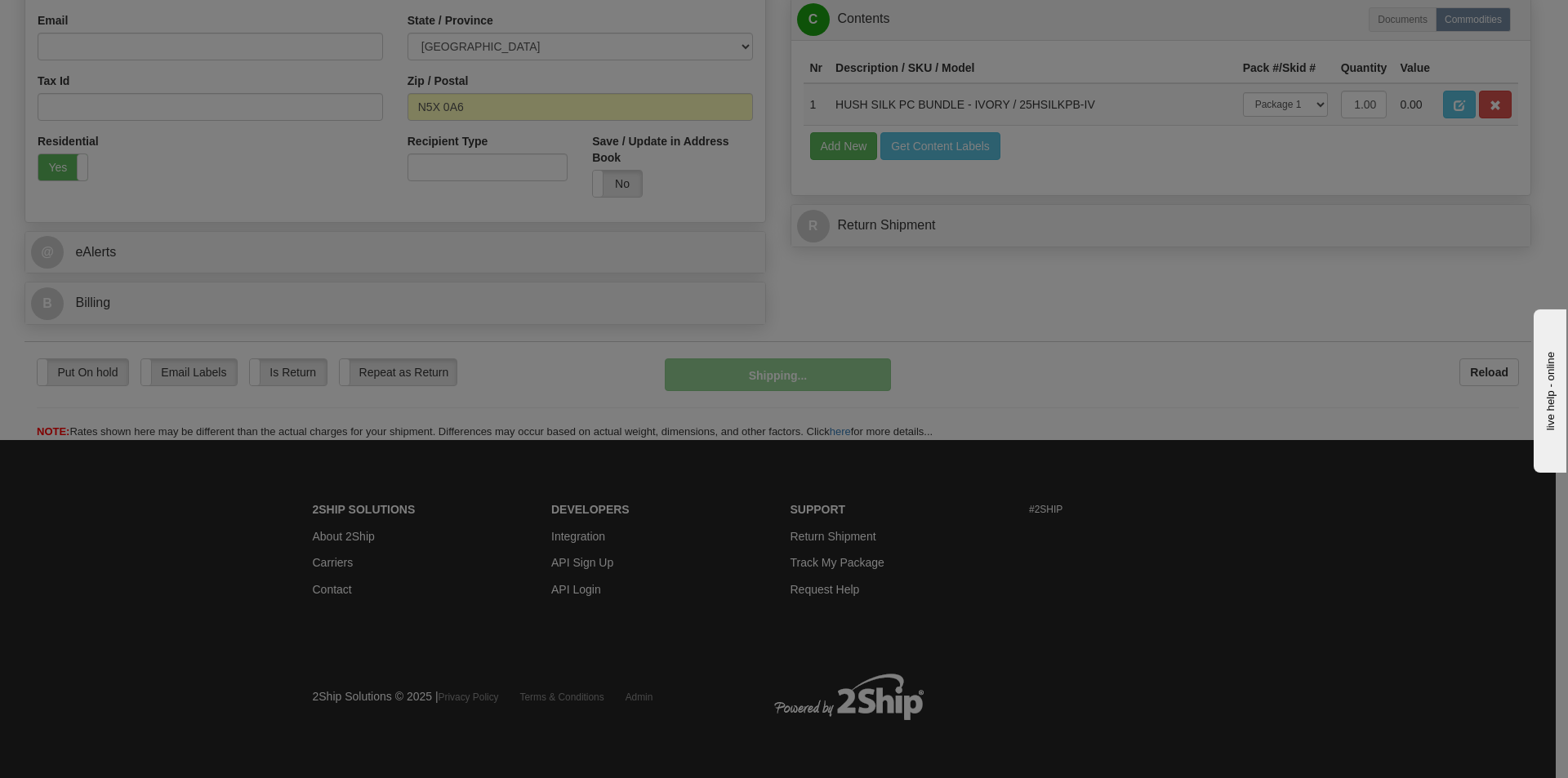
scroll to position [503, 0]
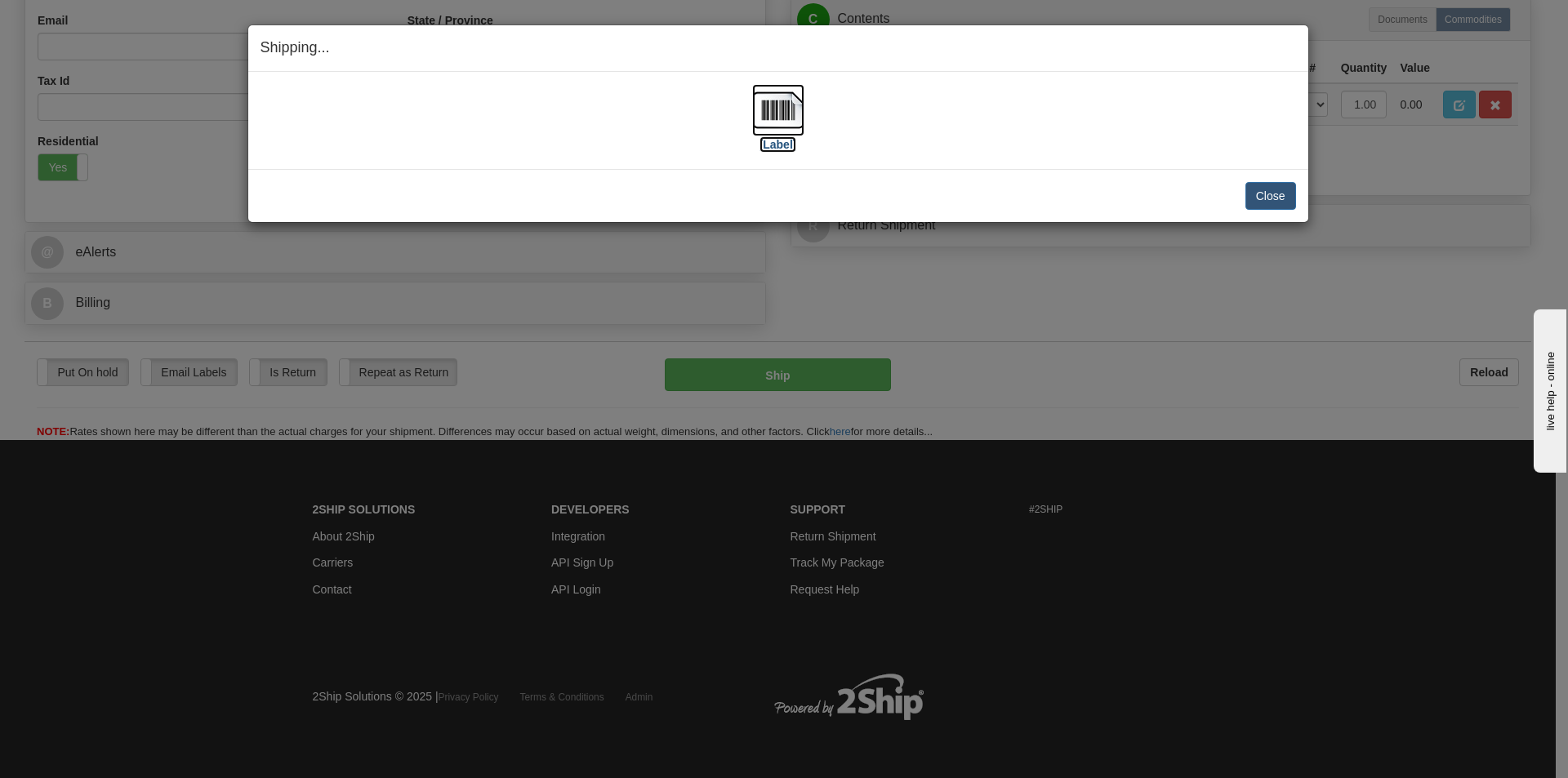
click at [801, 103] on img at bounding box center [778, 110] width 52 height 52
click at [1260, 200] on button "Close" at bounding box center [1270, 196] width 50 height 27
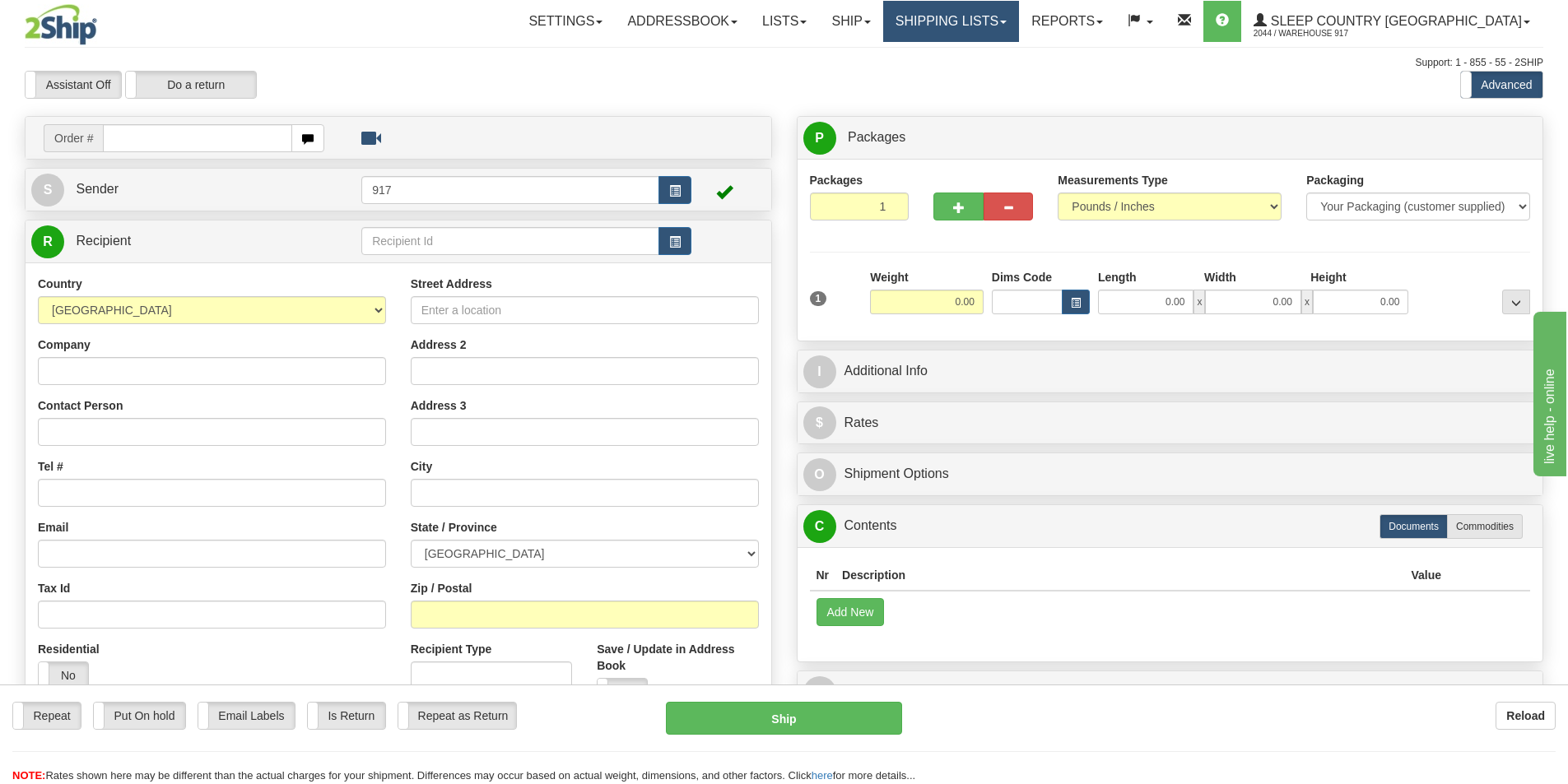
click at [1006, 17] on link "Shipping lists" at bounding box center [951, 21] width 136 height 42
click at [820, 59] on div "Support: 1 - 855 - 55 - 2SHIP" at bounding box center [784, 63] width 1519 height 14
